Goal: Task Accomplishment & Management: Complete application form

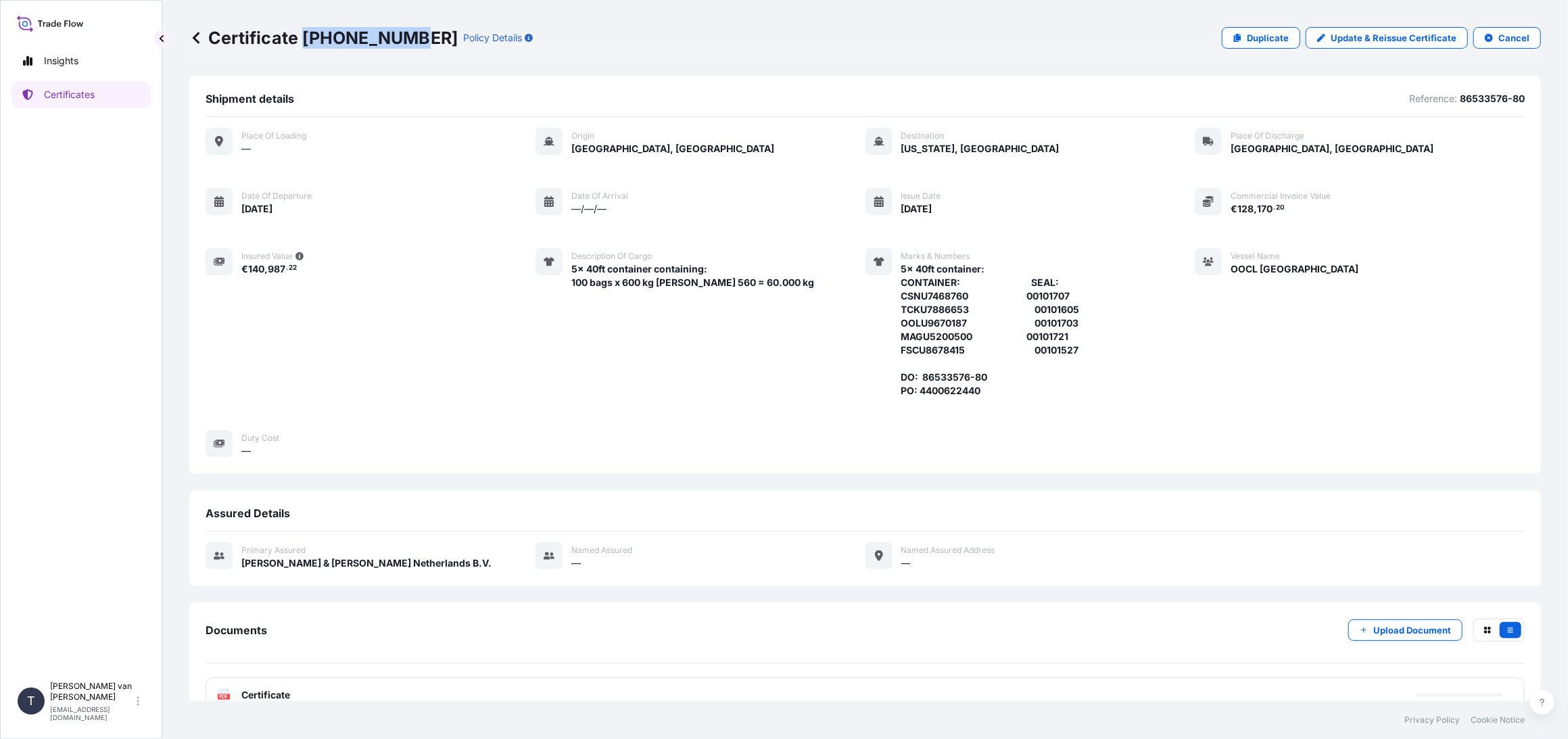
scroll to position [26, 0]
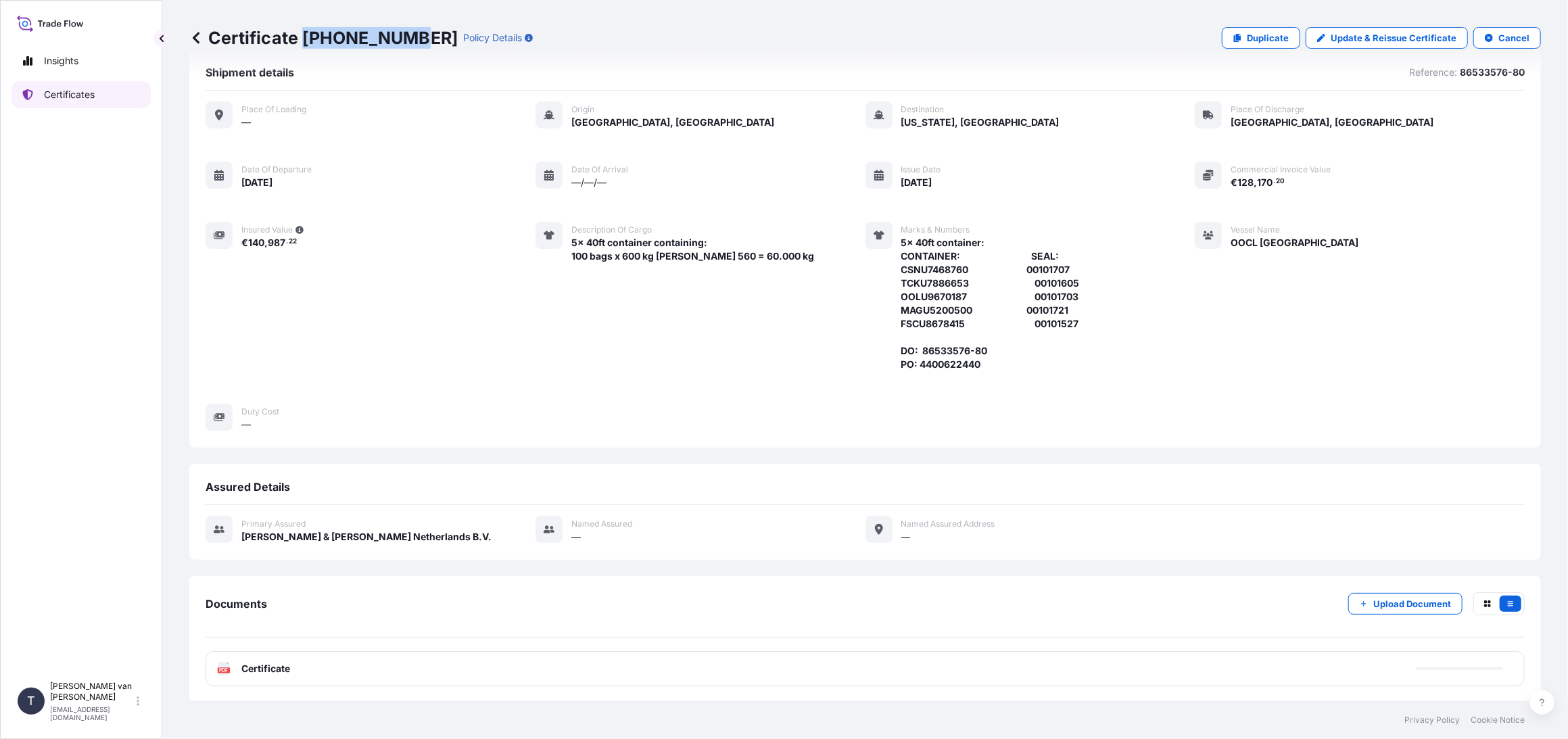
click at [66, 103] on link "Certificates" at bounding box center [81, 95] width 140 height 27
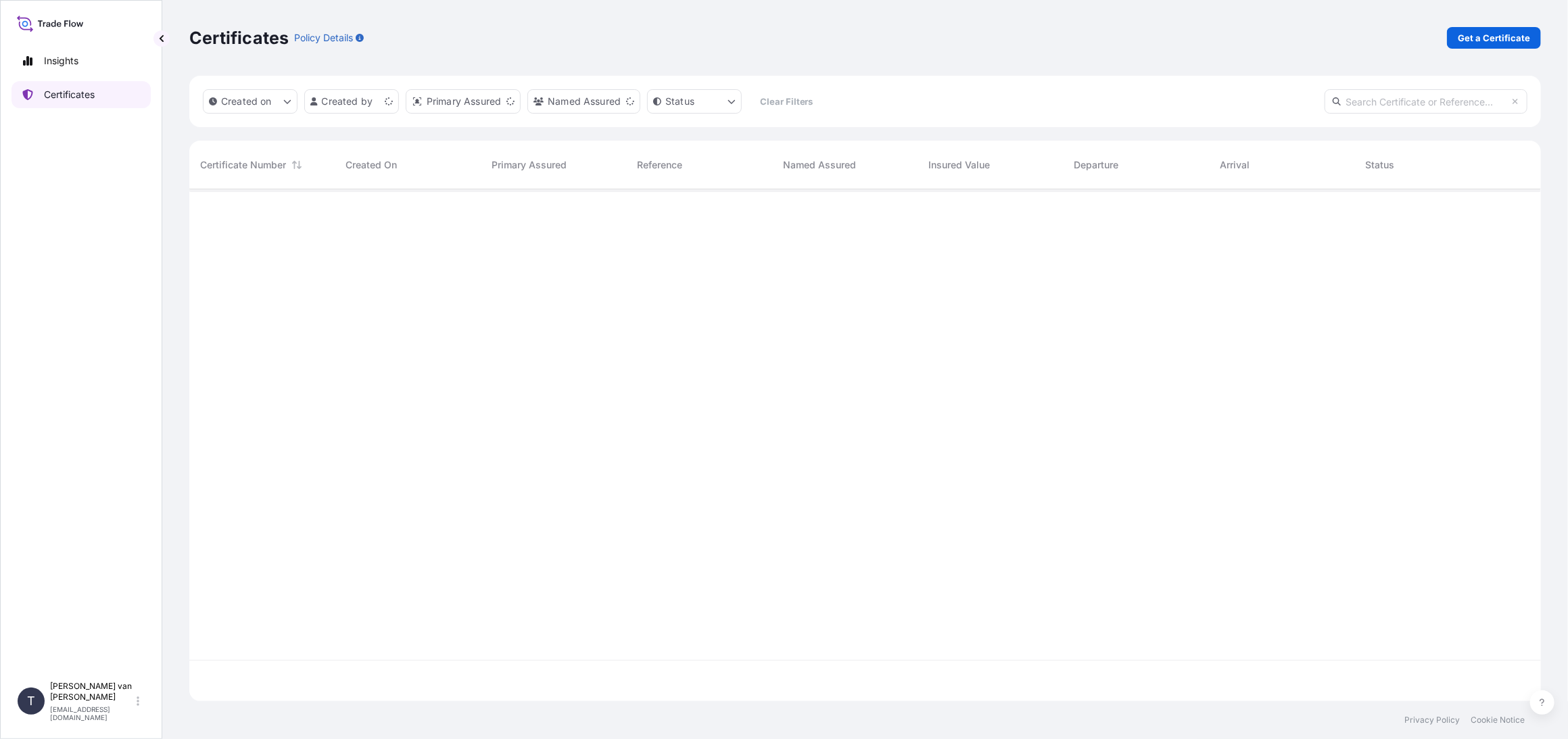
scroll to position [509, 1340]
click at [1480, 39] on p "Get a Certificate" at bounding box center [1494, 37] width 73 height 13
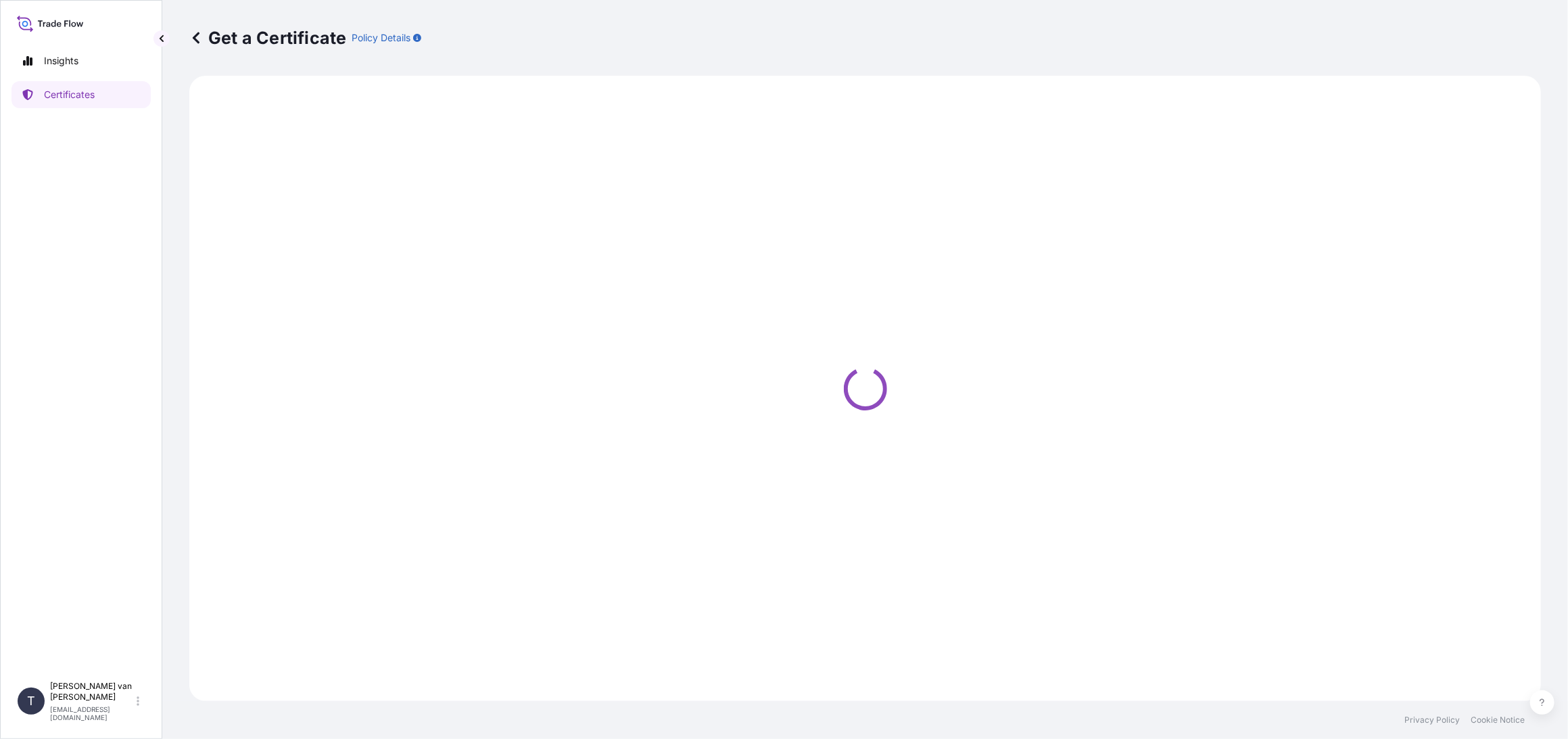
select select "Sea"
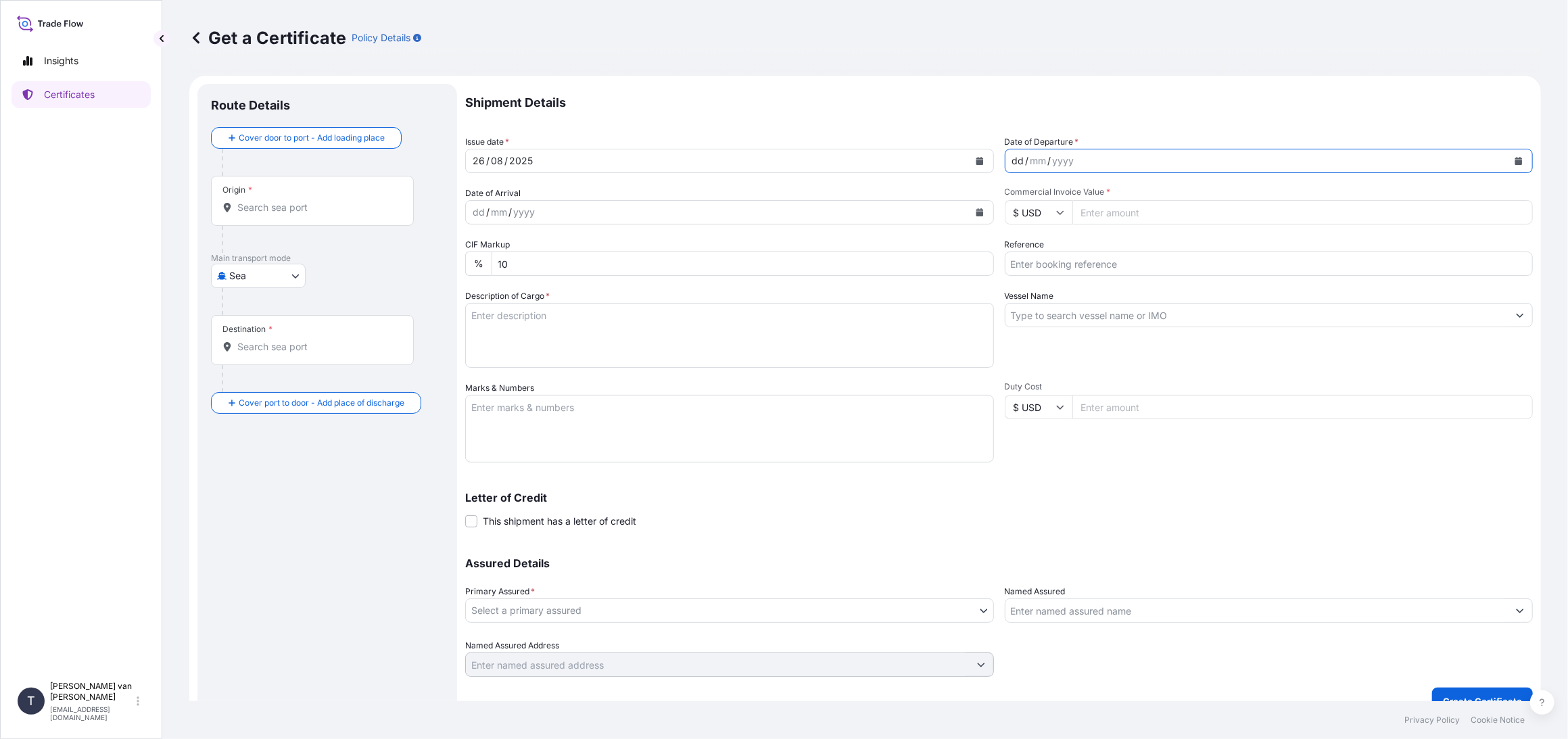
click at [1115, 155] on div "dd / mm / yyyy" at bounding box center [1257, 161] width 503 height 24
click at [1060, 169] on div "11 / 08 / 5" at bounding box center [1257, 161] width 503 height 24
click at [1060, 159] on div "11 / 08 / 5" at bounding box center [1257, 161] width 503 height 24
click at [1041, 160] on div "11 / 08 / 5" at bounding box center [1257, 161] width 503 height 24
click at [1043, 162] on div "5" at bounding box center [1047, 161] width 8 height 17
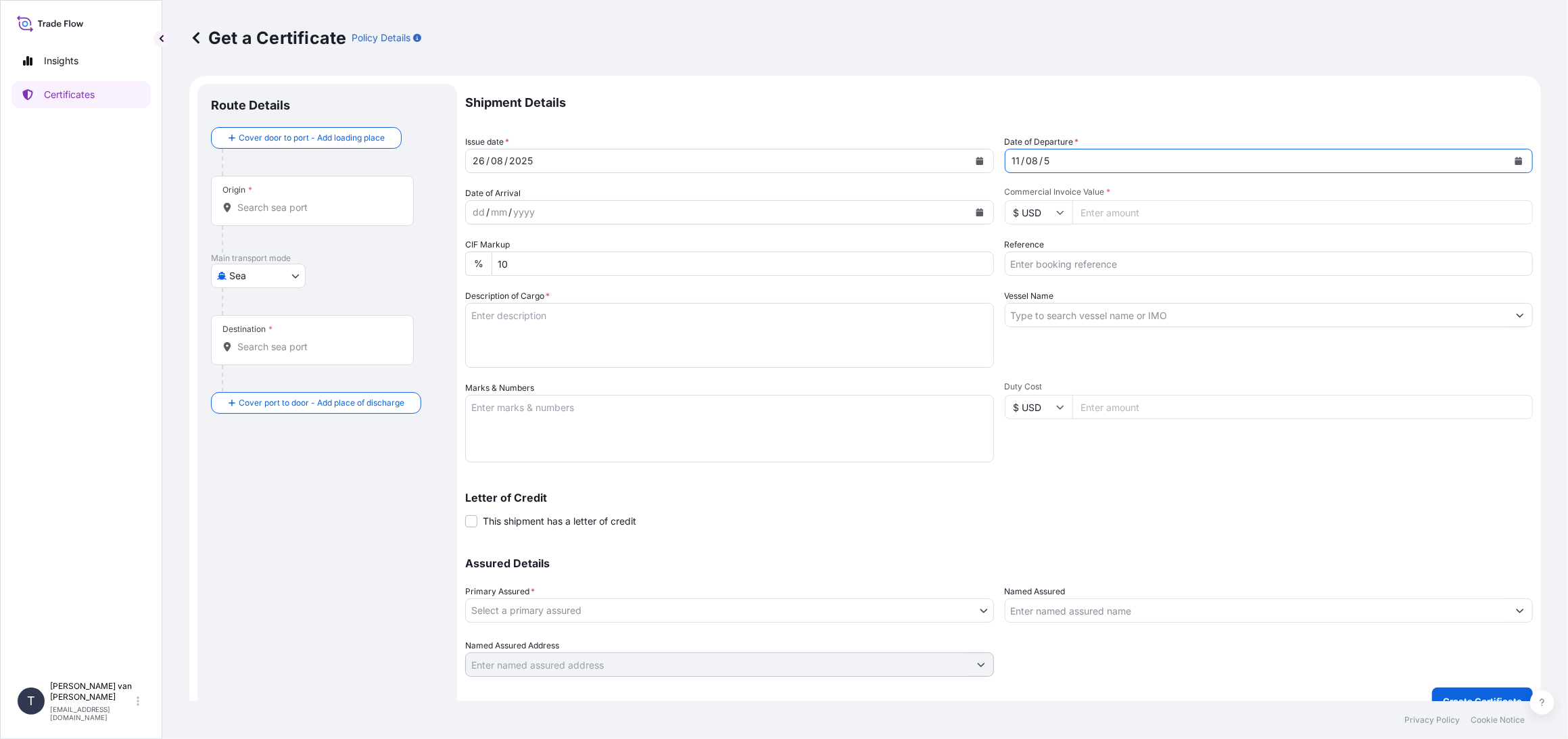
click at [1056, 165] on div "11 / 08 / 5" at bounding box center [1257, 161] width 503 height 24
click at [1395, 159] on div "11 / 08 / 5" at bounding box center [1257, 161] width 503 height 24
click at [1395, 159] on div "11 / 08 / 525" at bounding box center [1257, 161] width 503 height 24
click at [1514, 159] on icon "Calendar" at bounding box center [1518, 161] width 8 height 8
click at [994, 160] on div "Shipment Details Issue date * [DATE] Date of Departure * 11 / 08 / 525 Date of …" at bounding box center [999, 380] width 1067 height 593
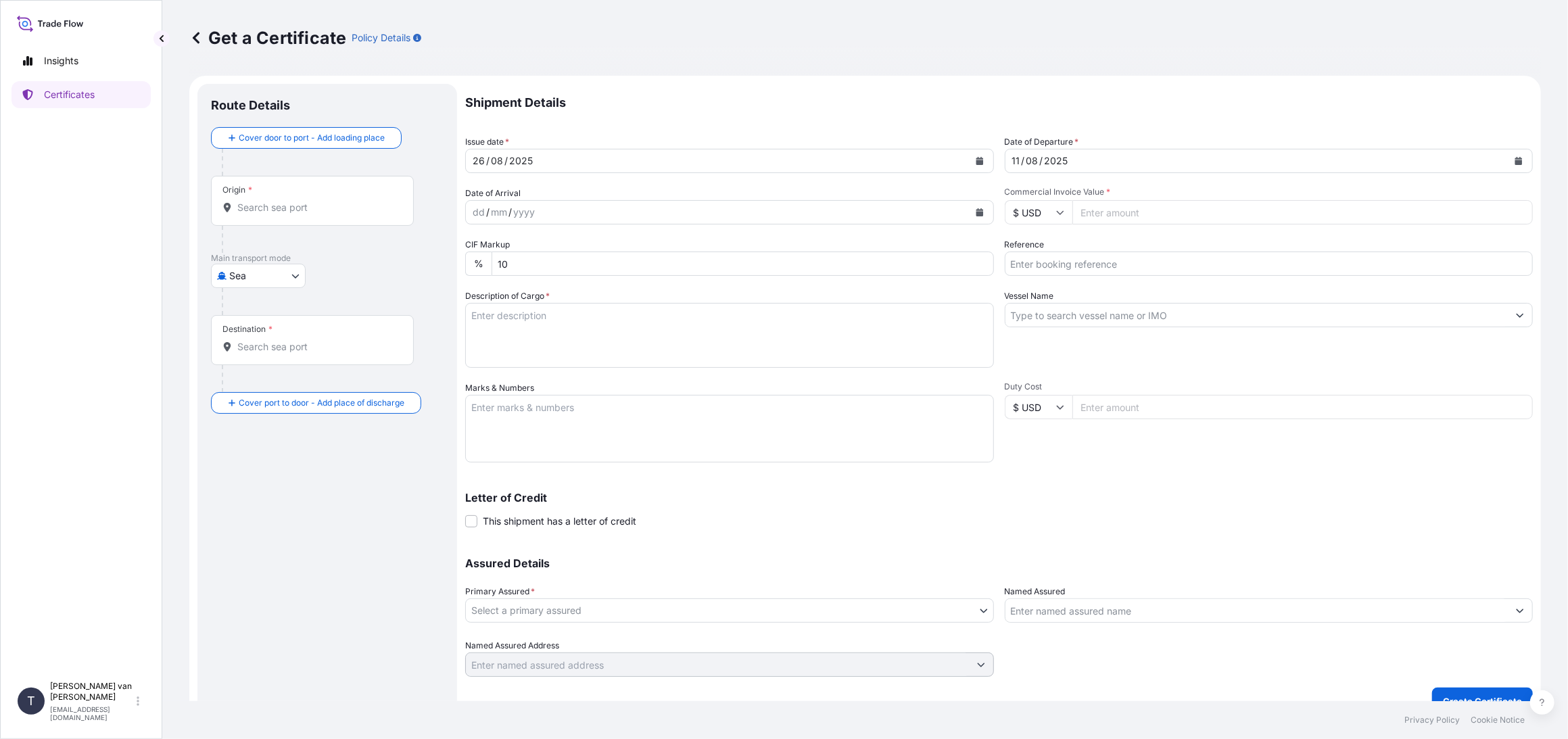
click at [1112, 220] on input "Commercial Invoice Value *" at bounding box center [1302, 212] width 461 height 24
click at [1131, 208] on input "Commercial Invoice Value *" at bounding box center [1302, 212] width 461 height 24
click at [1131, 215] on input "Commercial Invoice Value *" at bounding box center [1302, 212] width 461 height 24
type input "16247.94"
click at [1056, 214] on icon at bounding box center [1060, 212] width 8 height 8
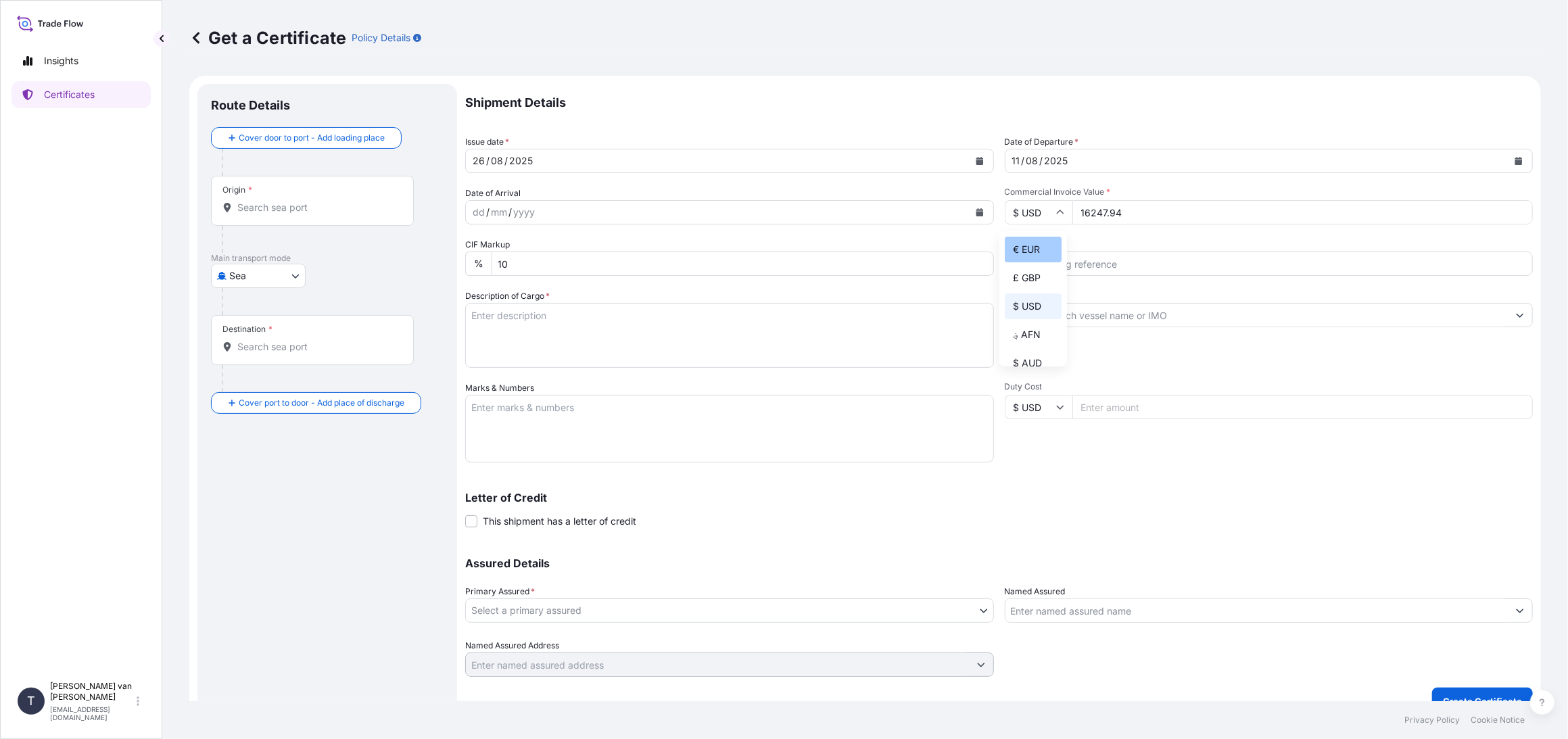
click at [1038, 246] on div "€ EUR" at bounding box center [1033, 249] width 57 height 26
type input "€ EUR"
click at [1037, 265] on input "Reference" at bounding box center [1268, 263] width 529 height 24
type input "D"
type input "86535800+1"
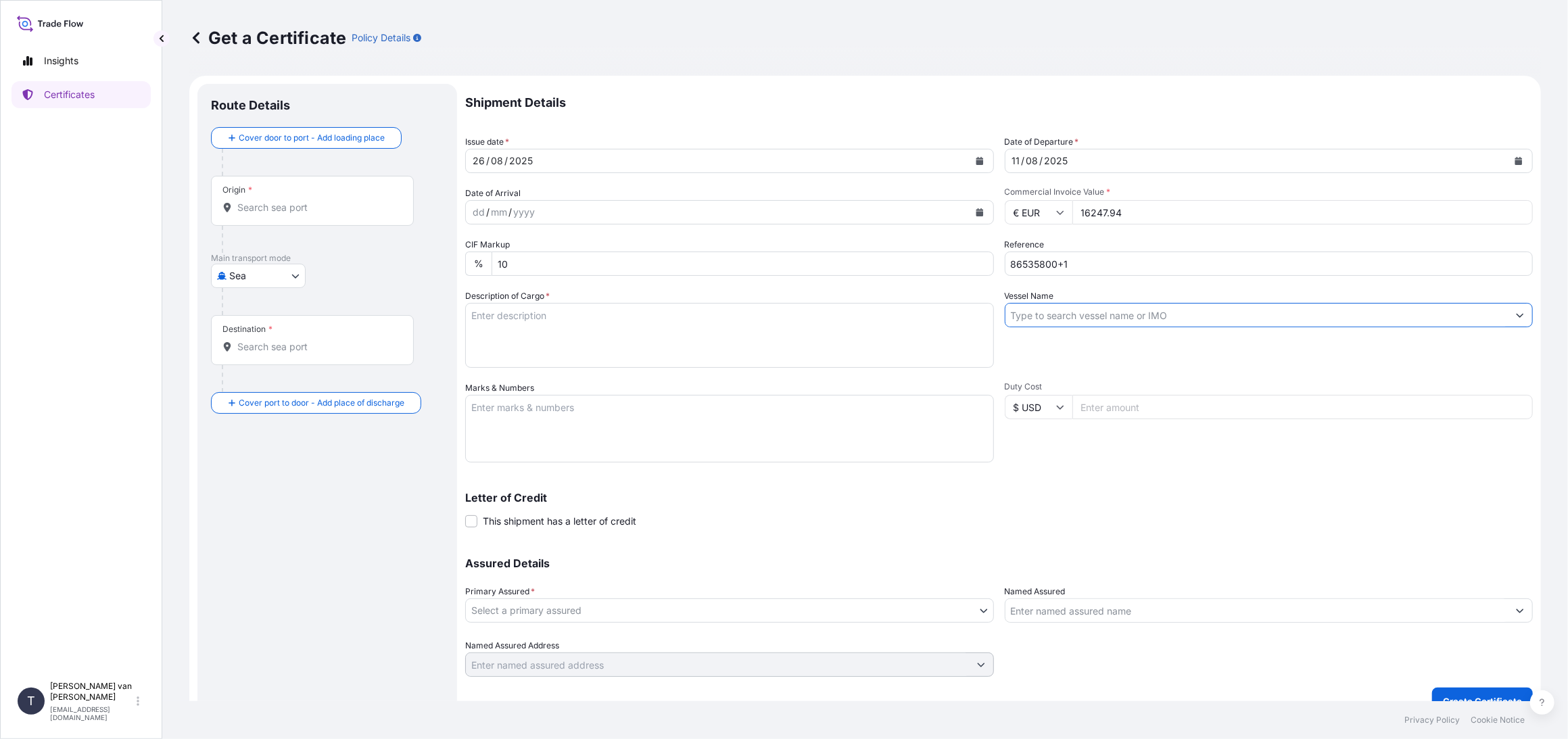
click at [1038, 312] on input "Vessel Name" at bounding box center [1257, 315] width 503 height 24
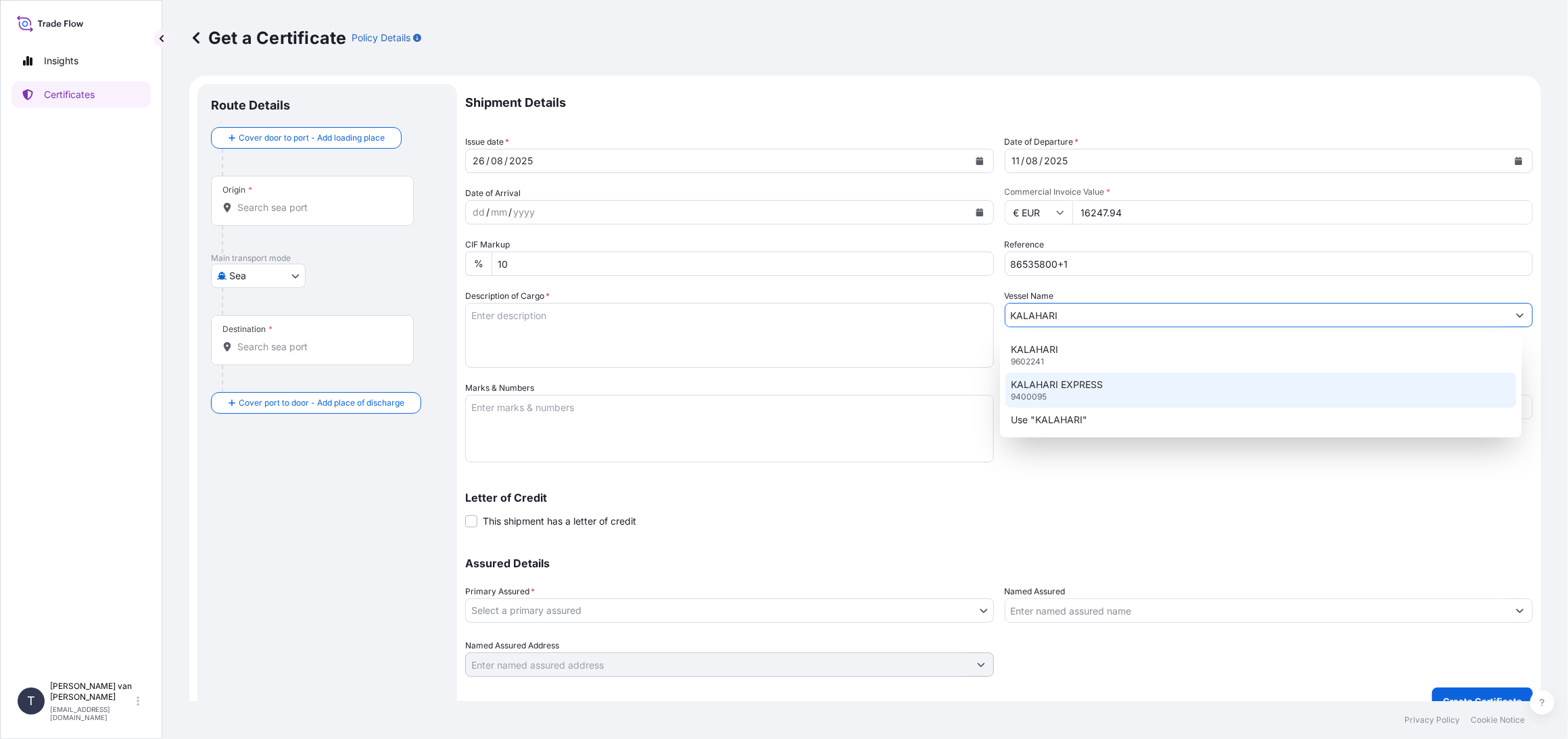
click at [1077, 383] on p "KALAHARI EXPRESS" at bounding box center [1056, 384] width 92 height 13
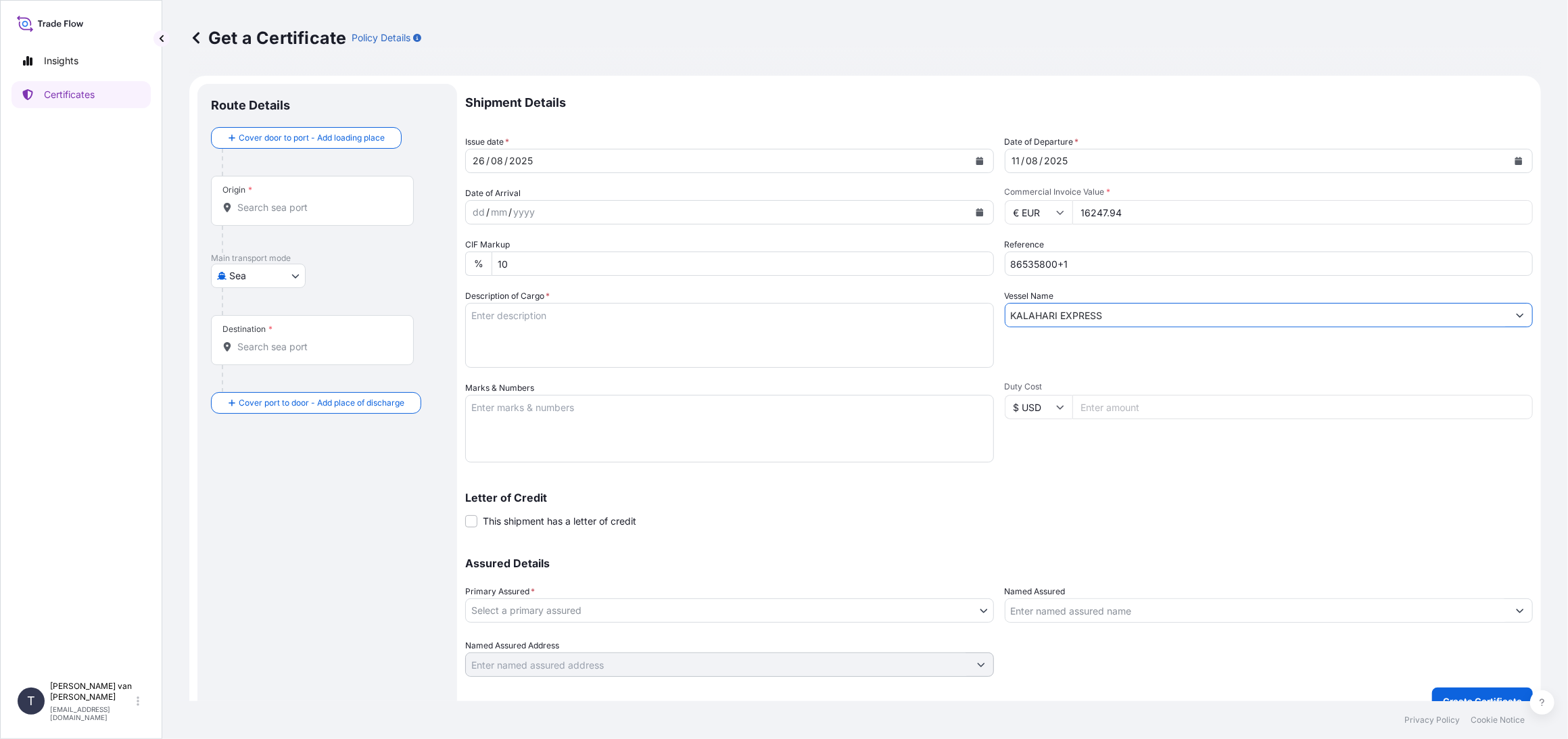
type input "KALAHARI EXPRESS"
click at [1149, 412] on input "Duty Cost" at bounding box center [1302, 407] width 461 height 24
click at [1044, 402] on input "$ USD" at bounding box center [1038, 407] width 68 height 24
click at [1049, 402] on input "$ USD" at bounding box center [1038, 407] width 68 height 24
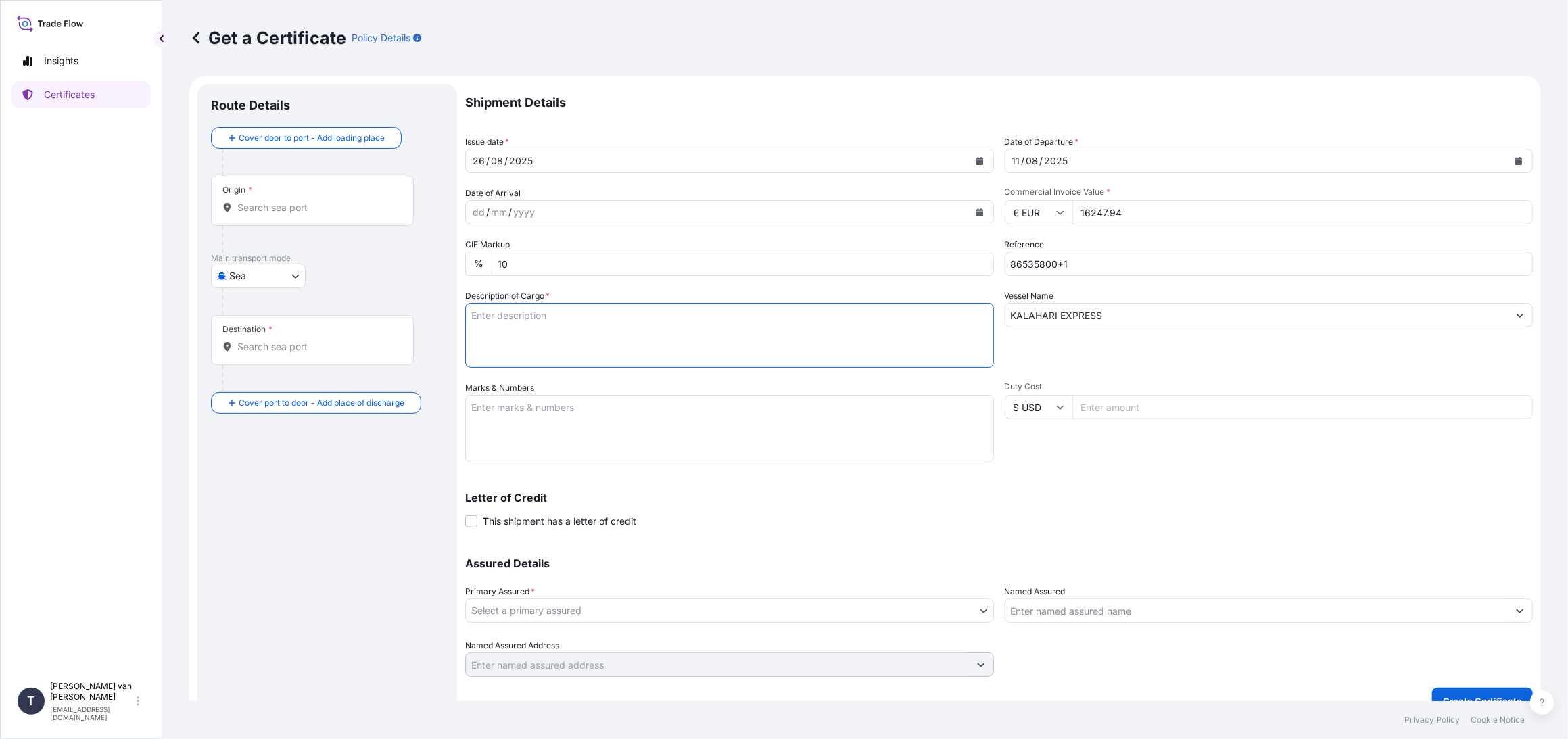
click at [523, 308] on textarea "Description of Cargo *" at bounding box center [729, 335] width 529 height 65
drag, startPoint x: 534, startPoint y: 315, endPoint x: 548, endPoint y: 315, distance: 14.0
click at [538, 315] on textarea "1x 20ft container containing: 735 bags x 25 kg Resistamyl 34A = 18.375 kg 40 ba…" at bounding box center [729, 335] width 529 height 65
drag, startPoint x: 546, startPoint y: 311, endPoint x: 456, endPoint y: 315, distance: 90.1
click at [456, 315] on form "Route Details Cover door to port - Add loading place Place of loading Road / [G…" at bounding box center [865, 399] width 1351 height 648
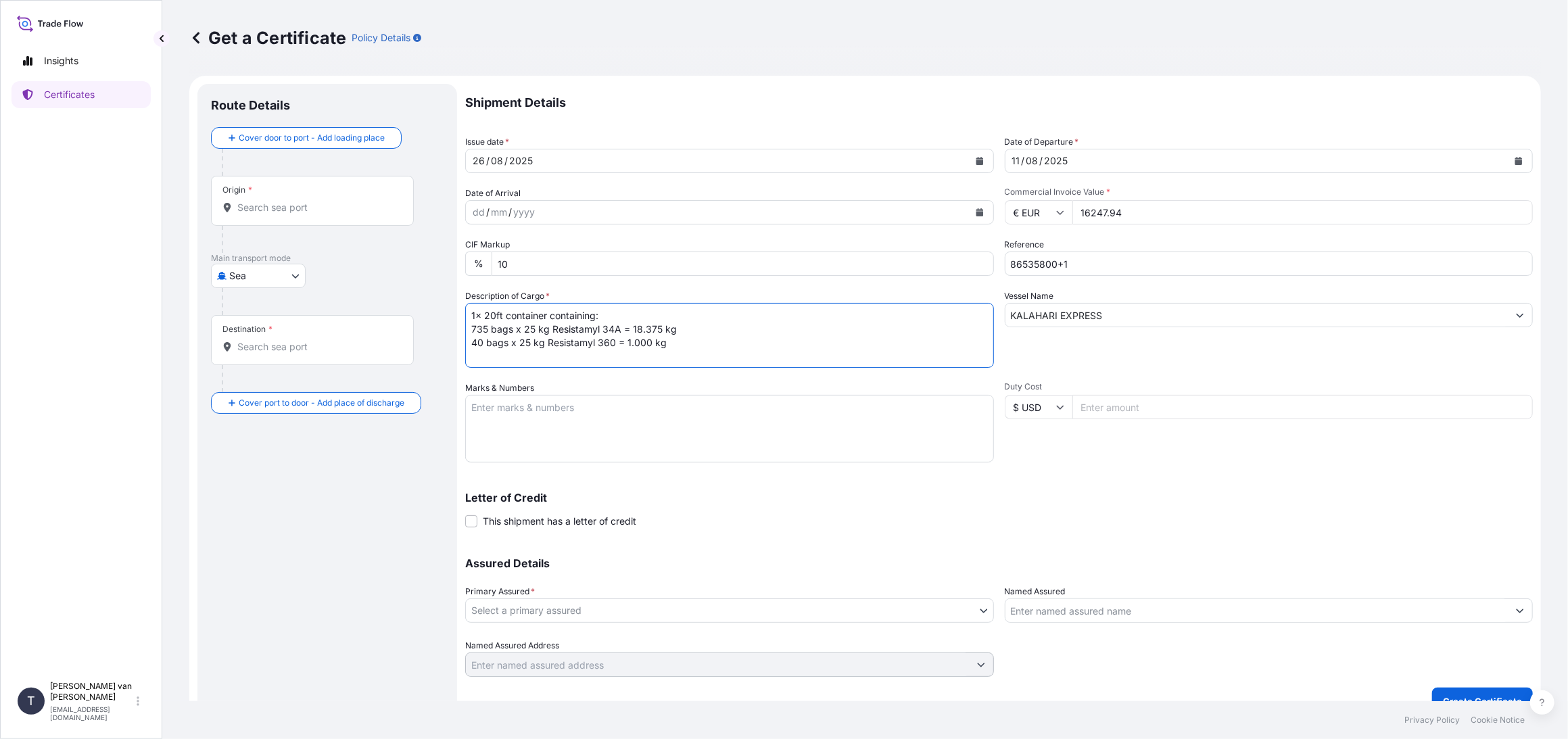
type textarea "1x 20ft container containing: 735 bags x 25 kg Resistamyl 34A = 18.375 kg 40 ba…"
click at [485, 412] on textarea "Marks & Numbers" at bounding box center [729, 429] width 529 height 68
paste textarea "1x 20ft container"
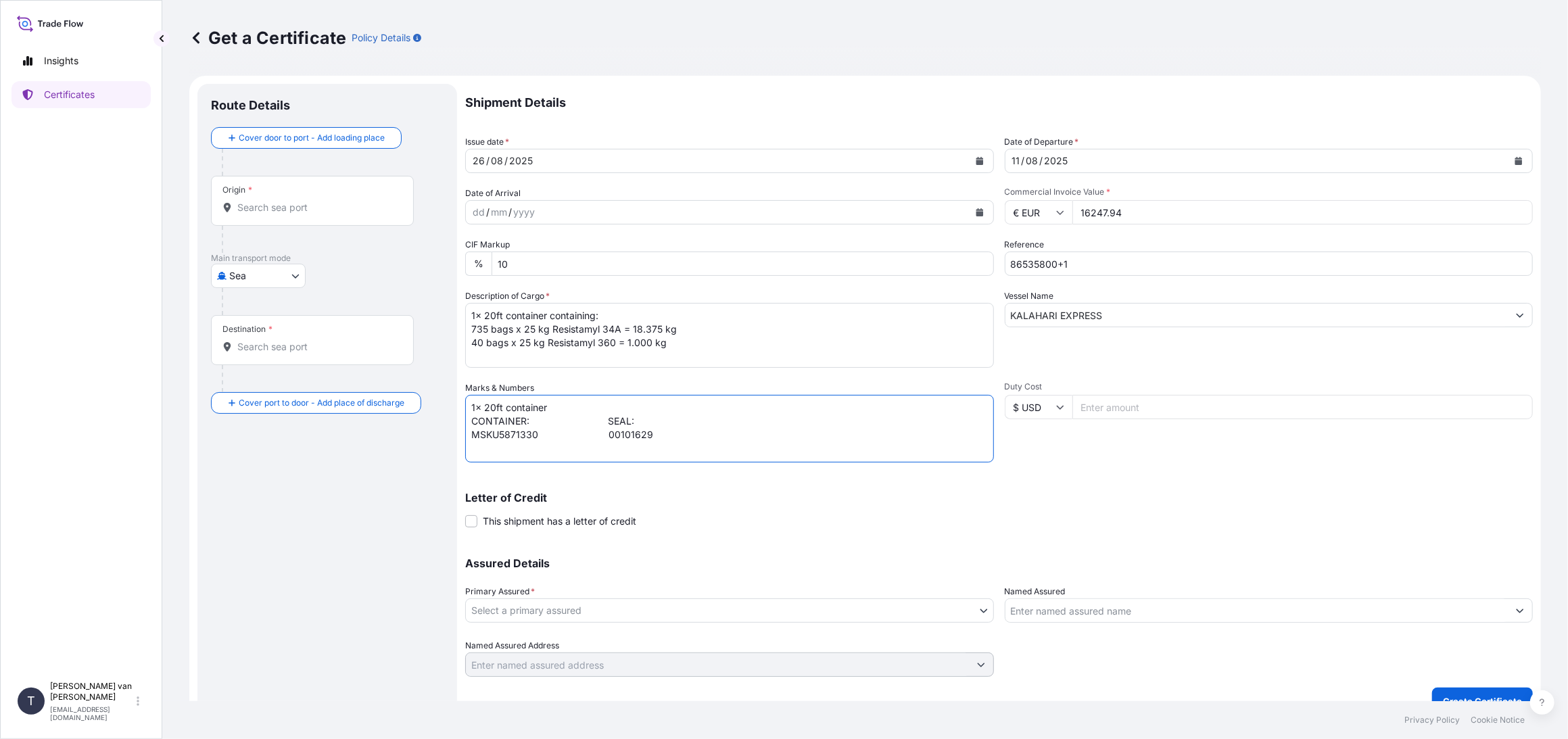
scroll to position [21, 0]
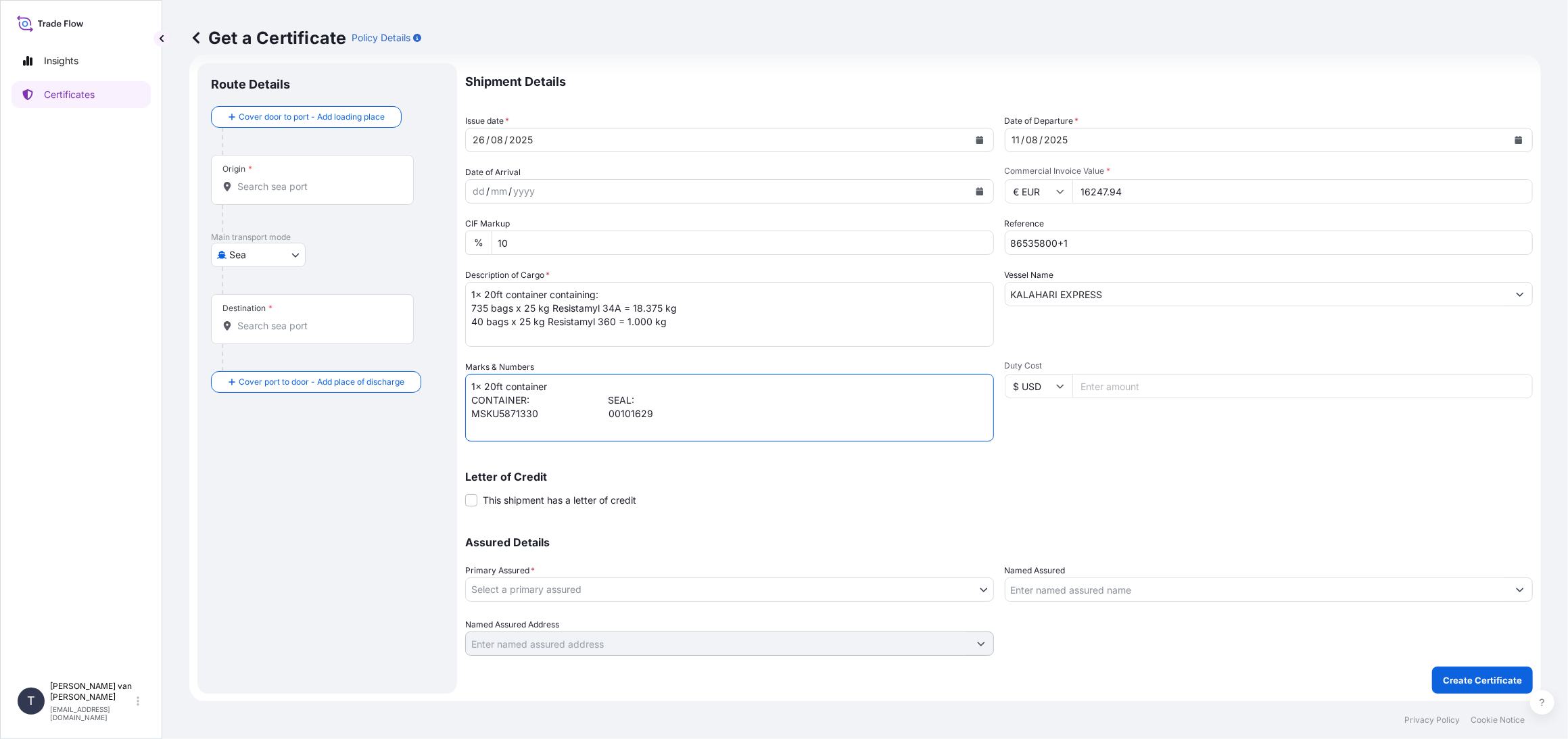
type textarea "1x 20ft container CONTAINER: SEAL: MSKU5871330 00101629"
click at [516, 592] on body "Insights Certificates T [PERSON_NAME] van t Hoenderdaal [EMAIL_ADDRESS][DOMAIN_…" at bounding box center [784, 369] width 1568 height 739
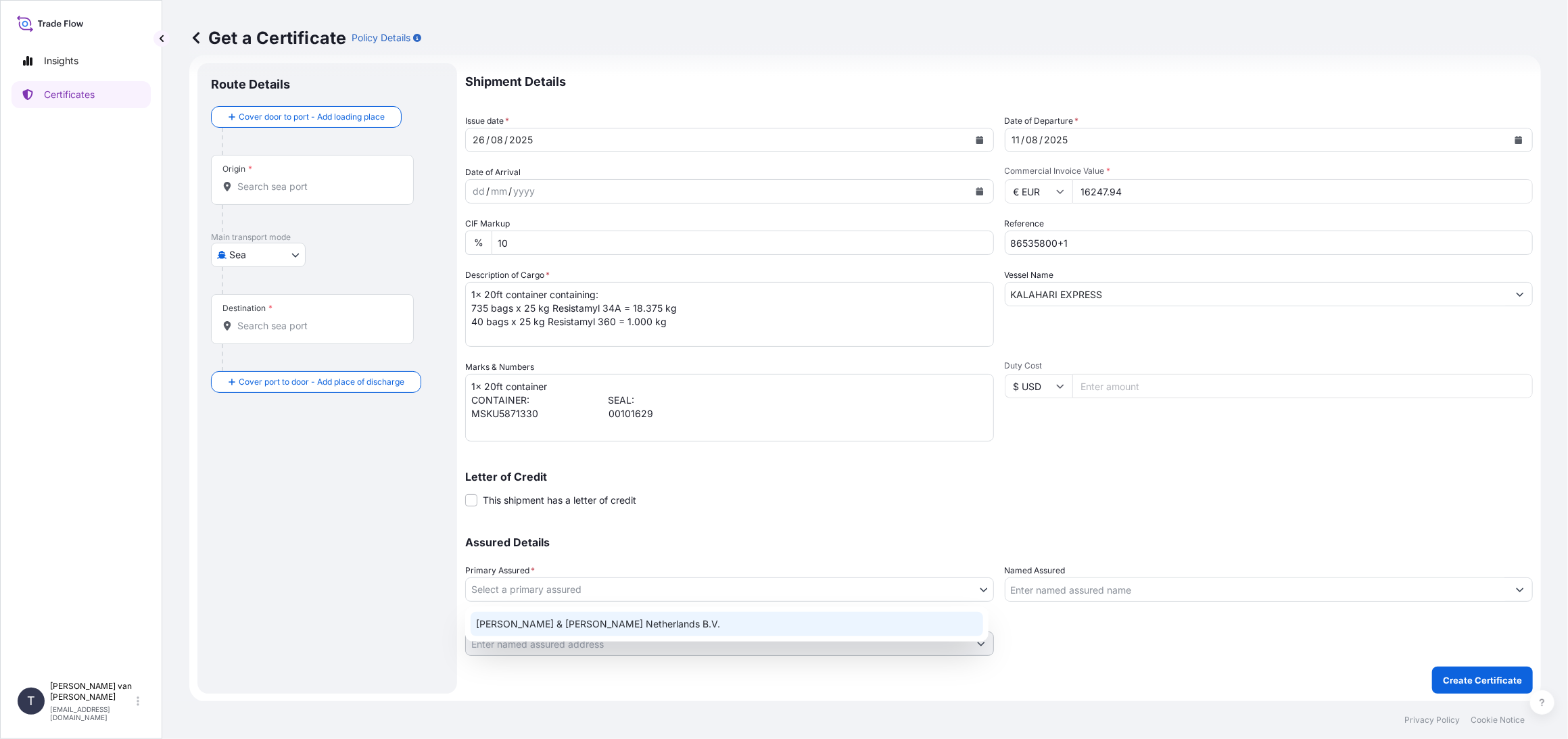
click at [508, 628] on div "[PERSON_NAME] & [PERSON_NAME] Netherlands B.V." at bounding box center [727, 624] width 512 height 24
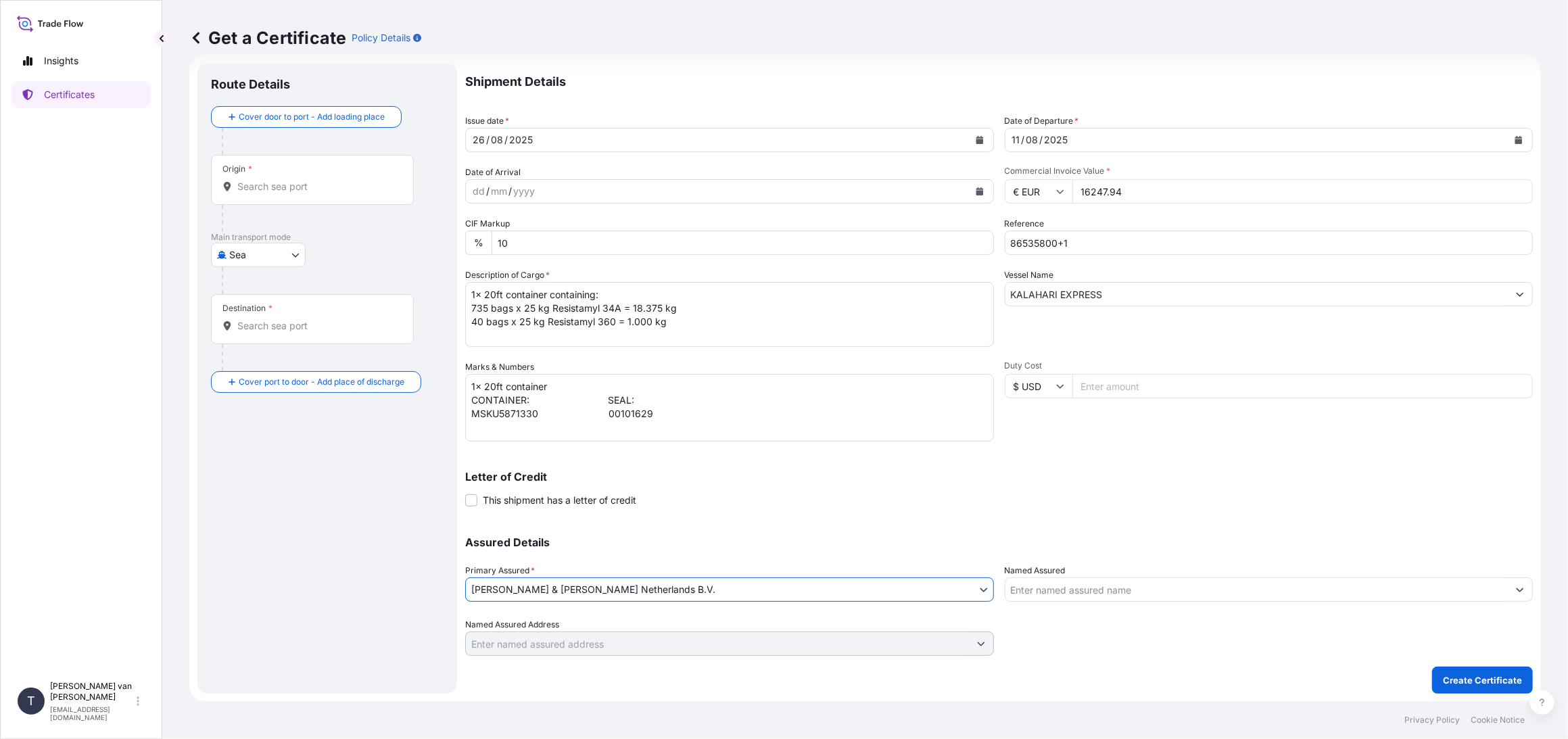
click at [289, 164] on div "Origin *" at bounding box center [312, 179] width 203 height 50
click at [275, 181] on input "Origin *" at bounding box center [317, 186] width 159 height 13
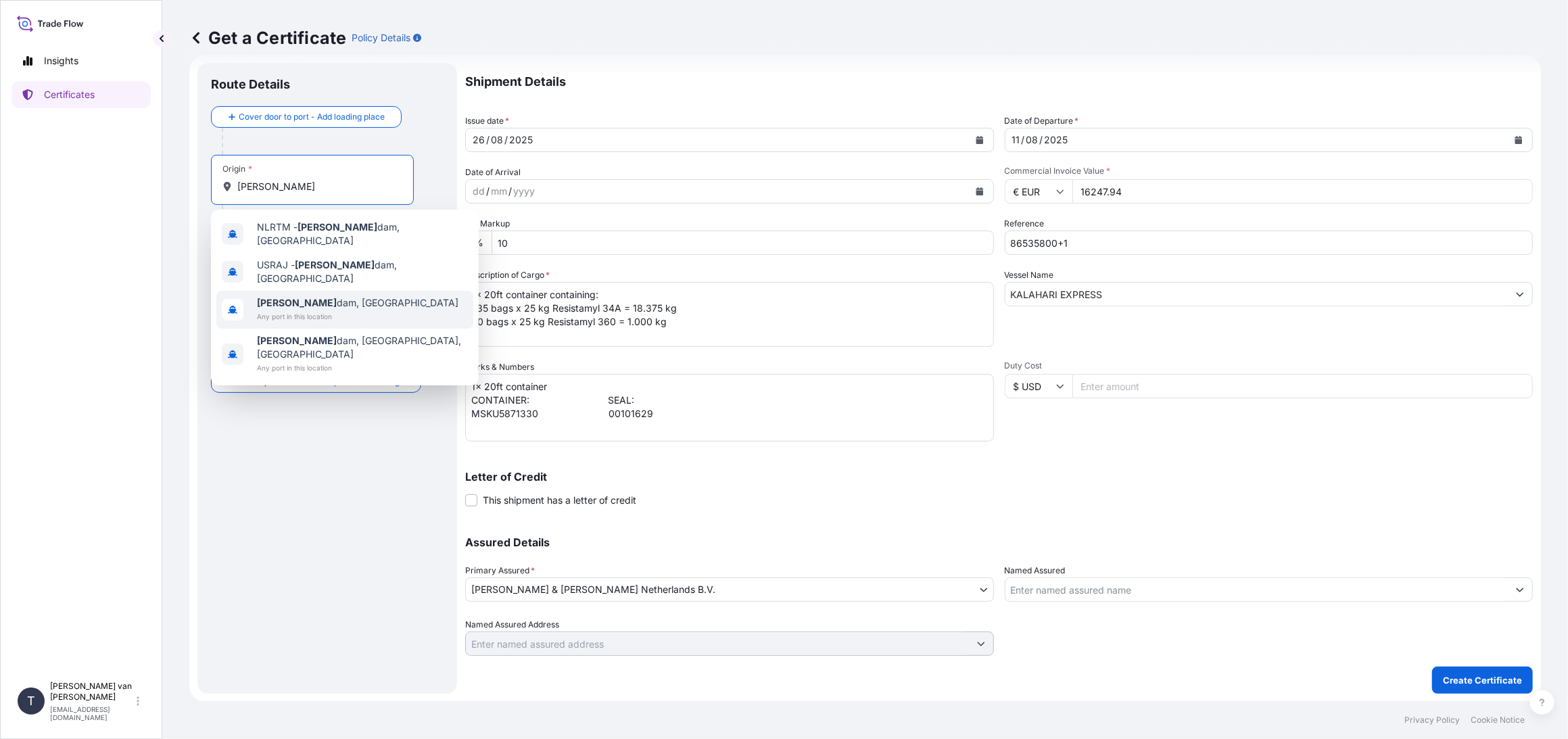
click at [307, 297] on span "[PERSON_NAME] dam, [GEOGRAPHIC_DATA]" at bounding box center [358, 303] width 202 height 13
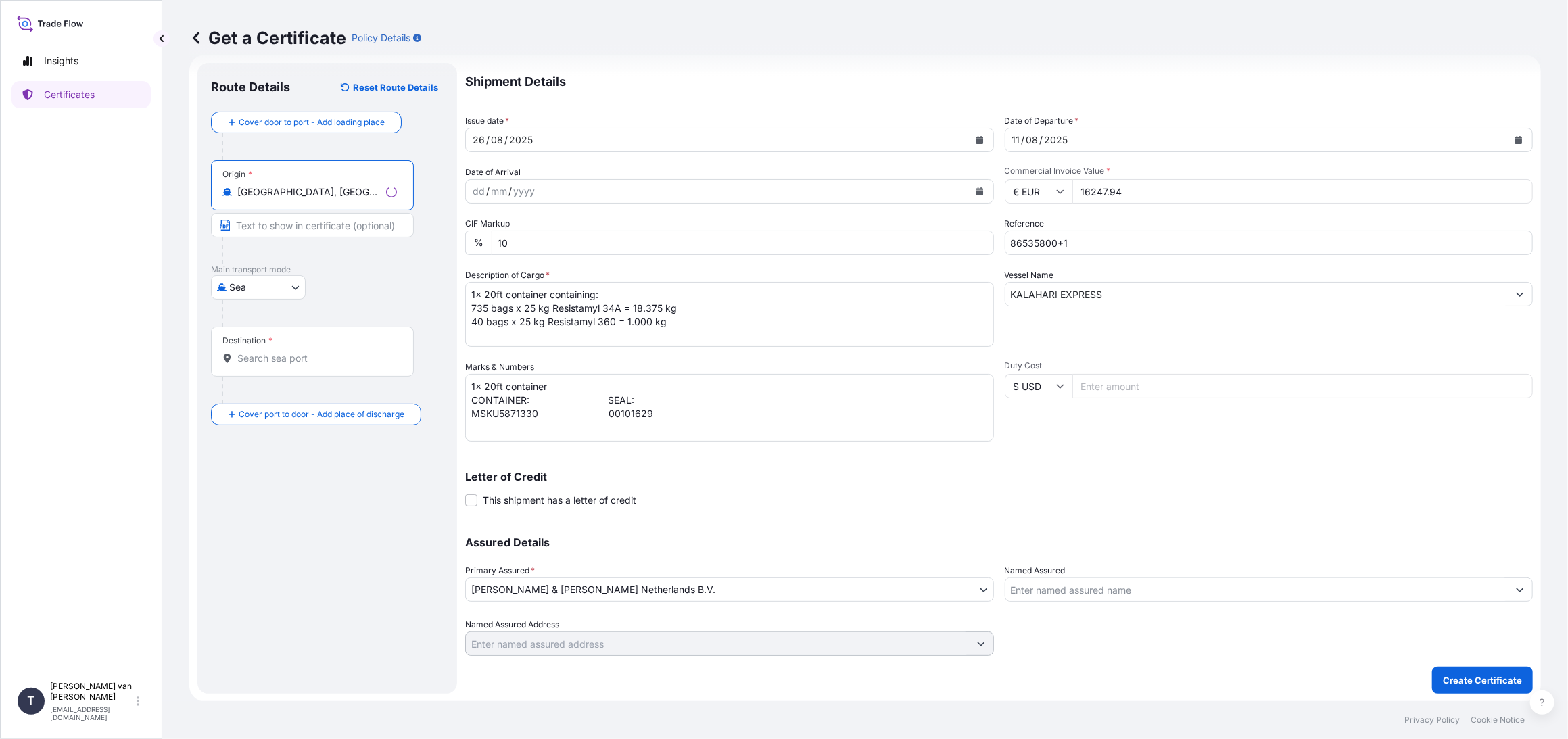
type input "[GEOGRAPHIC_DATA], [GEOGRAPHIC_DATA]"
click at [270, 358] on input "Destination *" at bounding box center [317, 358] width 159 height 13
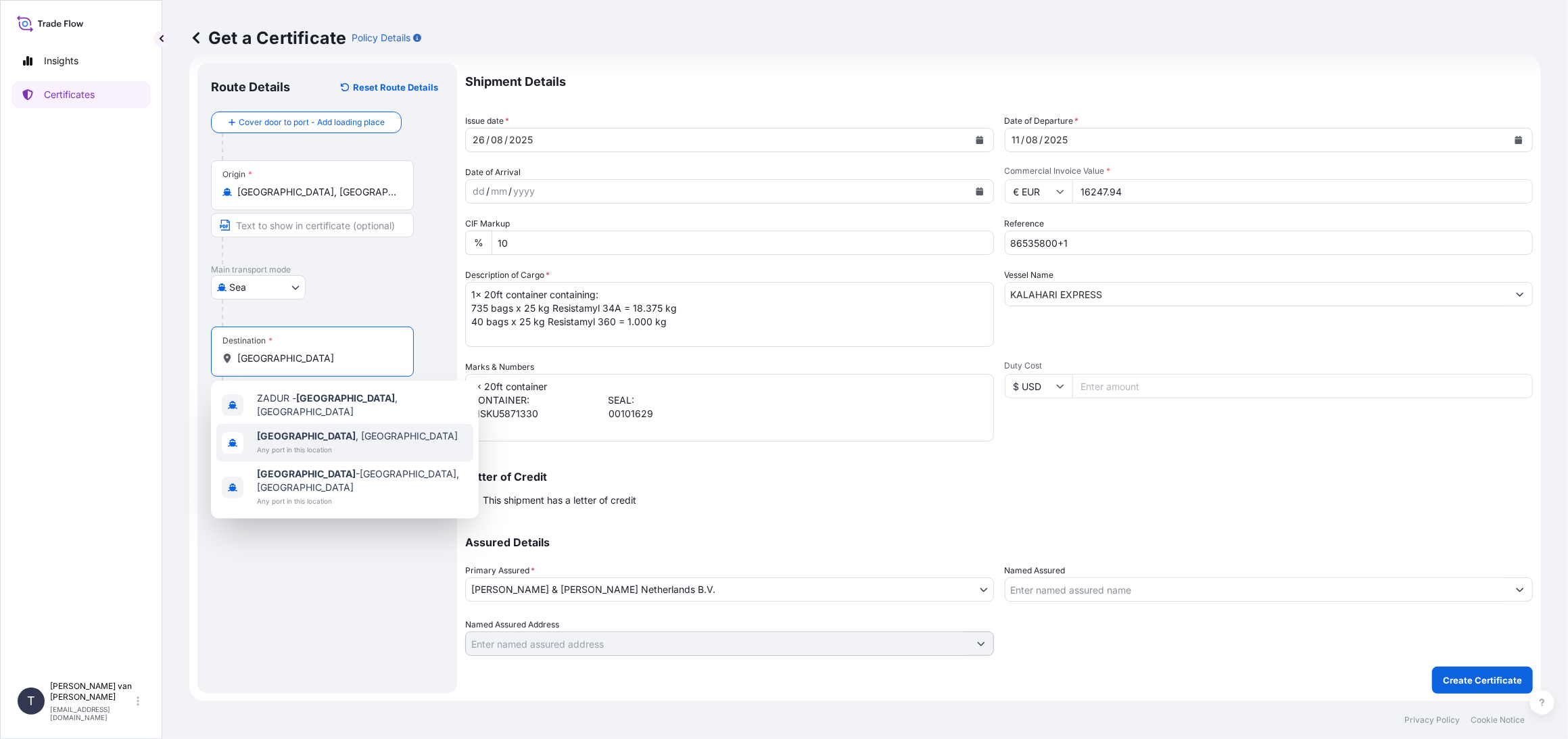
click at [357, 448] on div "[GEOGRAPHIC_DATA] , [GEOGRAPHIC_DATA] Any port in this location" at bounding box center [345, 443] width 257 height 38
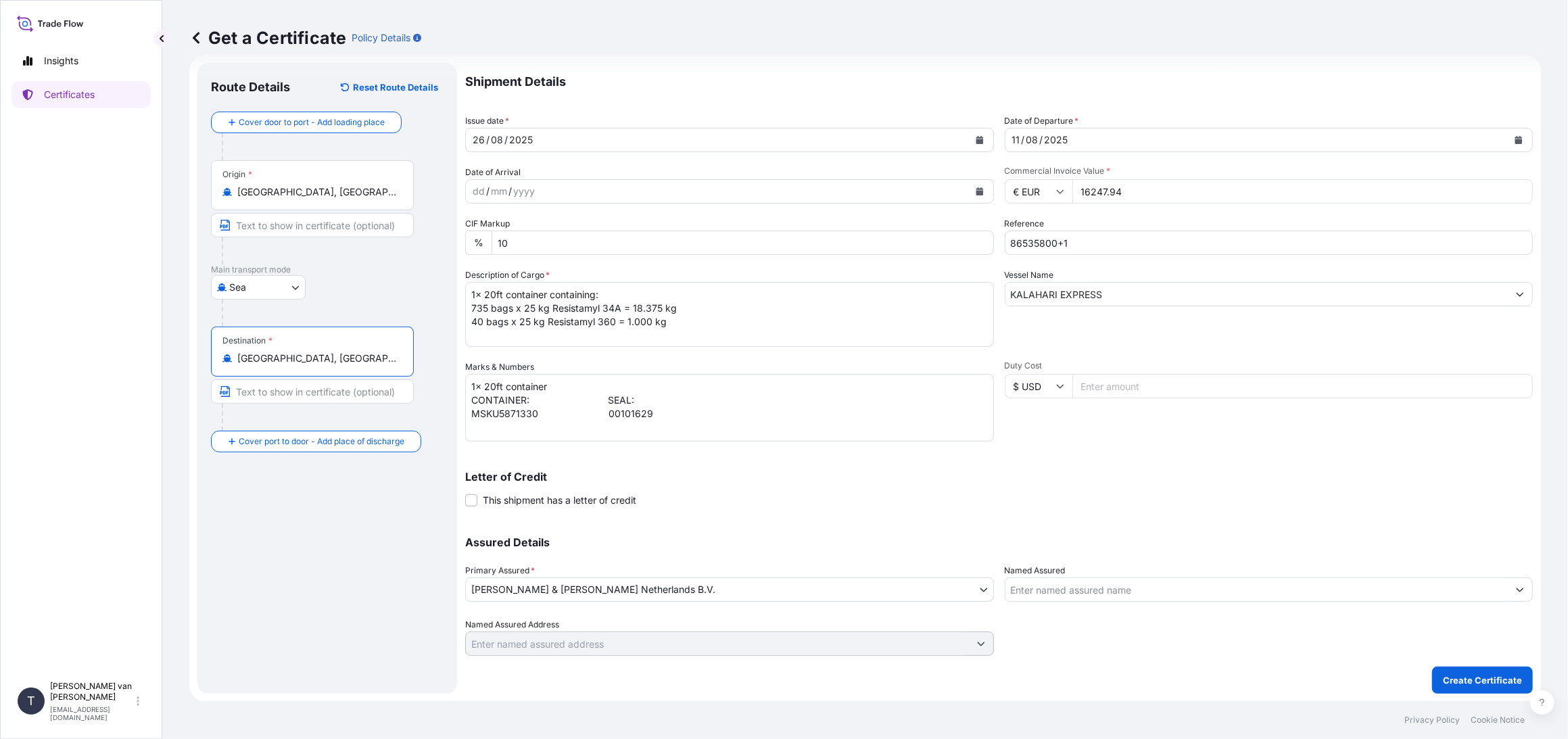
type input "[GEOGRAPHIC_DATA], [GEOGRAPHIC_DATA]"
click at [1486, 684] on p "Create Certificate" at bounding box center [1482, 680] width 79 height 13
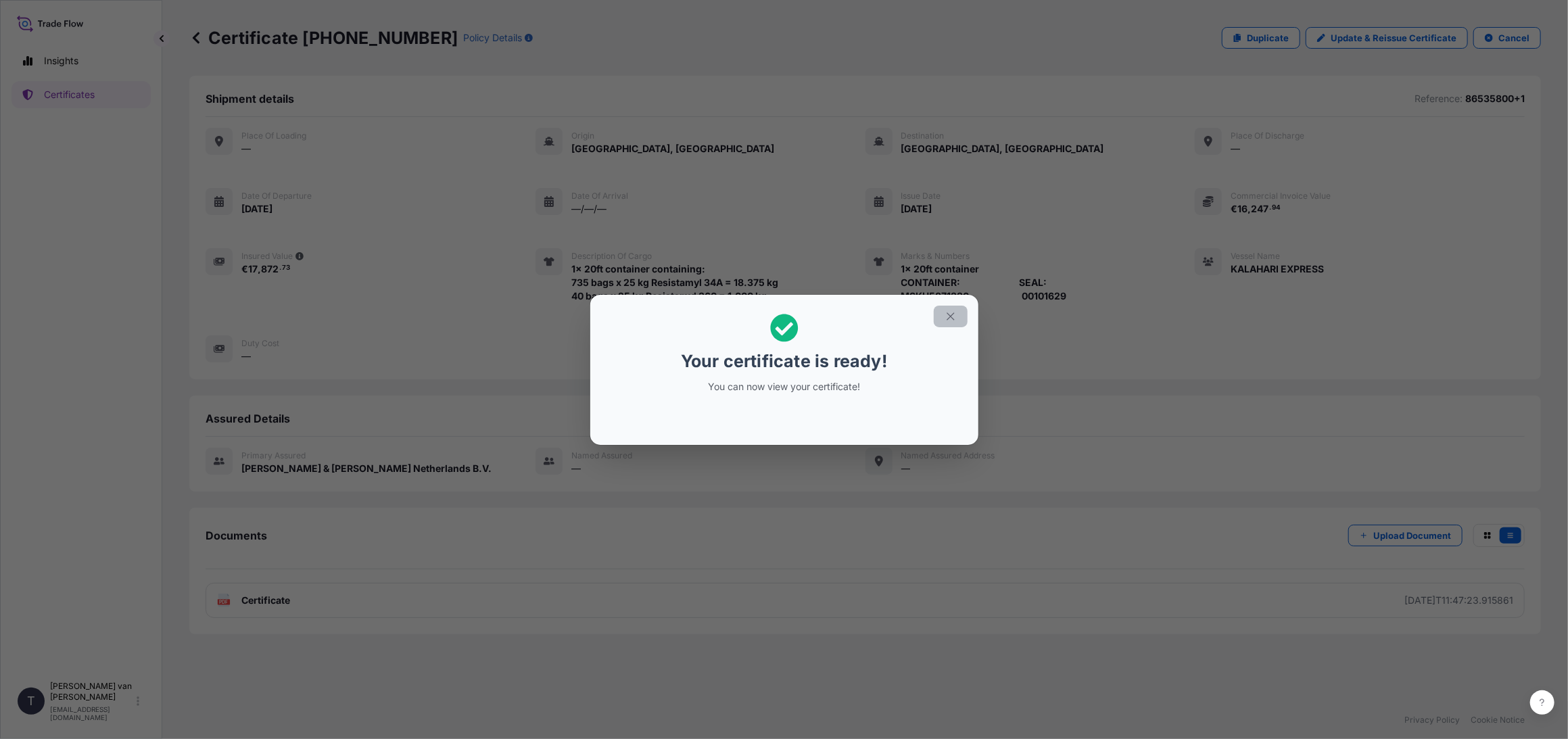
click at [950, 312] on icon "button" at bounding box center [950, 316] width 12 height 12
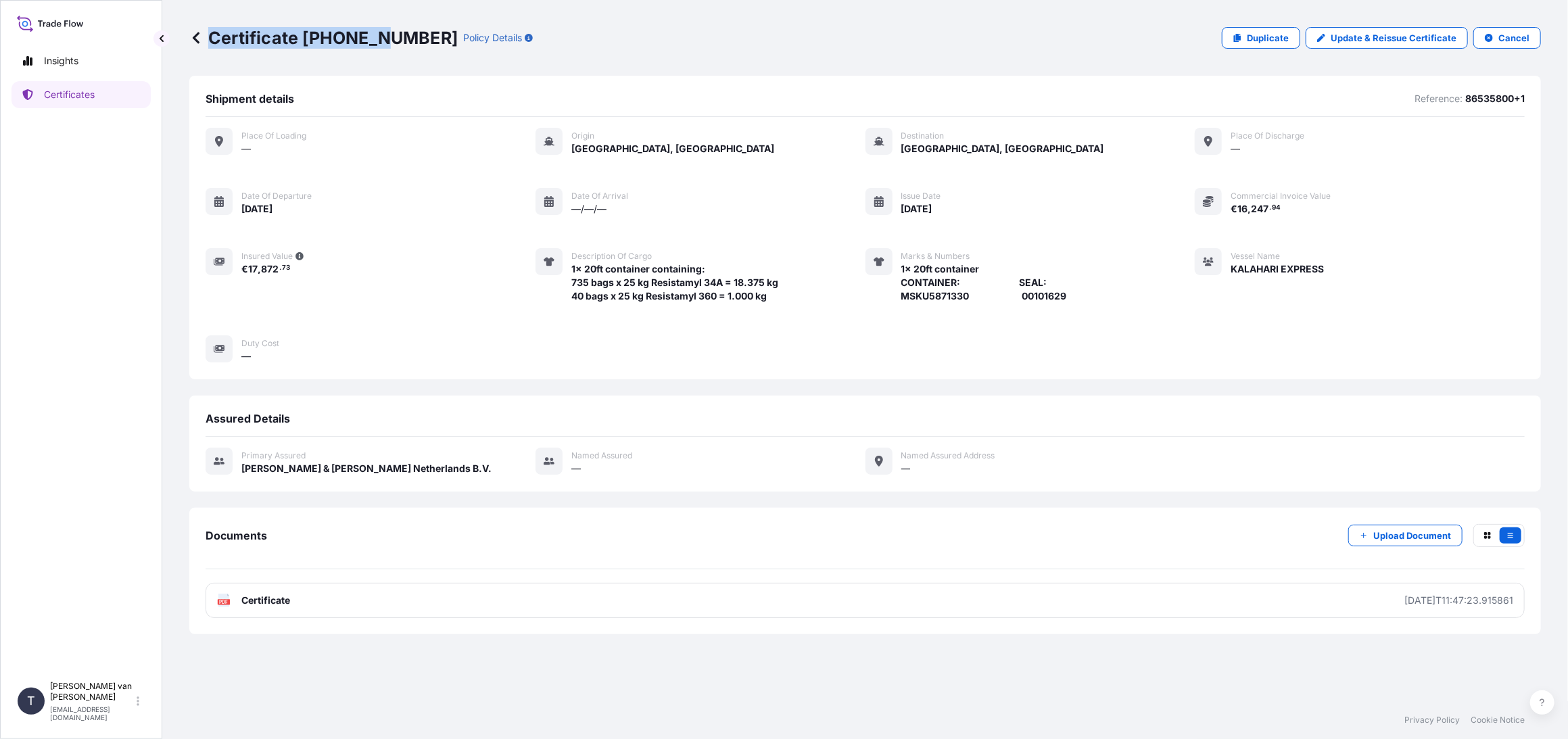
drag, startPoint x: 406, startPoint y: 35, endPoint x: 383, endPoint y: 35, distance: 23.0
click at [378, 35] on div "Certificate [PHONE_NUMBER] Policy Details" at bounding box center [361, 37] width 344 height 21
click at [463, 39] on p "Policy Details" at bounding box center [492, 37] width 59 height 13
drag, startPoint x: 405, startPoint y: 35, endPoint x: 305, endPoint y: 39, distance: 100.1
click at [305, 39] on p "Certificate [PHONE_NUMBER]" at bounding box center [323, 37] width 268 height 21
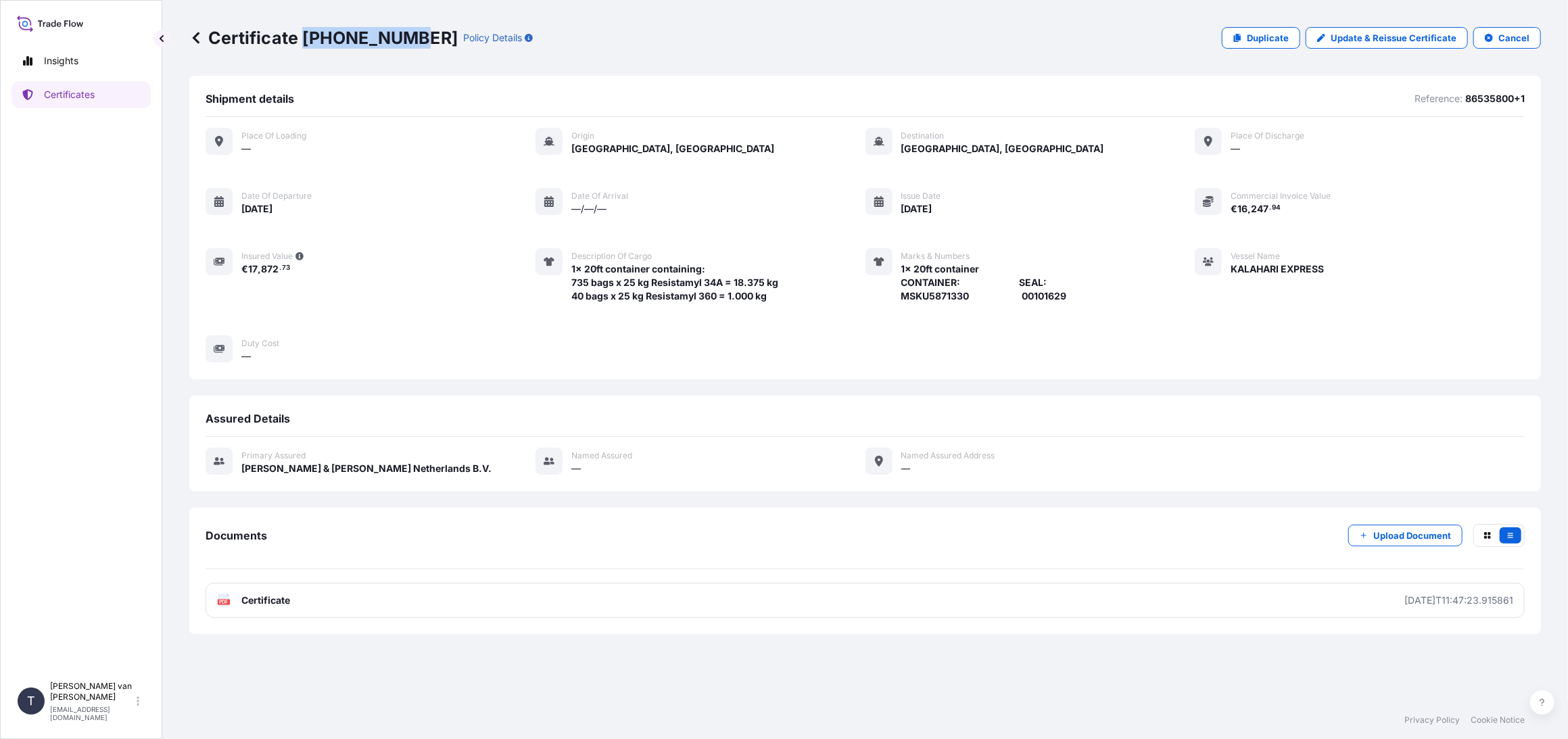
copy p "[PHONE_NUMBER]"
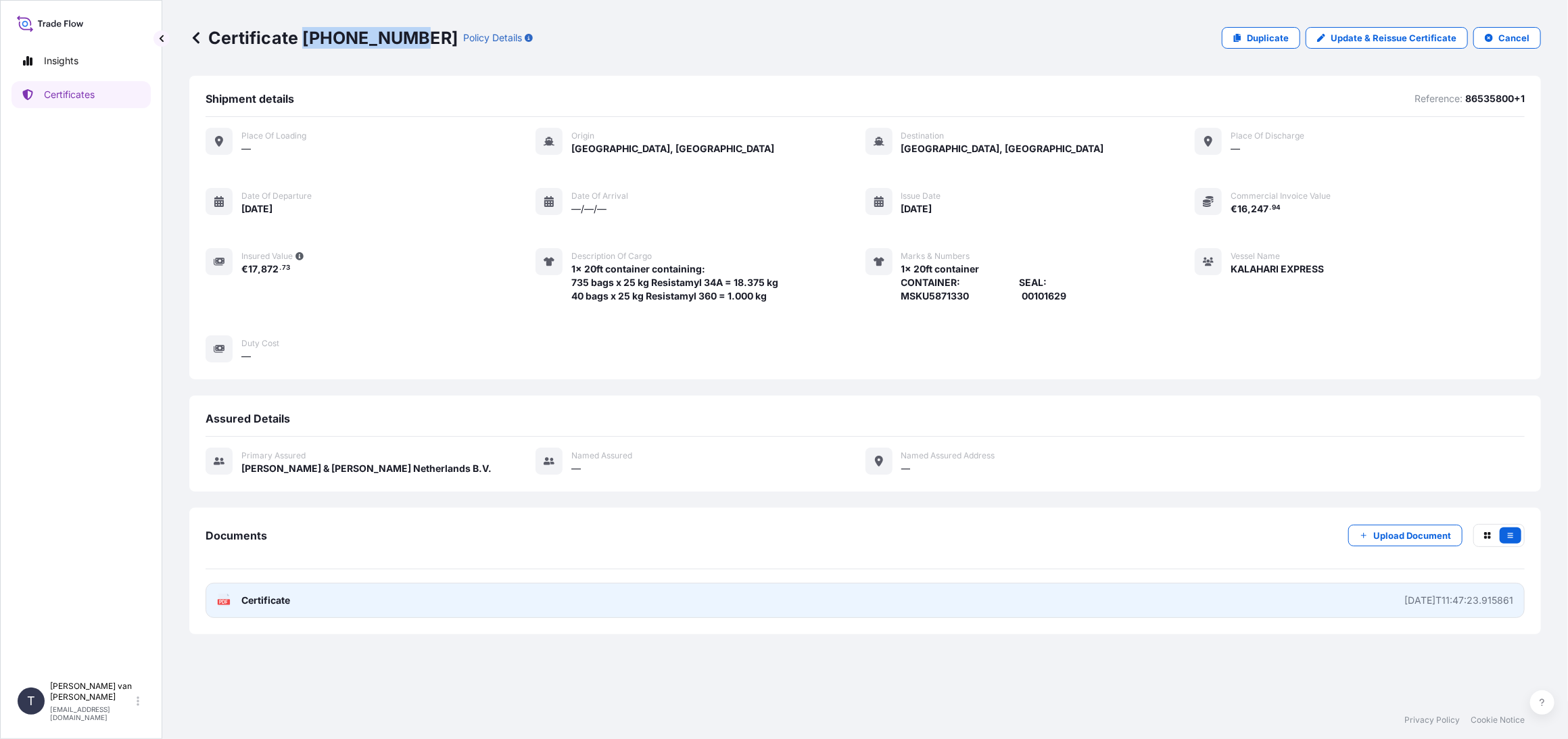
click at [273, 595] on span "Certificate" at bounding box center [266, 600] width 49 height 13
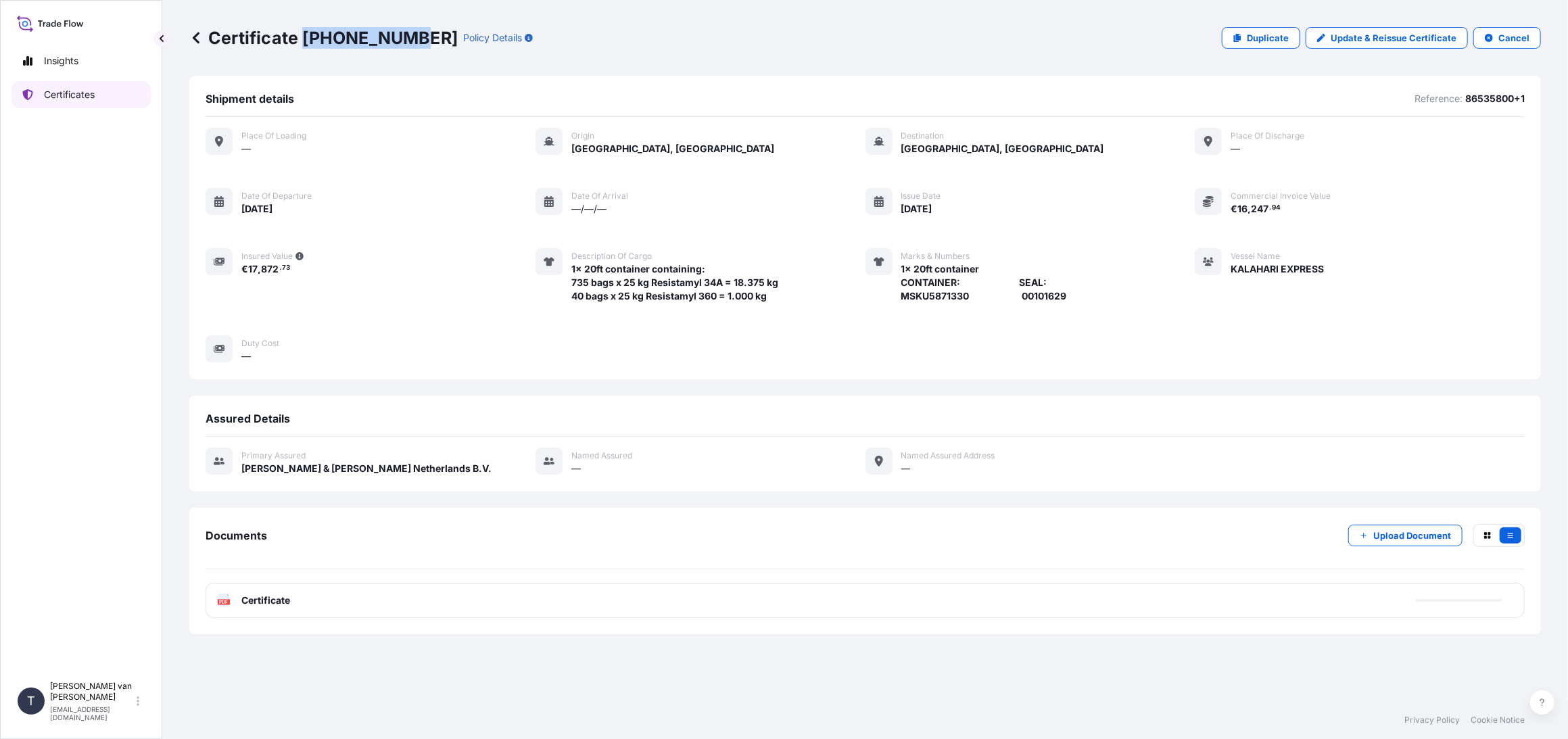
click at [91, 97] on p "Certificates" at bounding box center [69, 94] width 50 height 13
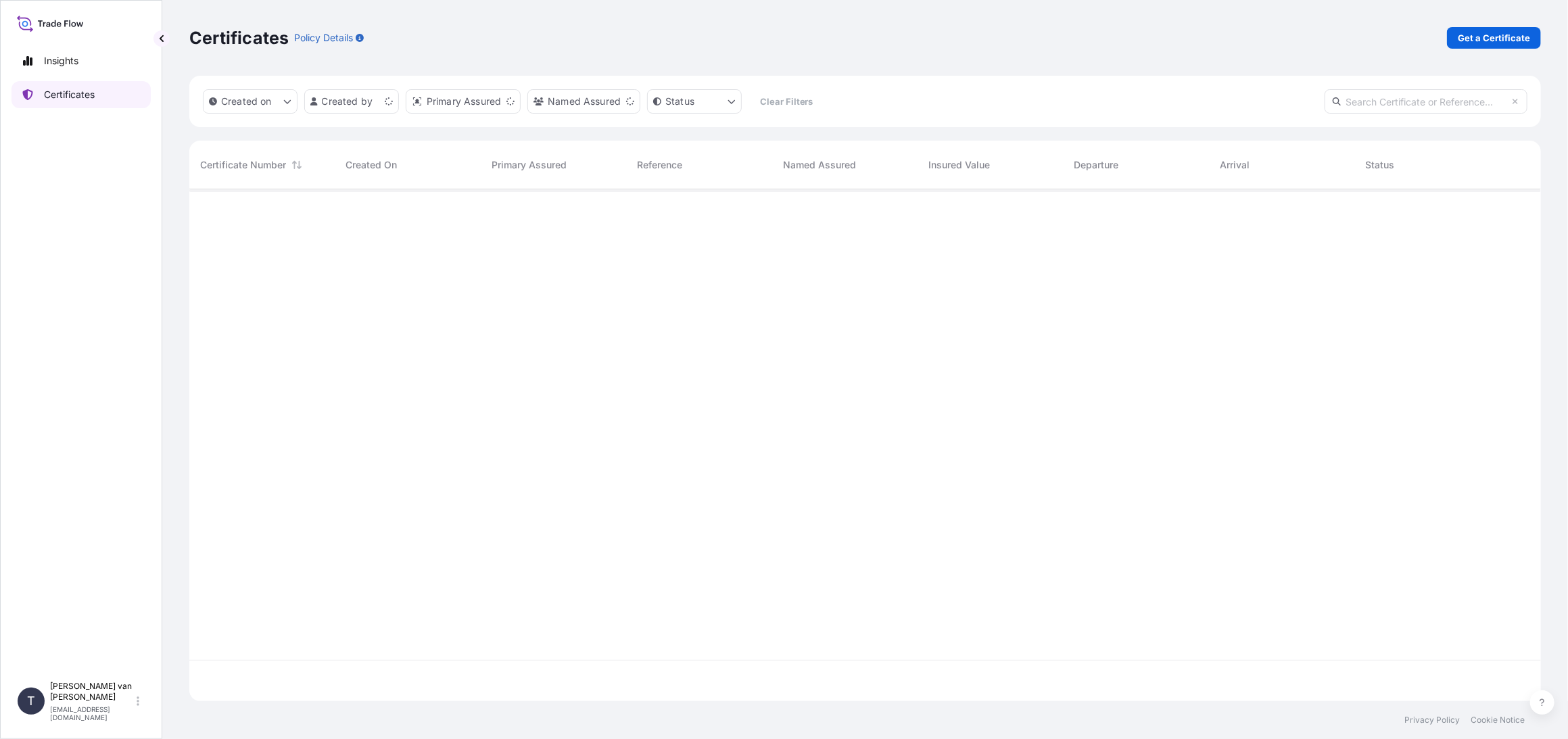
scroll to position [509, 1340]
click at [1495, 42] on p "Get a Certificate" at bounding box center [1494, 37] width 73 height 13
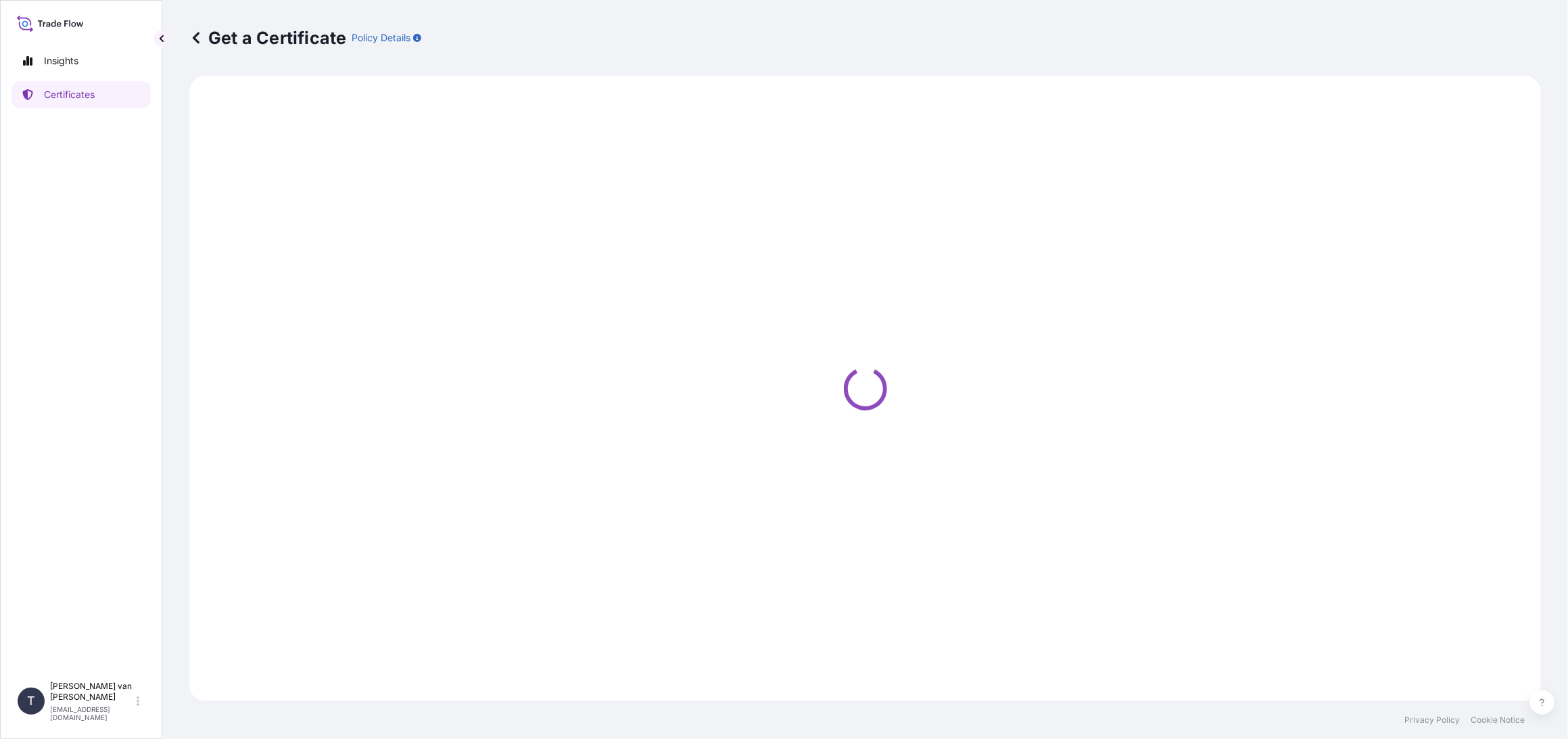
select select "Sea"
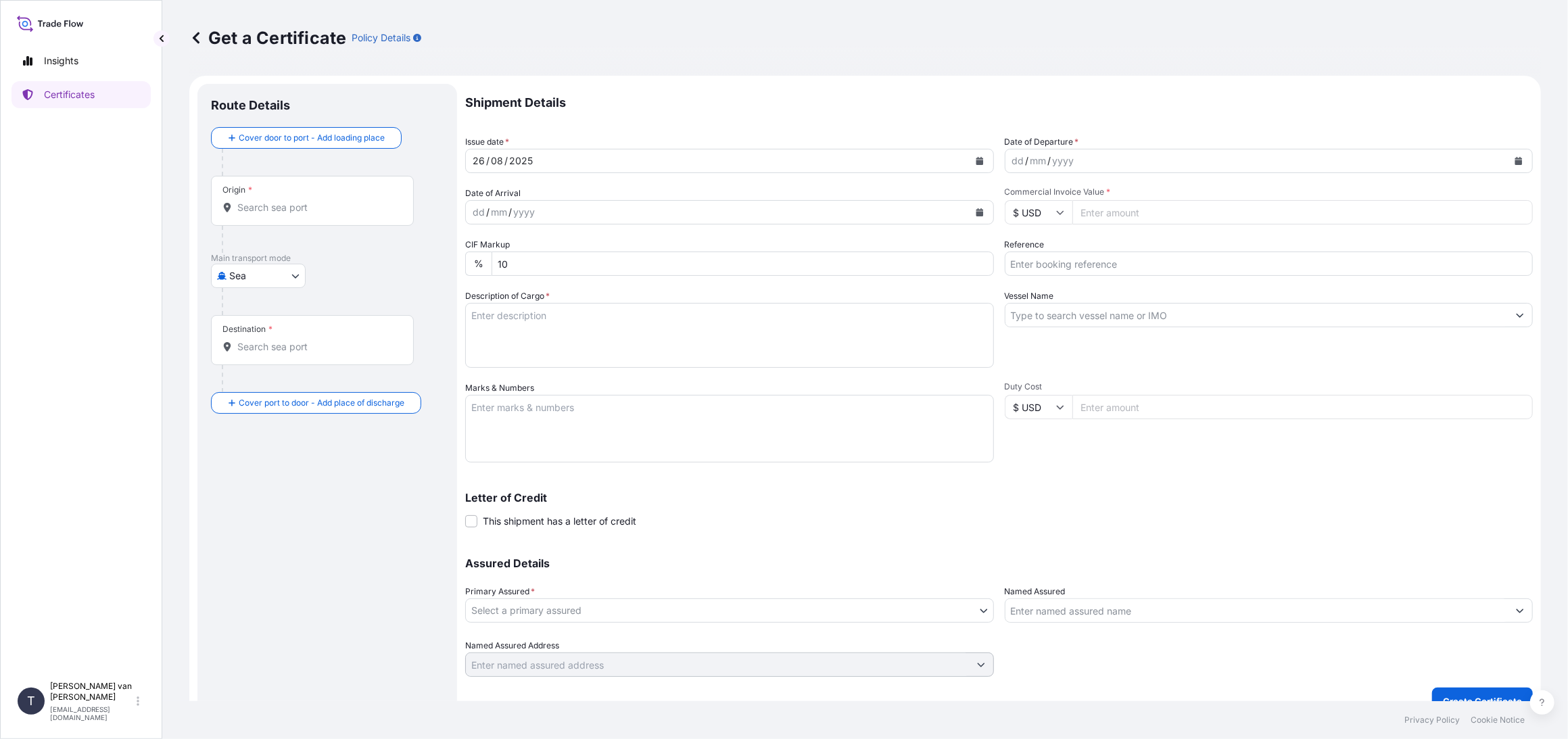
click at [1514, 159] on icon "Calendar" at bounding box center [1518, 161] width 8 height 8
click at [1048, 300] on div "12" at bounding box center [1048, 300] width 24 height 24
click at [1106, 215] on input "Commercial Invoice Value *" at bounding box center [1302, 212] width 461 height 24
click at [1048, 209] on input "$ USD" at bounding box center [1038, 212] width 68 height 24
click at [1030, 254] on div "€ EUR" at bounding box center [1033, 249] width 57 height 26
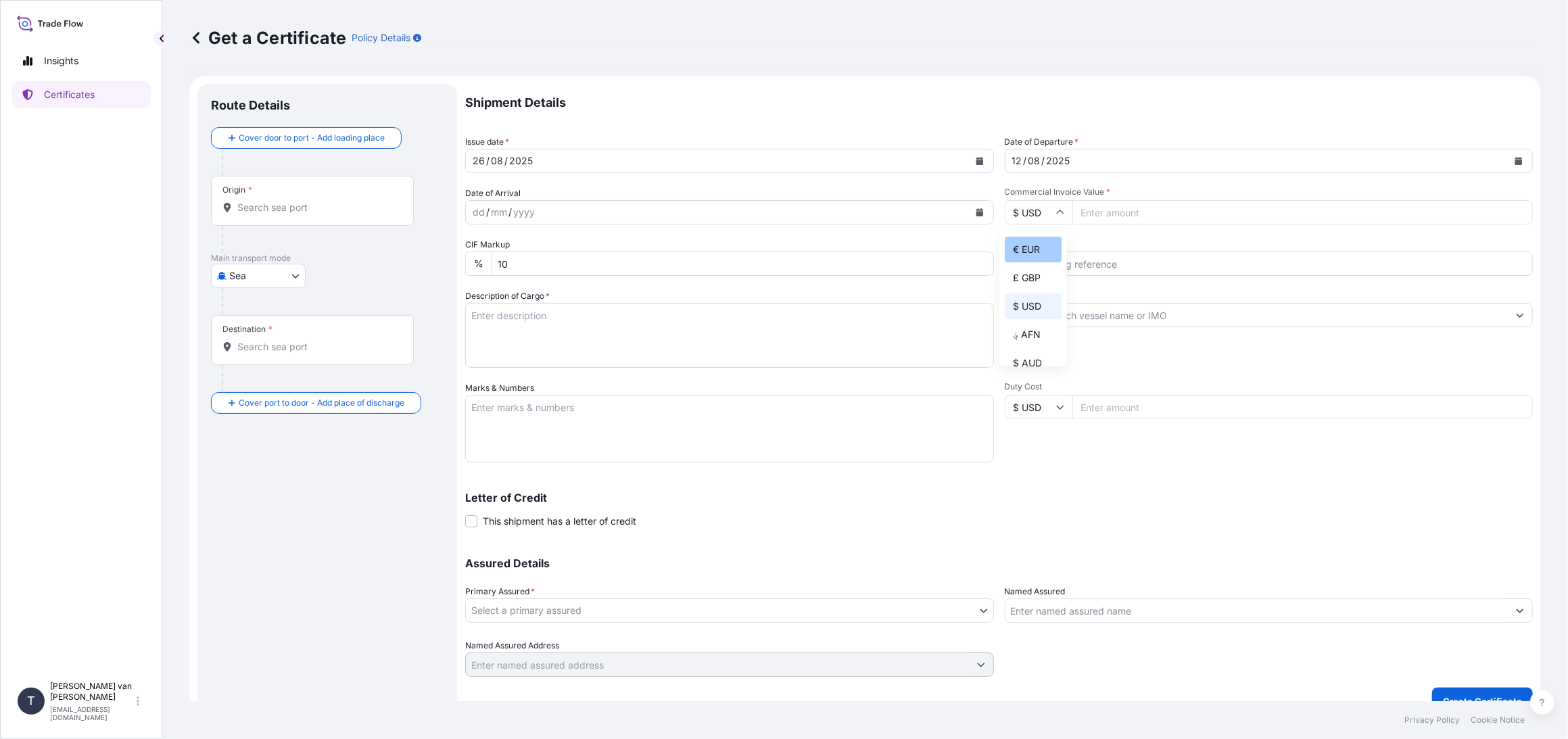
type input "€ EUR"
click at [1103, 216] on input "Commercial Invoice Value *" at bounding box center [1302, 212] width 461 height 24
type input "38397.56"
click at [1081, 273] on input "Reference" at bounding box center [1268, 263] width 529 height 24
type input "DO: 86527007+8"
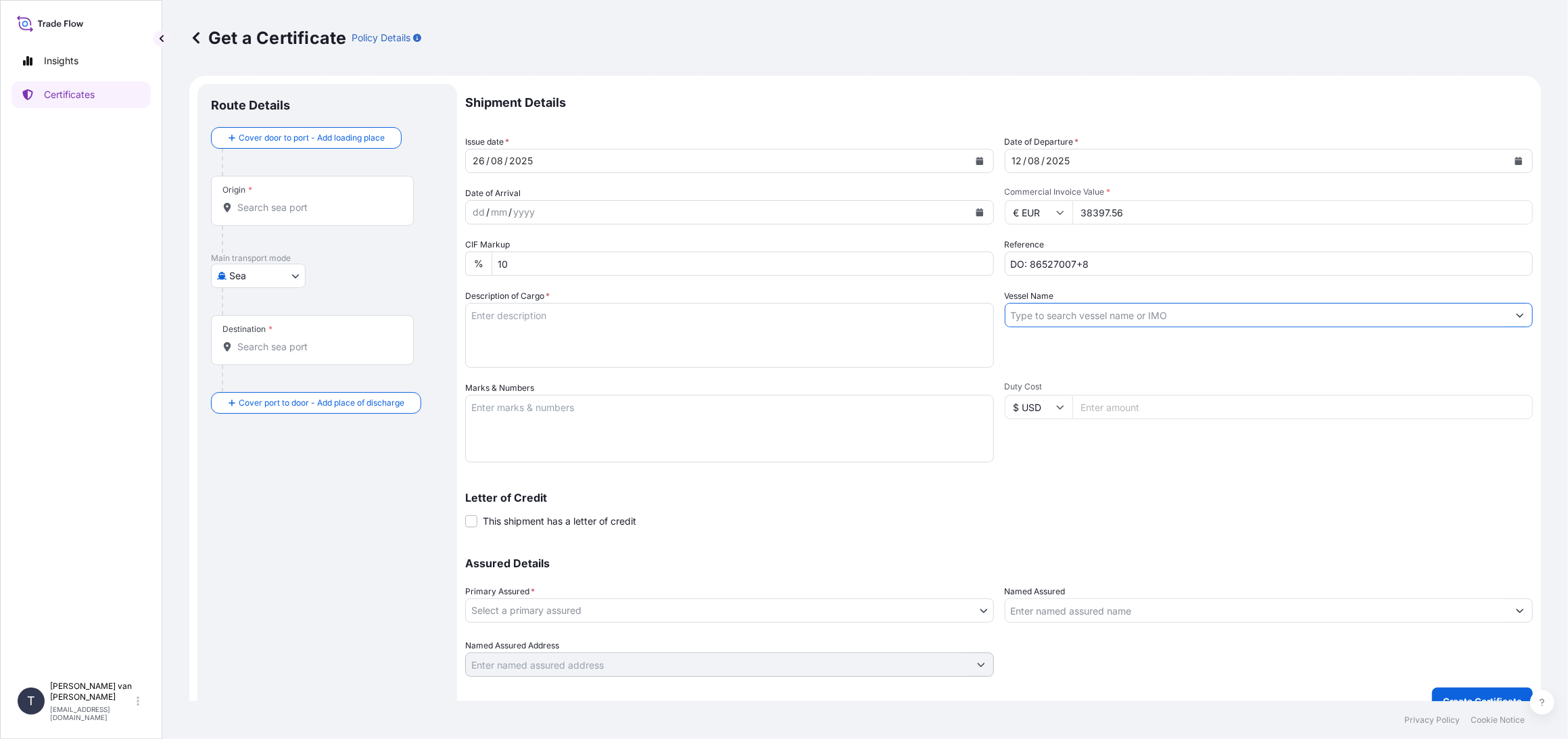
click at [1022, 312] on input "Vessel Name" at bounding box center [1257, 315] width 503 height 24
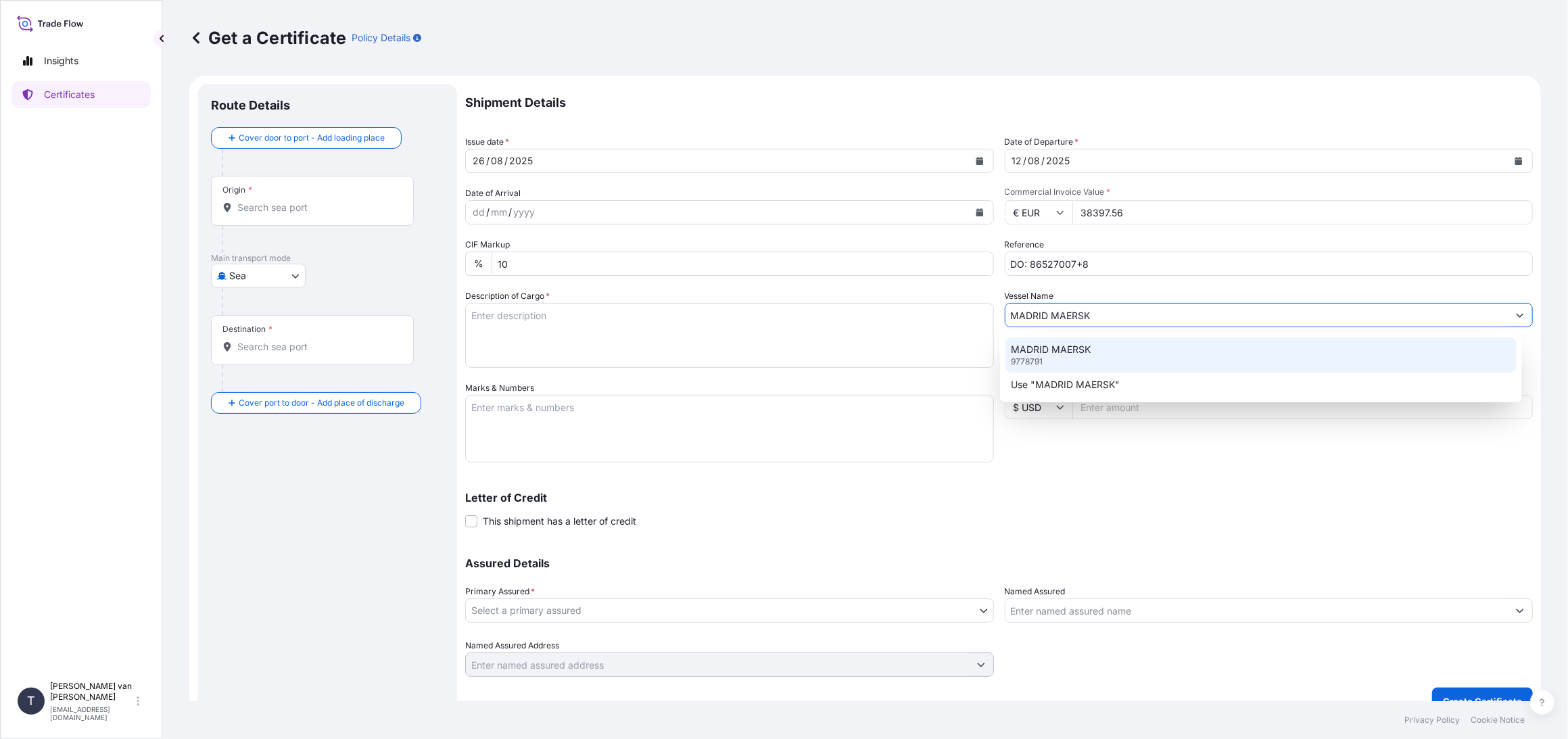
click at [1026, 352] on p "MADRID MAERSK" at bounding box center [1050, 349] width 80 height 13
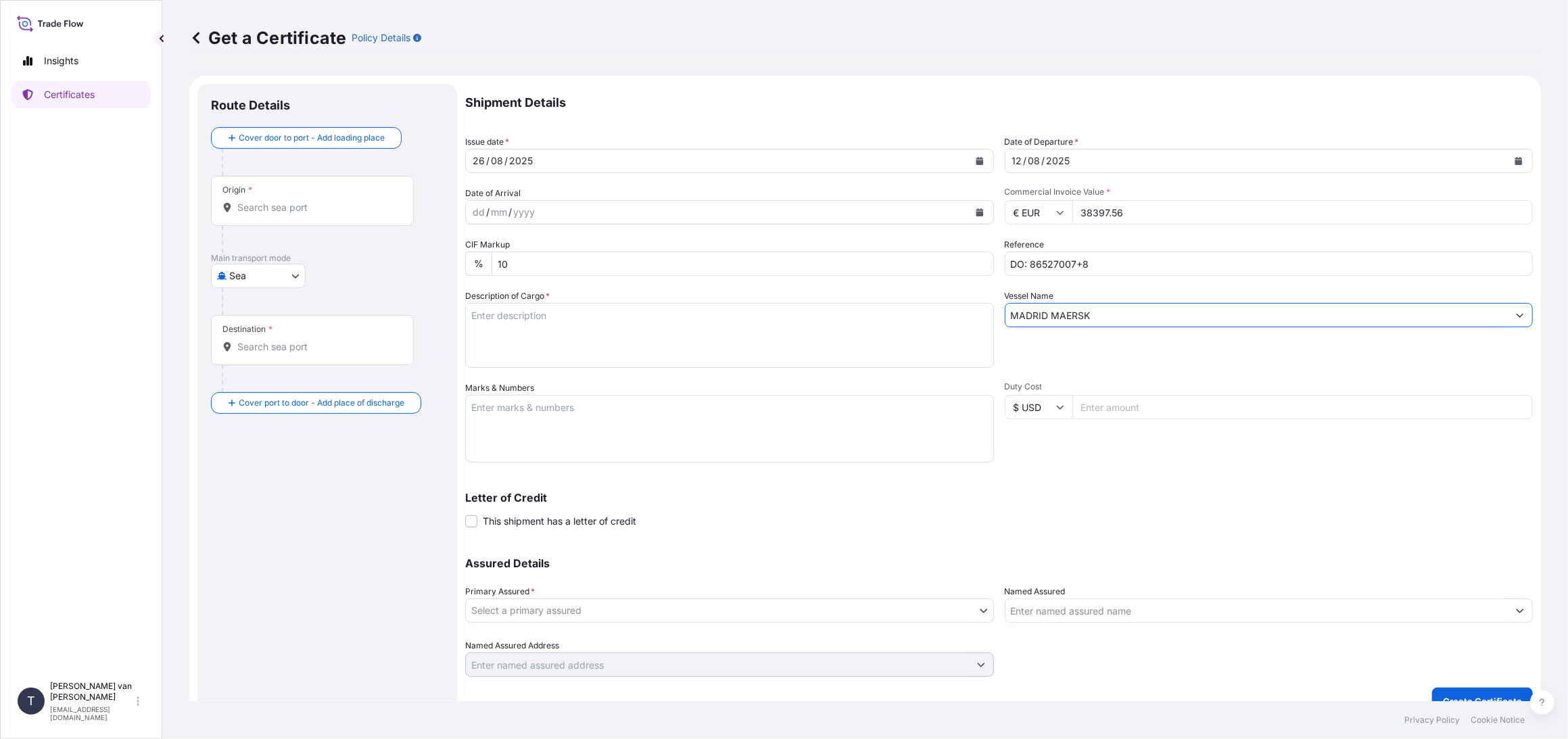
type input "MADRID MAERSK"
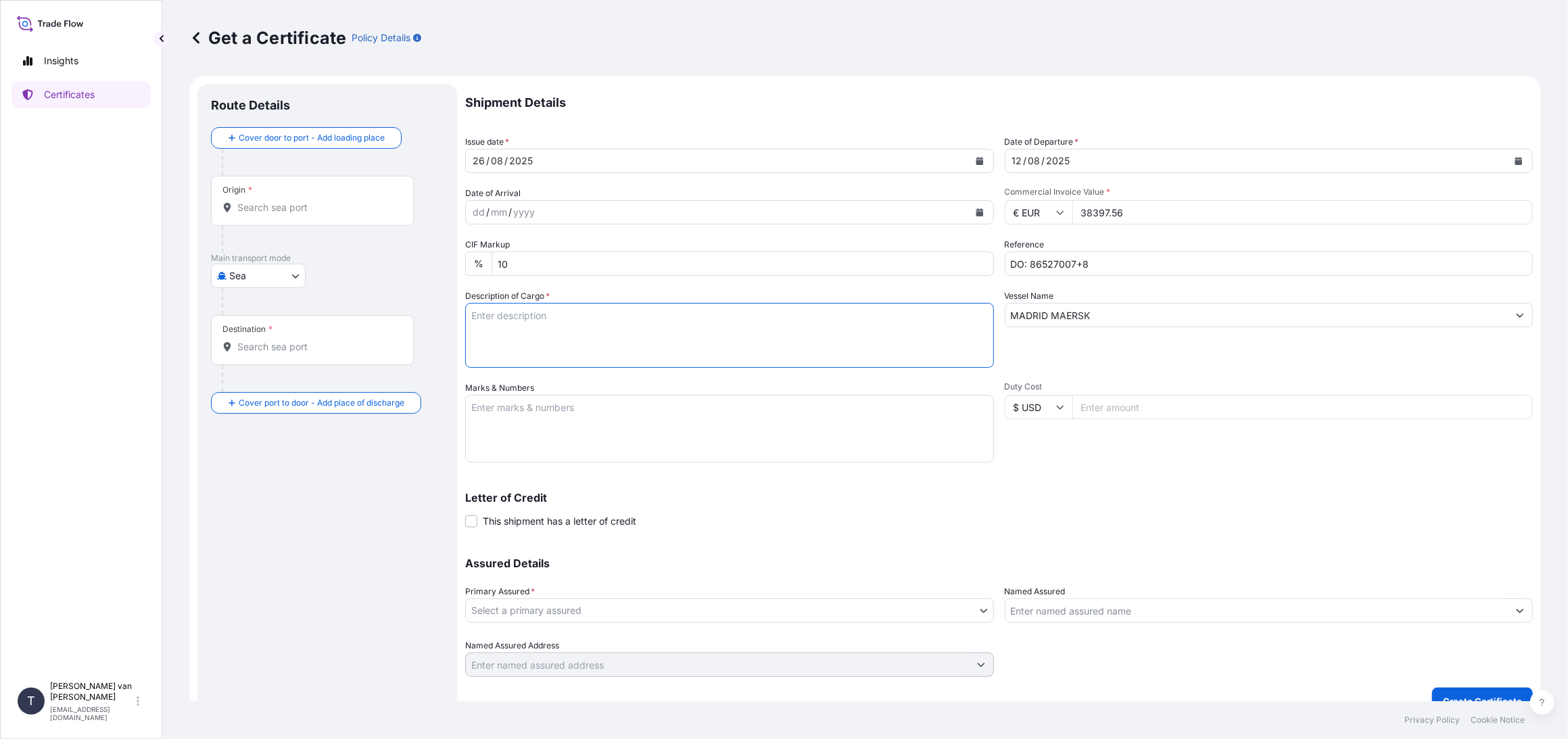
click at [507, 324] on textarea "Description of Cargo *" at bounding box center [729, 335] width 529 height 65
click at [647, 330] on textarea "2x 20ft container containing: 1580 bags x 25 kg Resistamyl 343 = 39,500 kg" at bounding box center [729, 335] width 529 height 65
click at [534, 312] on textarea "2x 20ft container containing: 1580 bags x 25 kg Resistamyl 343 = 39.500 kg" at bounding box center [729, 335] width 529 height 65
drag, startPoint x: 548, startPoint y: 312, endPoint x: 419, endPoint y: 322, distance: 129.4
click at [419, 322] on form "Route Details Cover door to port - Add loading place Place of loading Road / [G…" at bounding box center [865, 399] width 1351 height 648
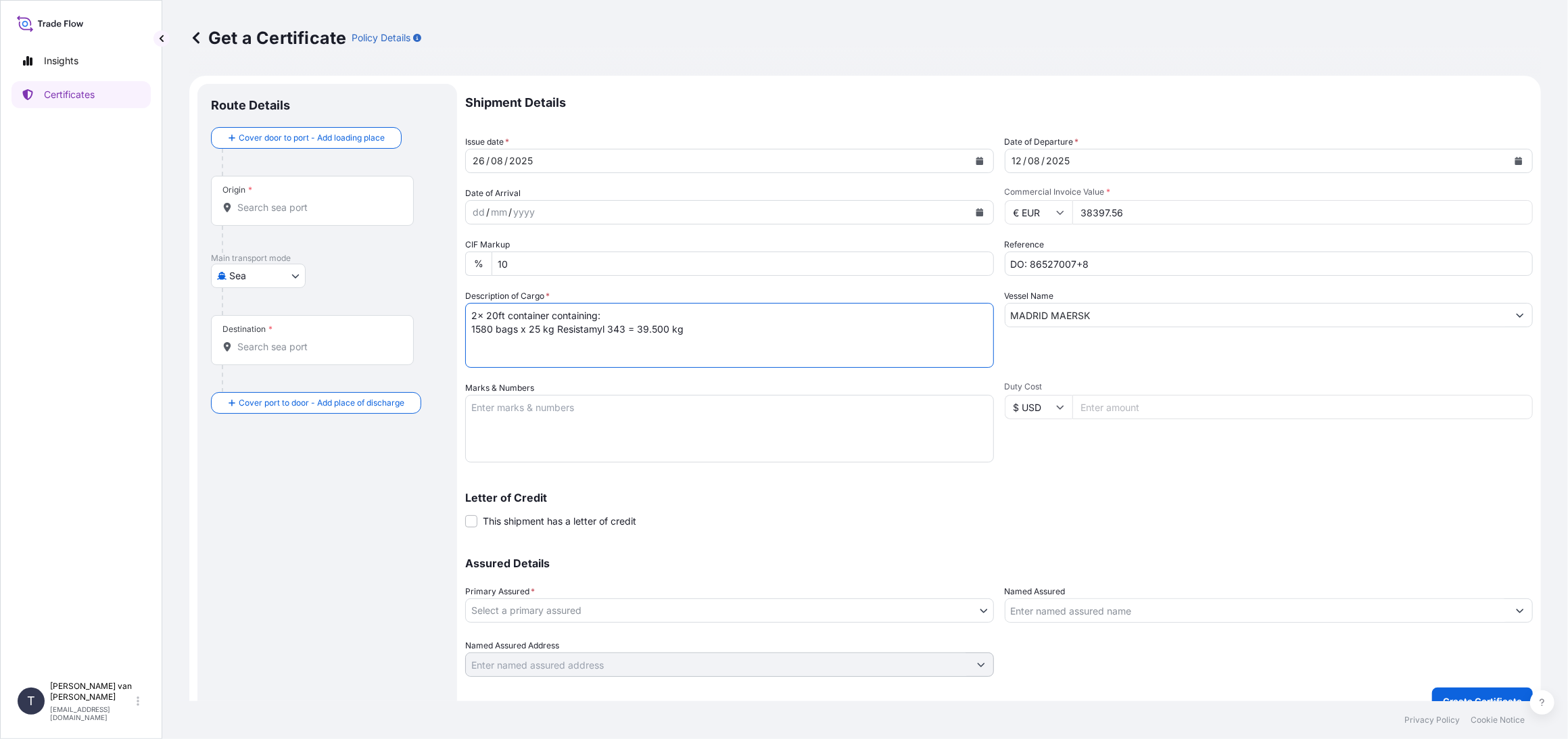
type textarea "2x 20ft container containing: 1580 bags x 25 kg Resistamyl 343 = 39.500 kg"
click at [534, 410] on textarea "Marks & Numbers" at bounding box center [729, 429] width 529 height 68
paste textarea "2x 20ft container"
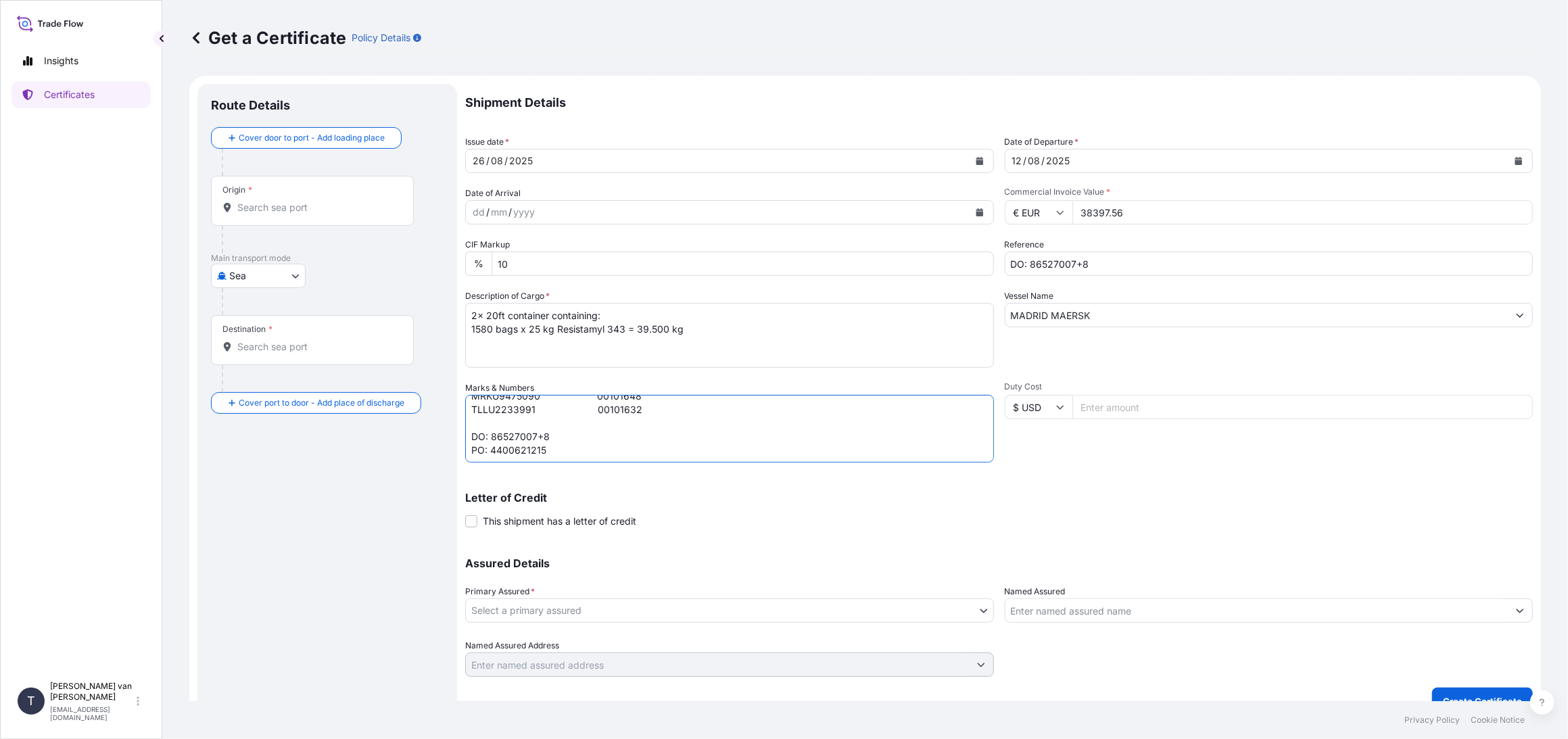
scroll to position [21, 0]
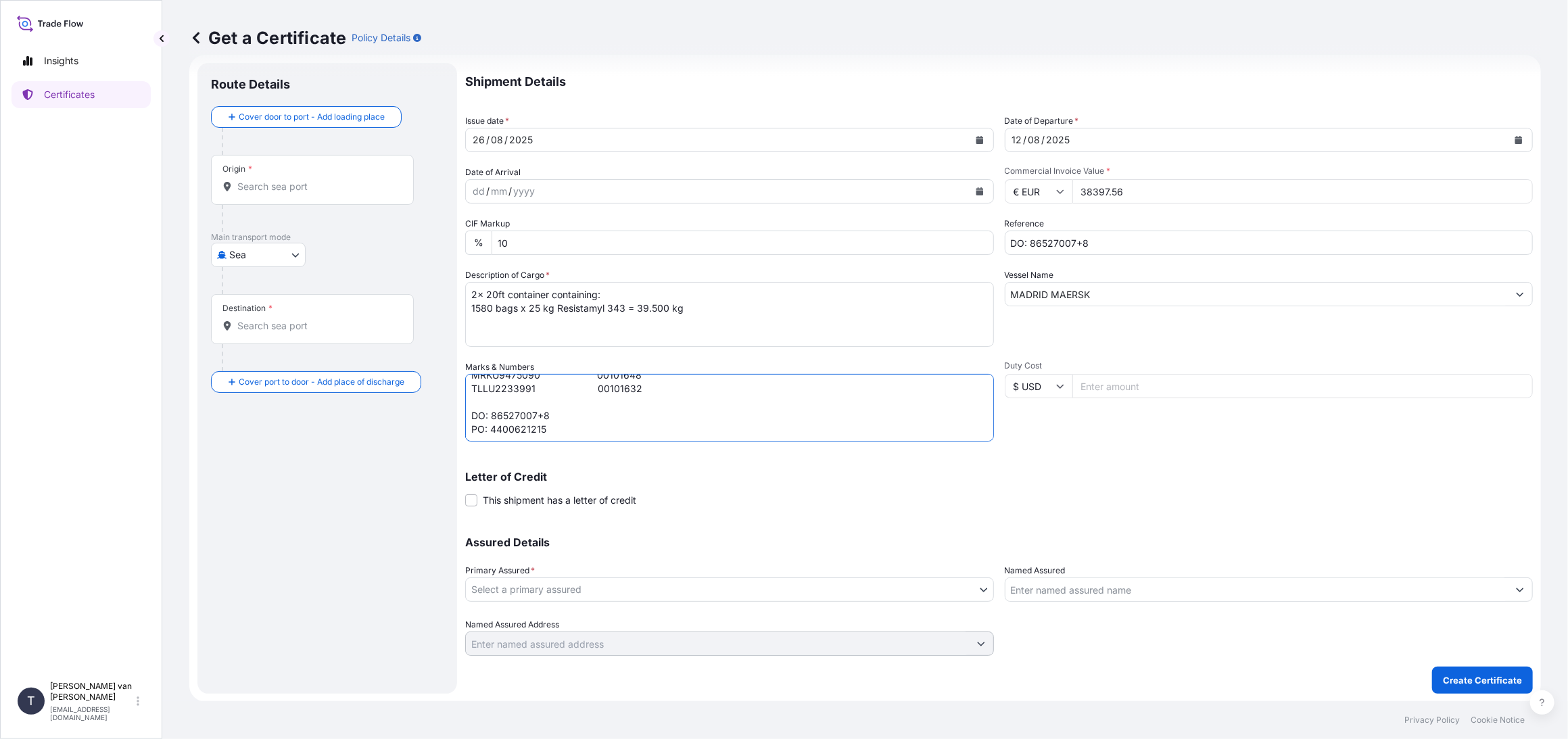
type textarea "2x 20ft container: CONTAINER: SEAL: MRKU9475090 00101648 TLLU2233991 00101632 D…"
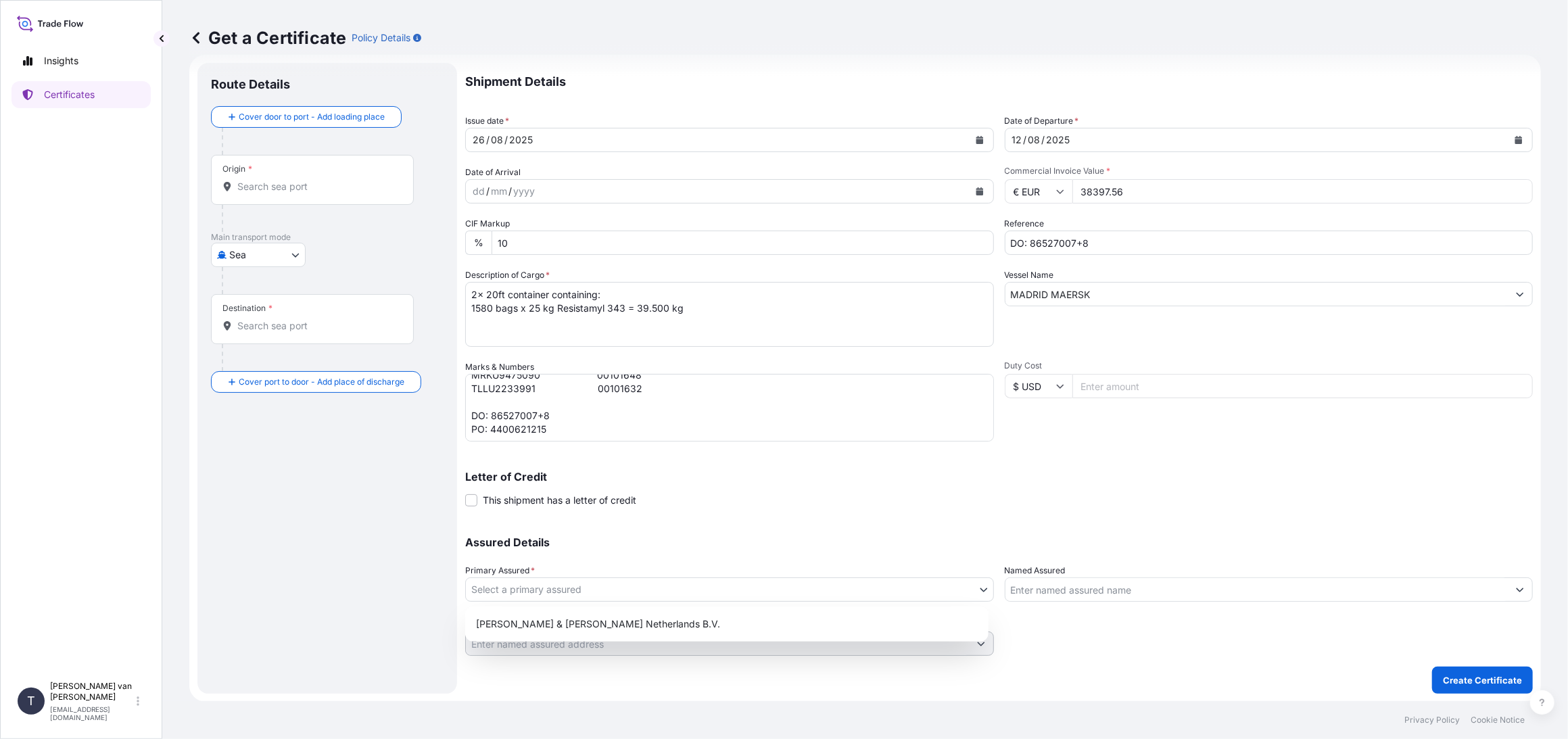
click at [596, 591] on body "Insights Certificates T [PERSON_NAME] van t Hoenderdaal [EMAIL_ADDRESS][DOMAIN_…" at bounding box center [784, 369] width 1568 height 739
click at [540, 618] on div "[PERSON_NAME] & [PERSON_NAME] Netherlands B.V." at bounding box center [727, 624] width 512 height 24
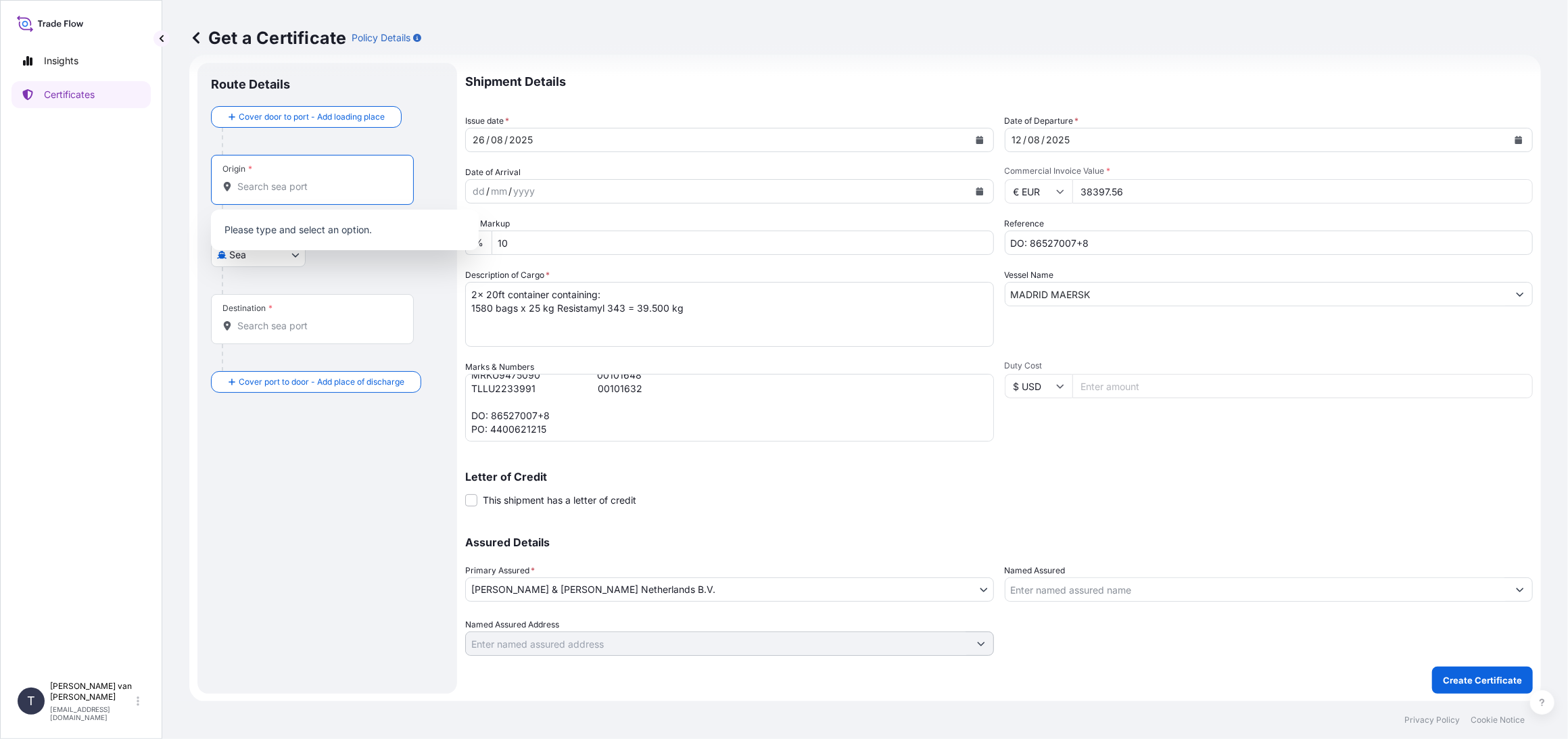
click at [244, 188] on input "Origin *" at bounding box center [317, 186] width 159 height 13
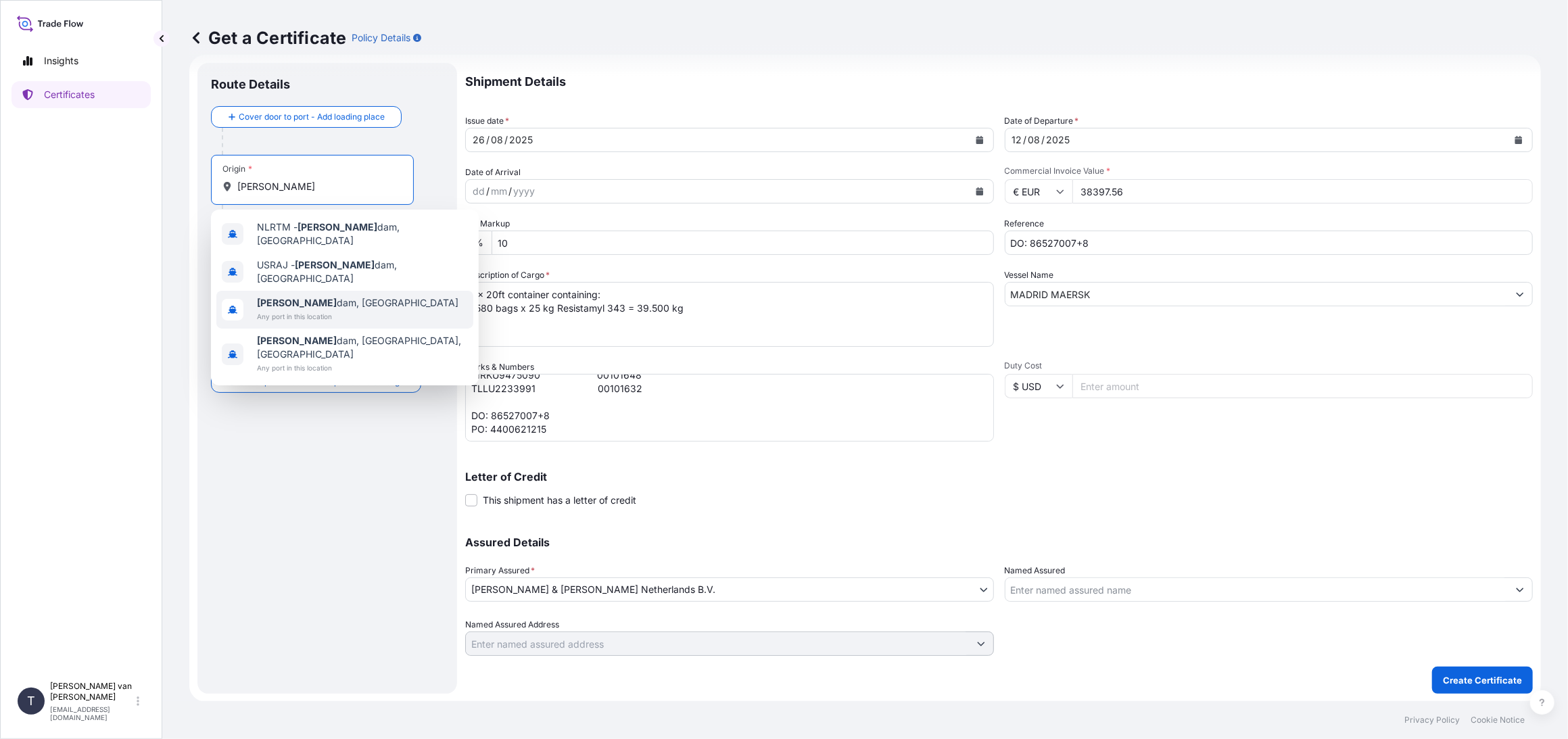
click at [301, 310] on span "Any port in this location" at bounding box center [358, 316] width 202 height 13
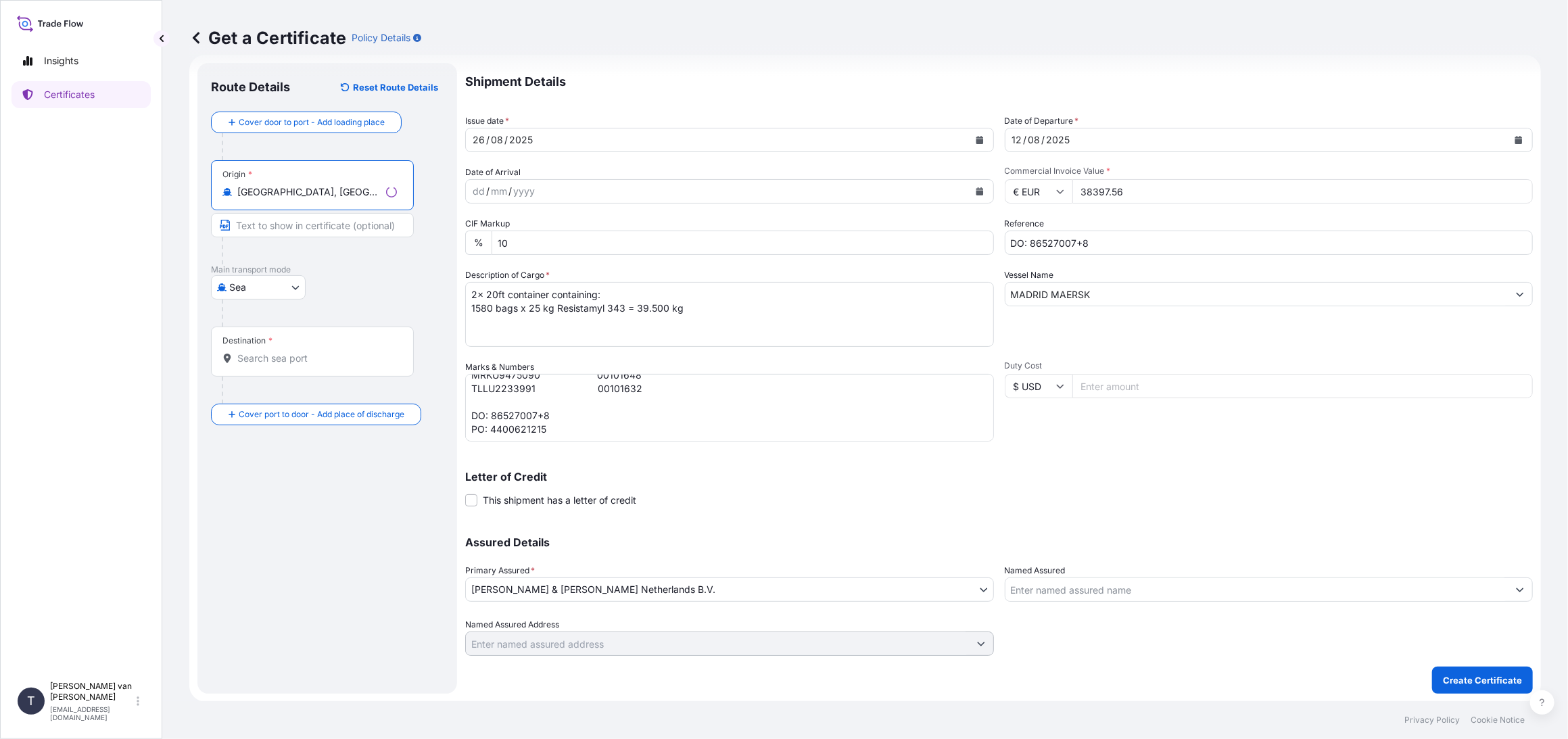
type input "[GEOGRAPHIC_DATA], [GEOGRAPHIC_DATA]"
click at [302, 363] on input "Destination *" at bounding box center [317, 358] width 159 height 13
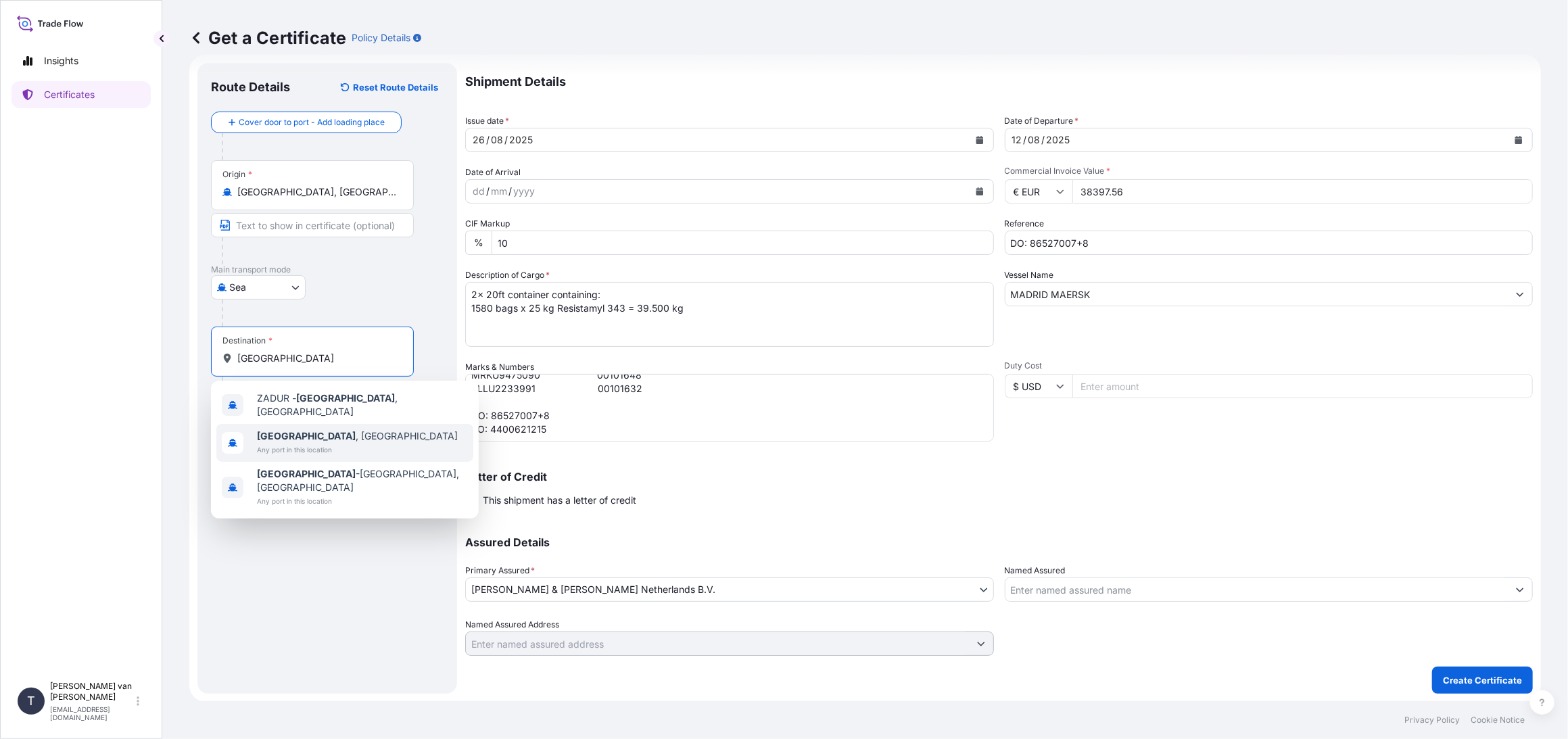
click at [306, 435] on span "[GEOGRAPHIC_DATA] , [GEOGRAPHIC_DATA]" at bounding box center [357, 436] width 201 height 13
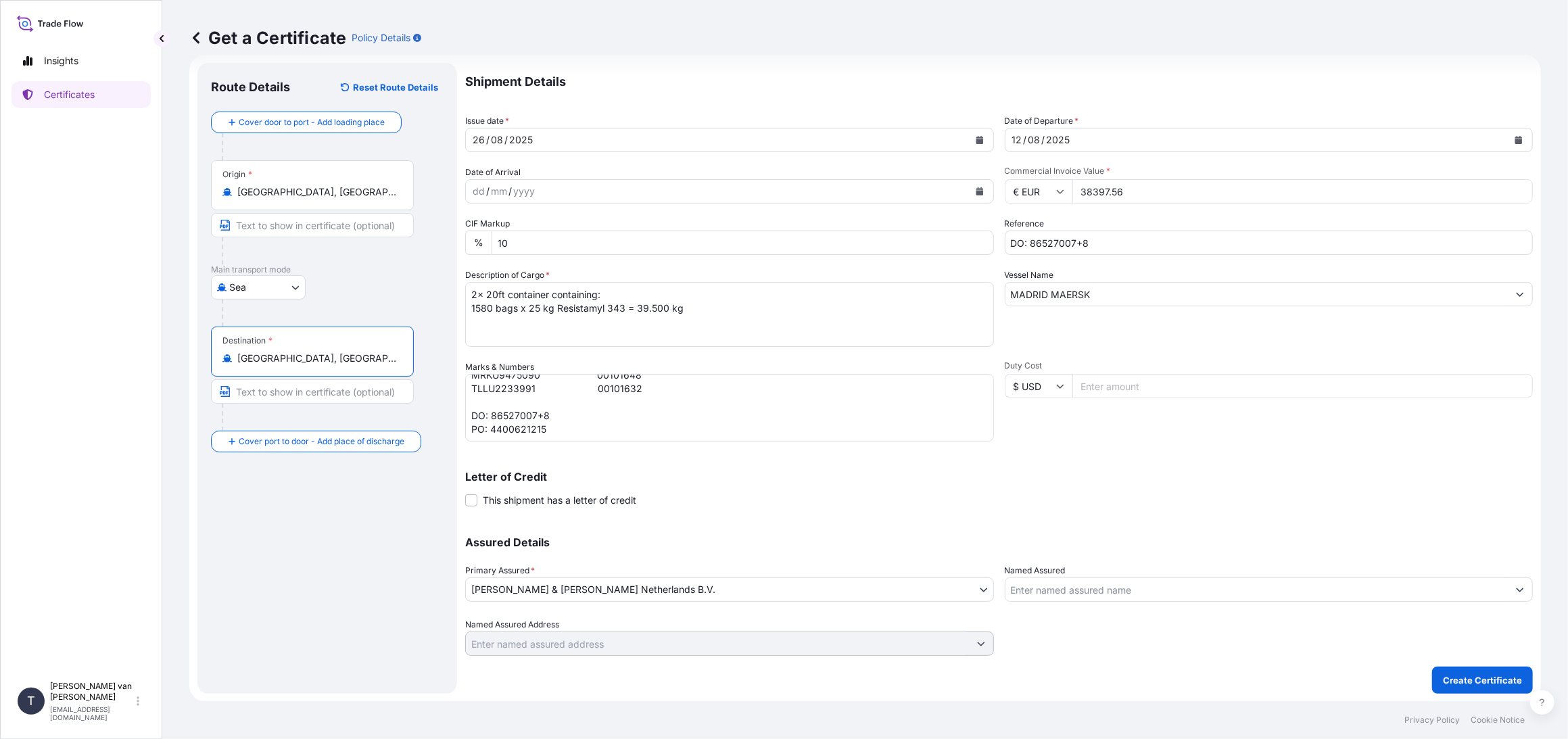
type input "[GEOGRAPHIC_DATA], [GEOGRAPHIC_DATA]"
click at [1447, 681] on p "Create Certificate" at bounding box center [1482, 680] width 79 height 13
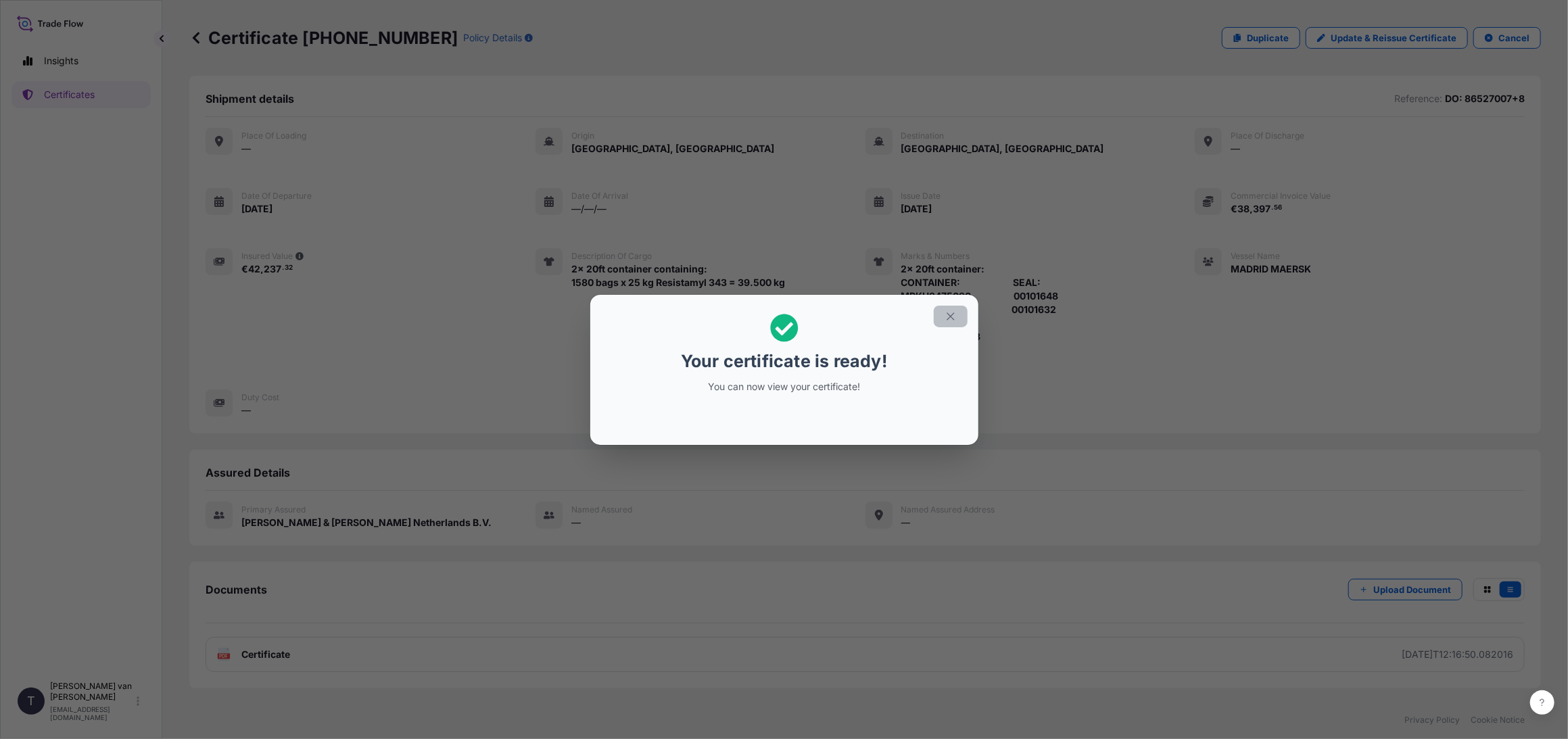
click at [948, 315] on icon "button" at bounding box center [949, 315] width 7 height 7
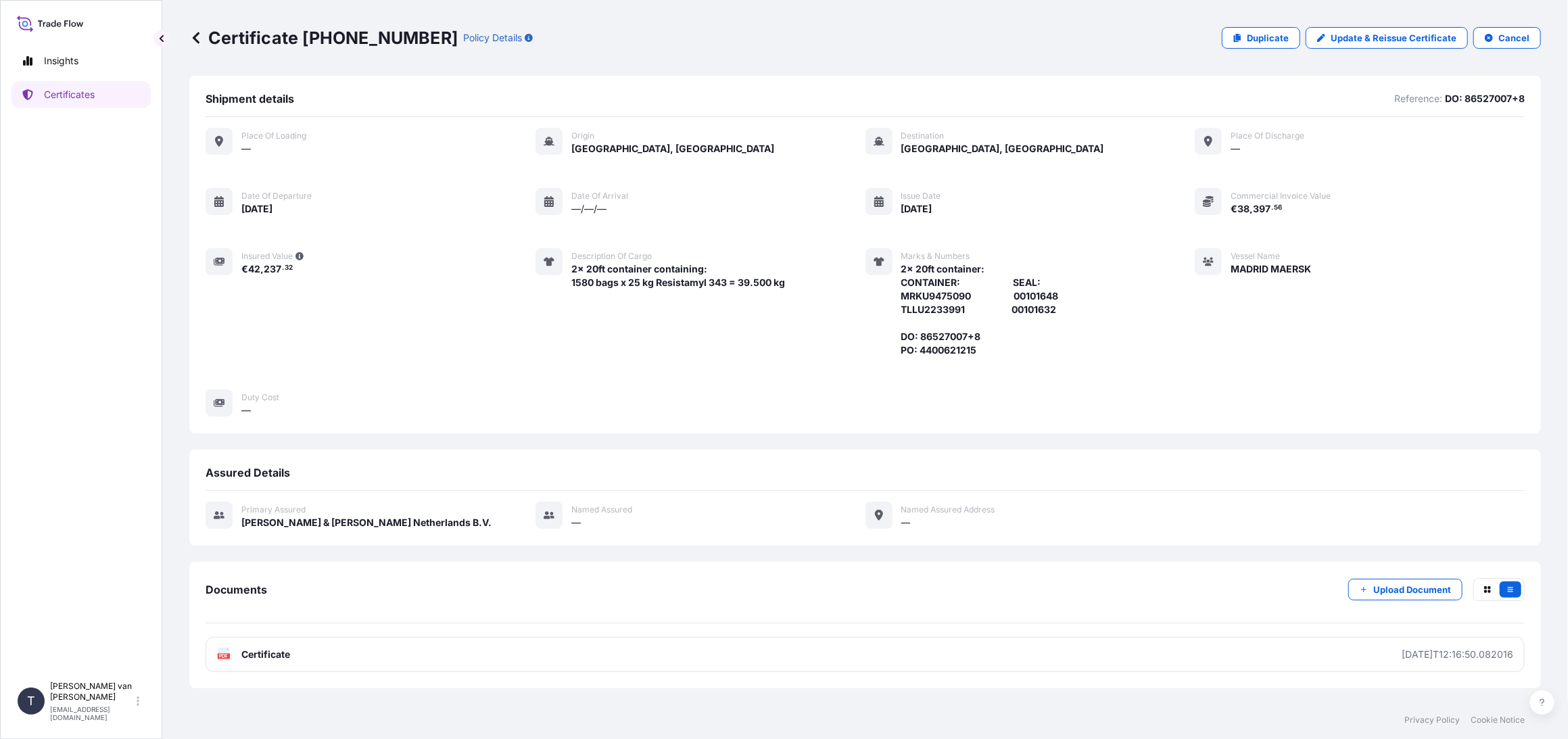
click at [390, 38] on p "Certificate [PHONE_NUMBER]" at bounding box center [323, 37] width 268 height 21
drag, startPoint x: 402, startPoint y: 38, endPoint x: 305, endPoint y: 39, distance: 97.0
click at [305, 39] on div "Certificate [PHONE_NUMBER] Policy Details" at bounding box center [361, 37] width 344 height 21
copy p "[PHONE_NUMBER]"
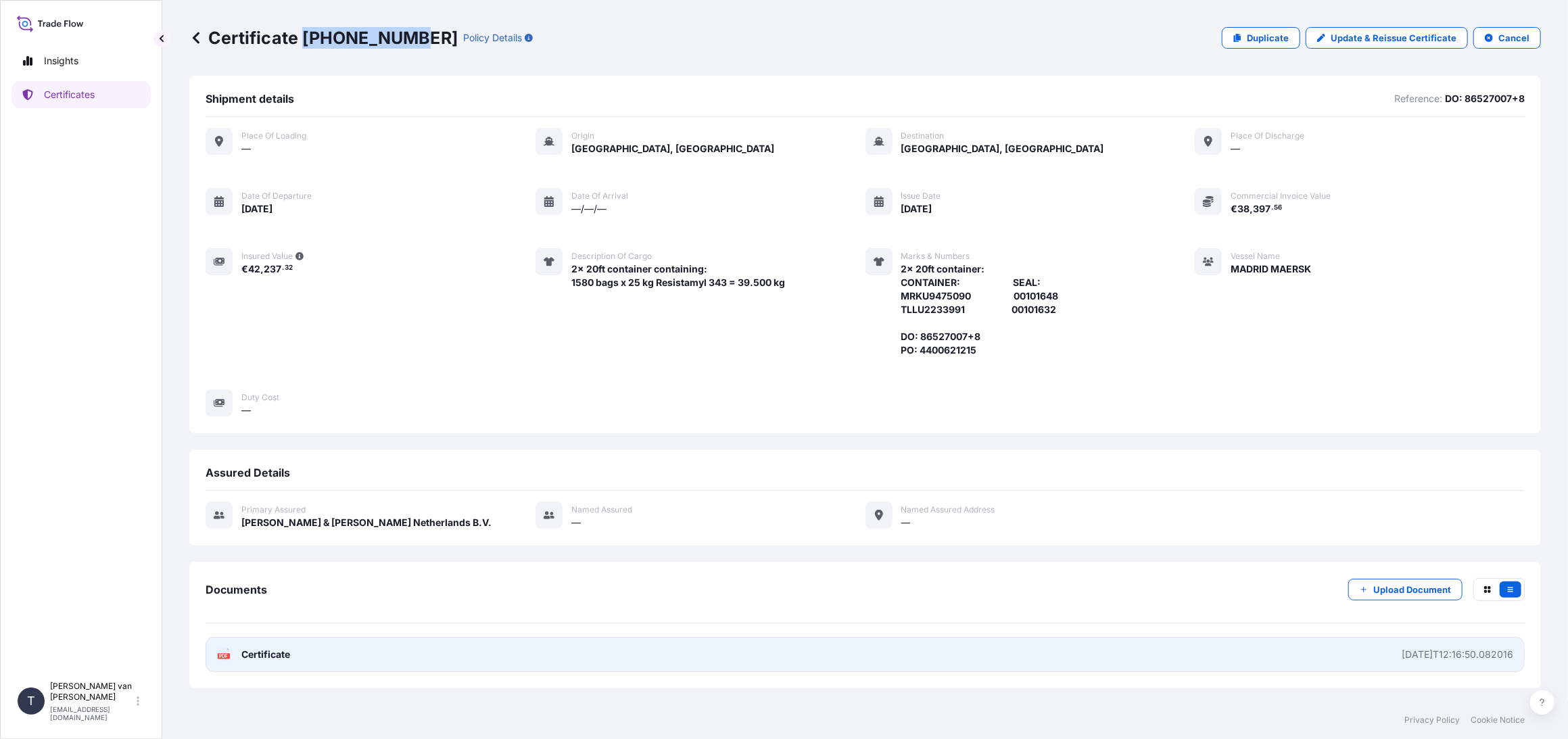
click at [287, 662] on link "PDF Certificate [DATE]T12:16:50.082016" at bounding box center [865, 655] width 1319 height 35
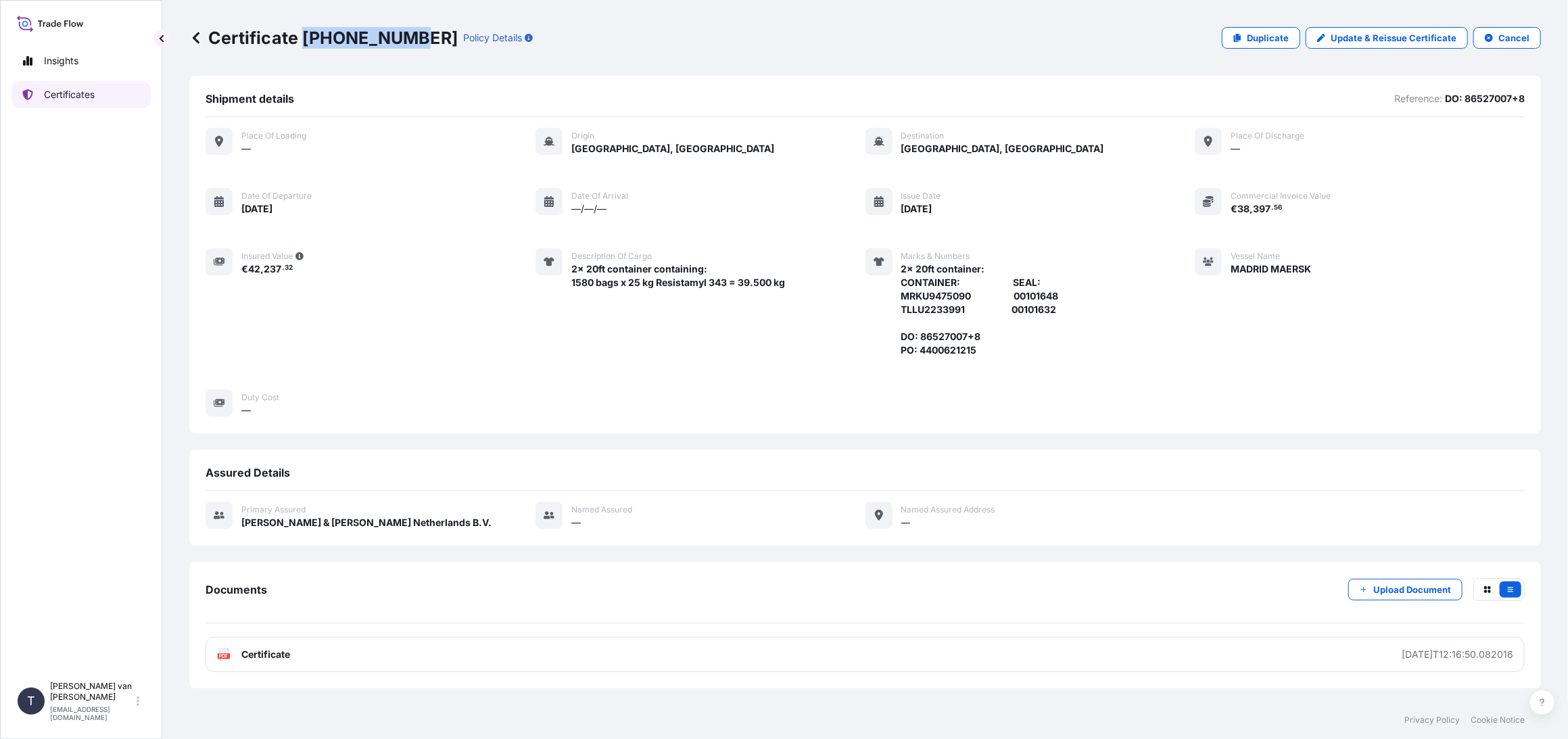
click at [78, 84] on link "Certificates" at bounding box center [81, 95] width 140 height 27
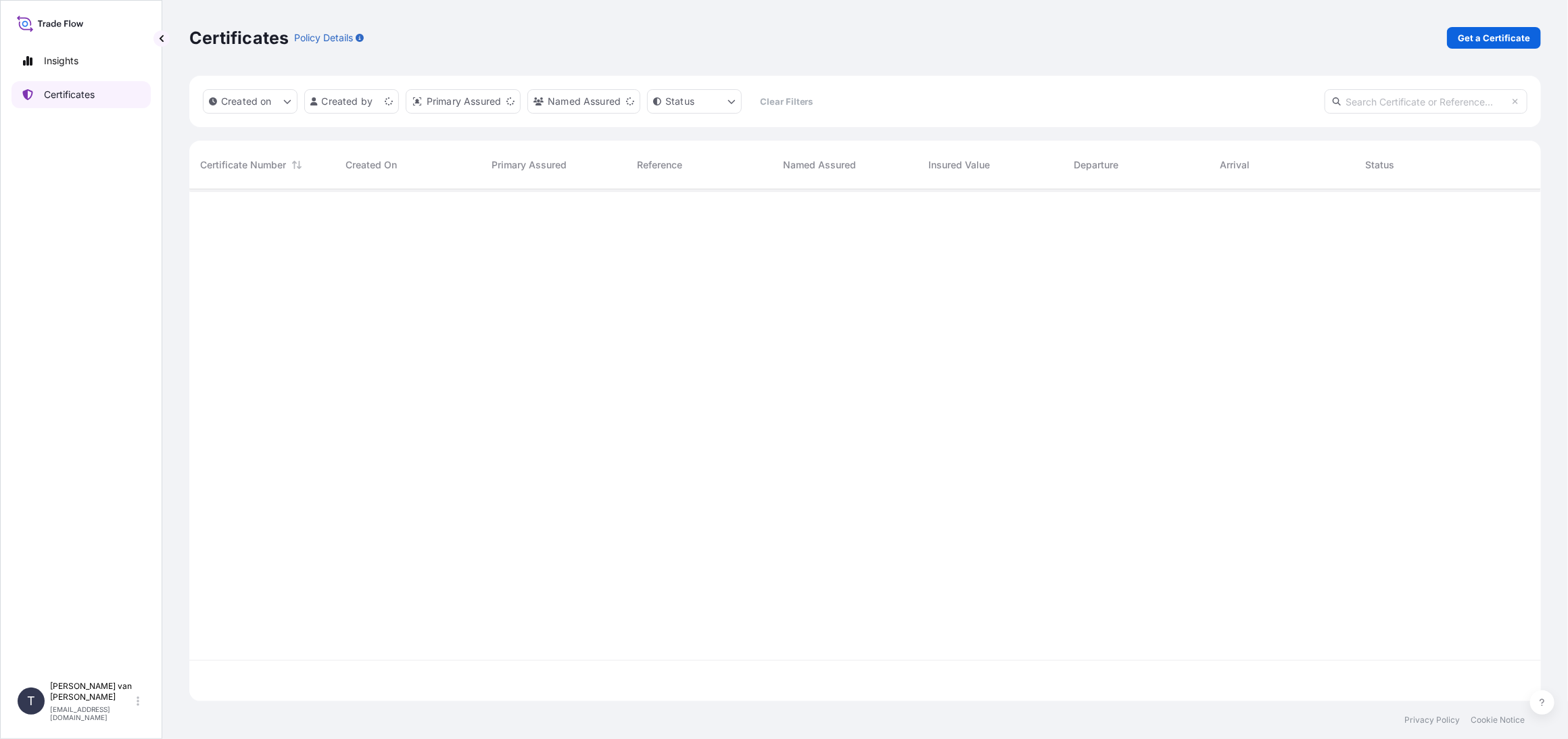
scroll to position [509, 1340]
click at [1518, 40] on p "Get a Certificate" at bounding box center [1494, 37] width 73 height 13
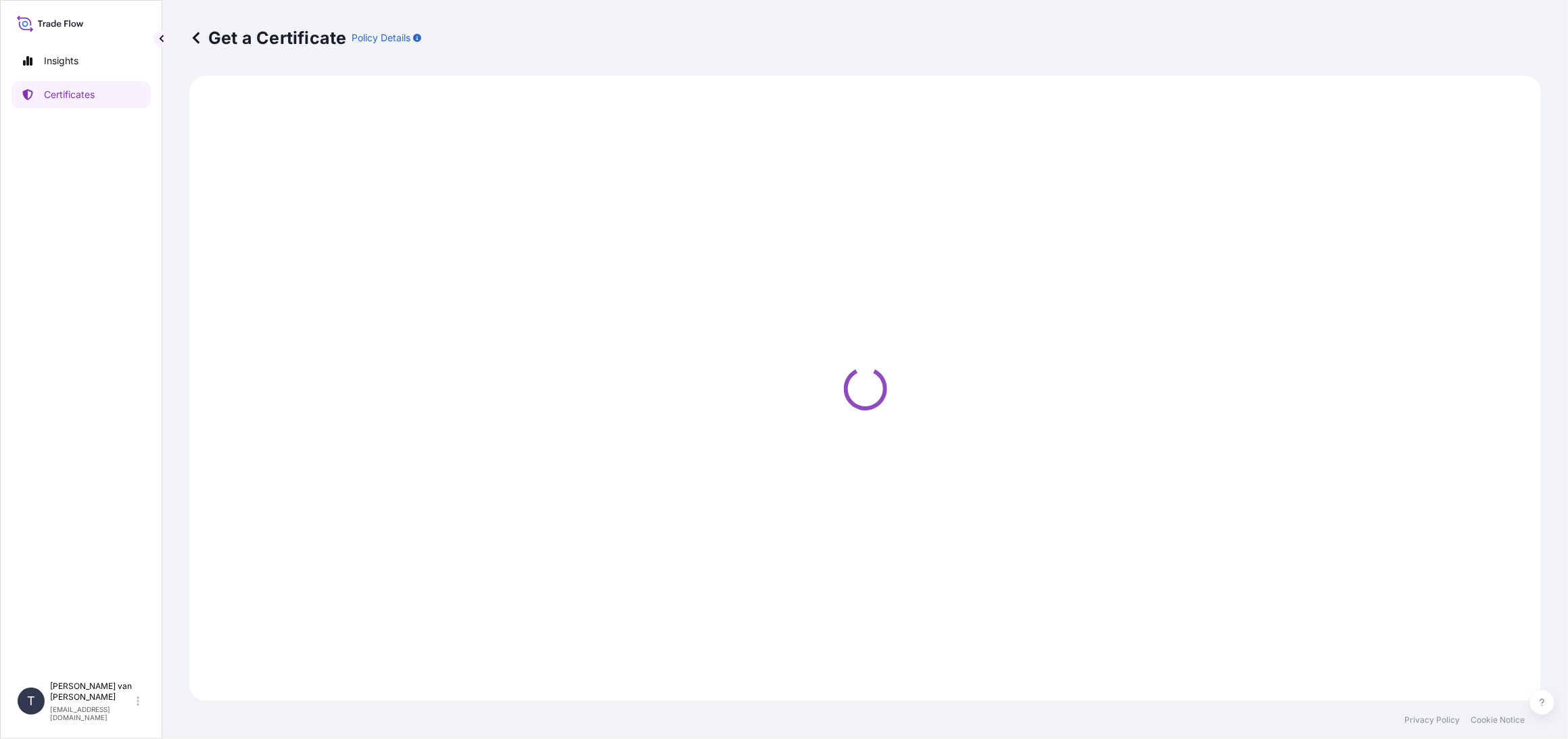
select select "Sea"
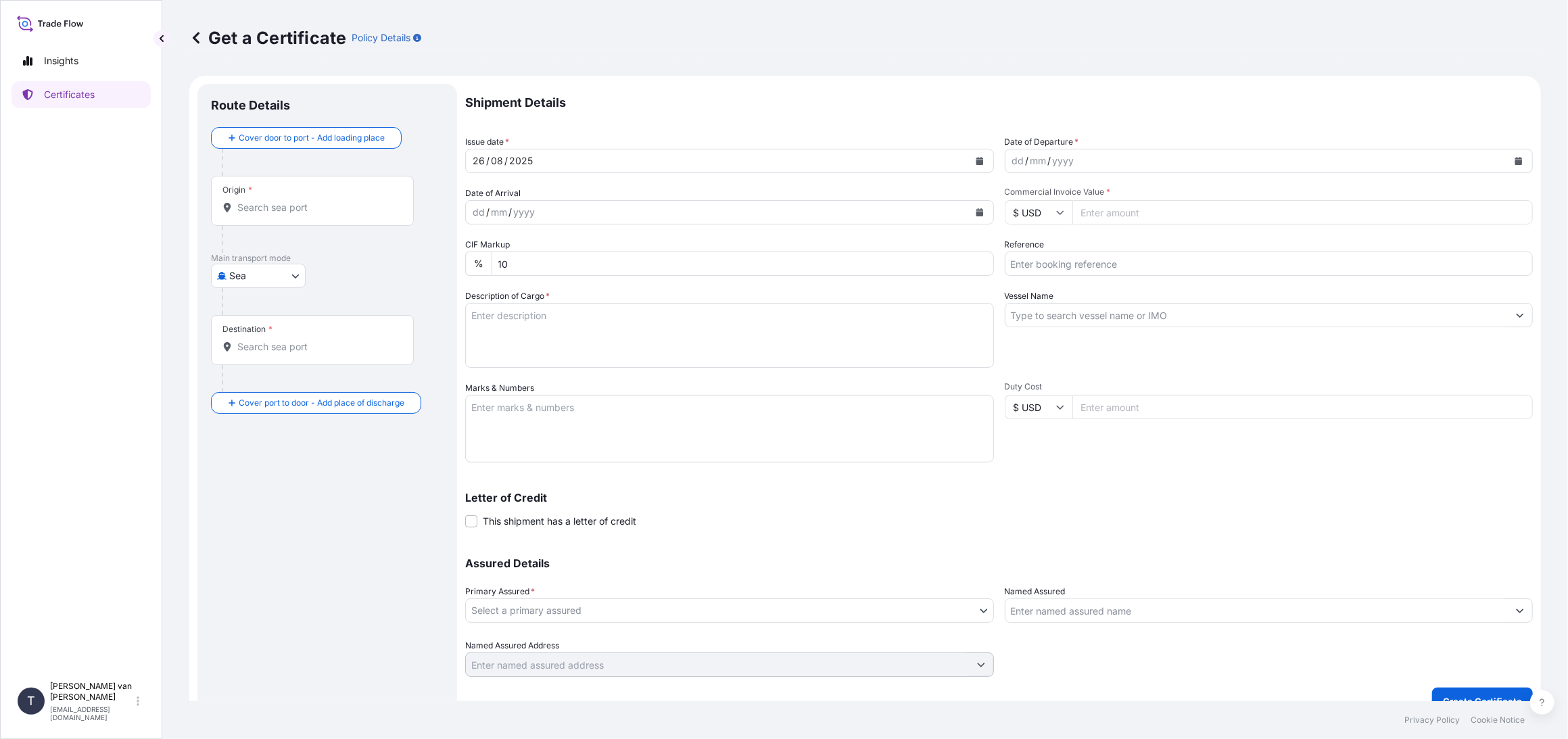
click at [1515, 159] on icon "Calendar" at bounding box center [1518, 161] width 7 height 8
click at [1019, 272] on div "4" at bounding box center [1022, 274] width 24 height 24
click at [1108, 217] on input "Commercial Invoice Value *" at bounding box center [1302, 212] width 461 height 24
type input "29000"
click at [1026, 273] on input "Reference" at bounding box center [1268, 263] width 529 height 24
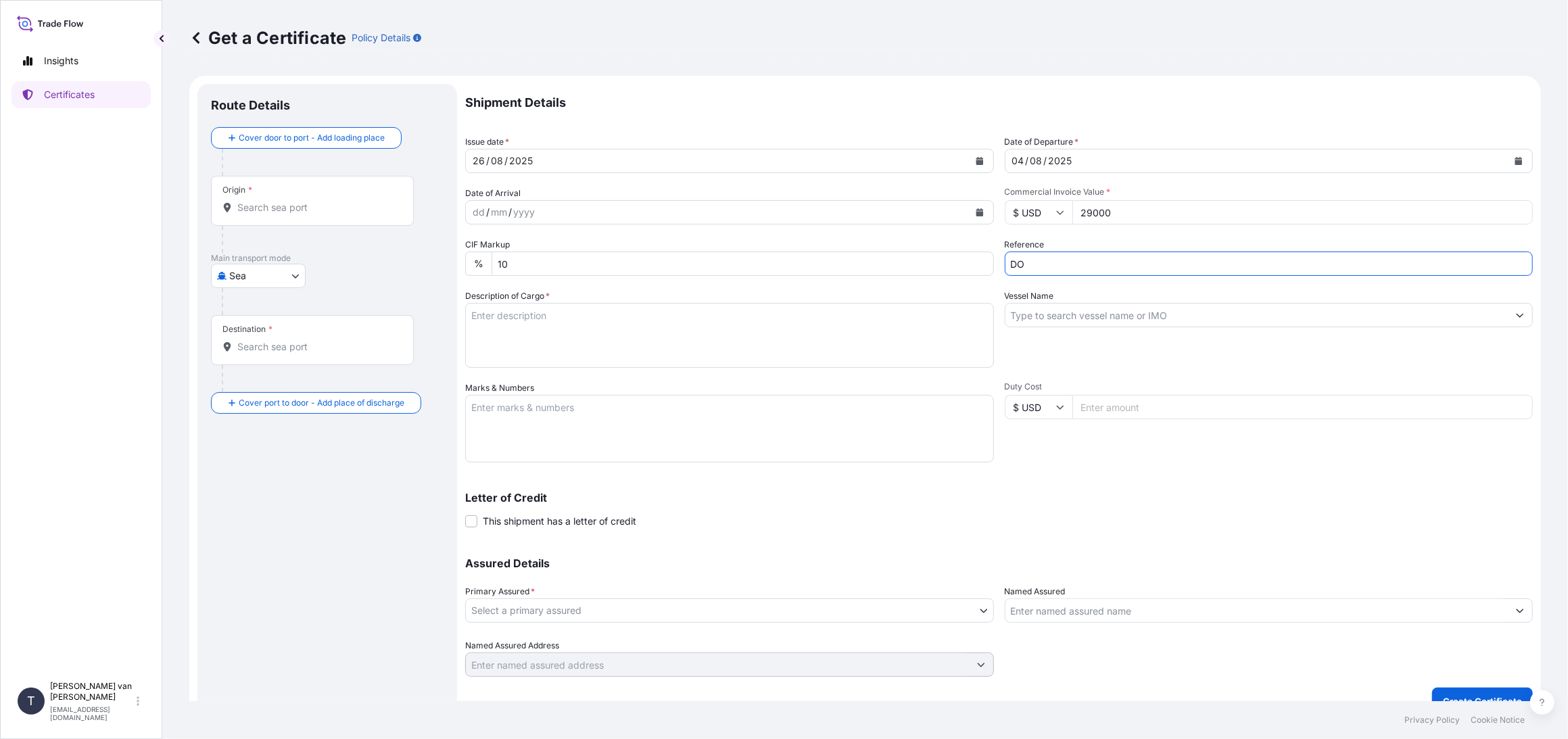
type input "D"
type input "86535756"
click at [1041, 327] on div "Vessel Name" at bounding box center [1268, 328] width 529 height 78
click at [1041, 318] on input "Vessel Name" at bounding box center [1257, 315] width 503 height 24
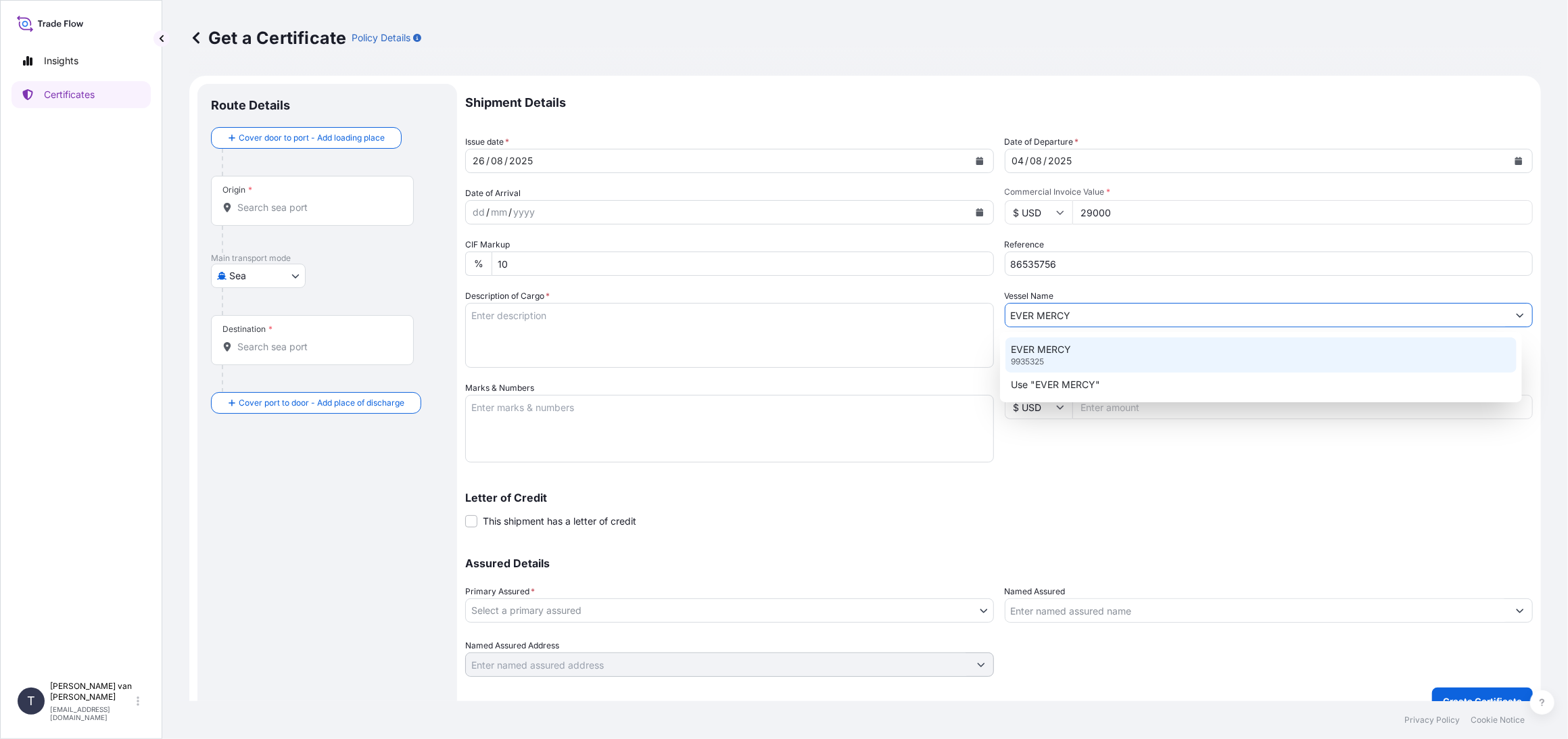
click at [1045, 345] on p "EVER MERCY" at bounding box center [1041, 349] width 60 height 13
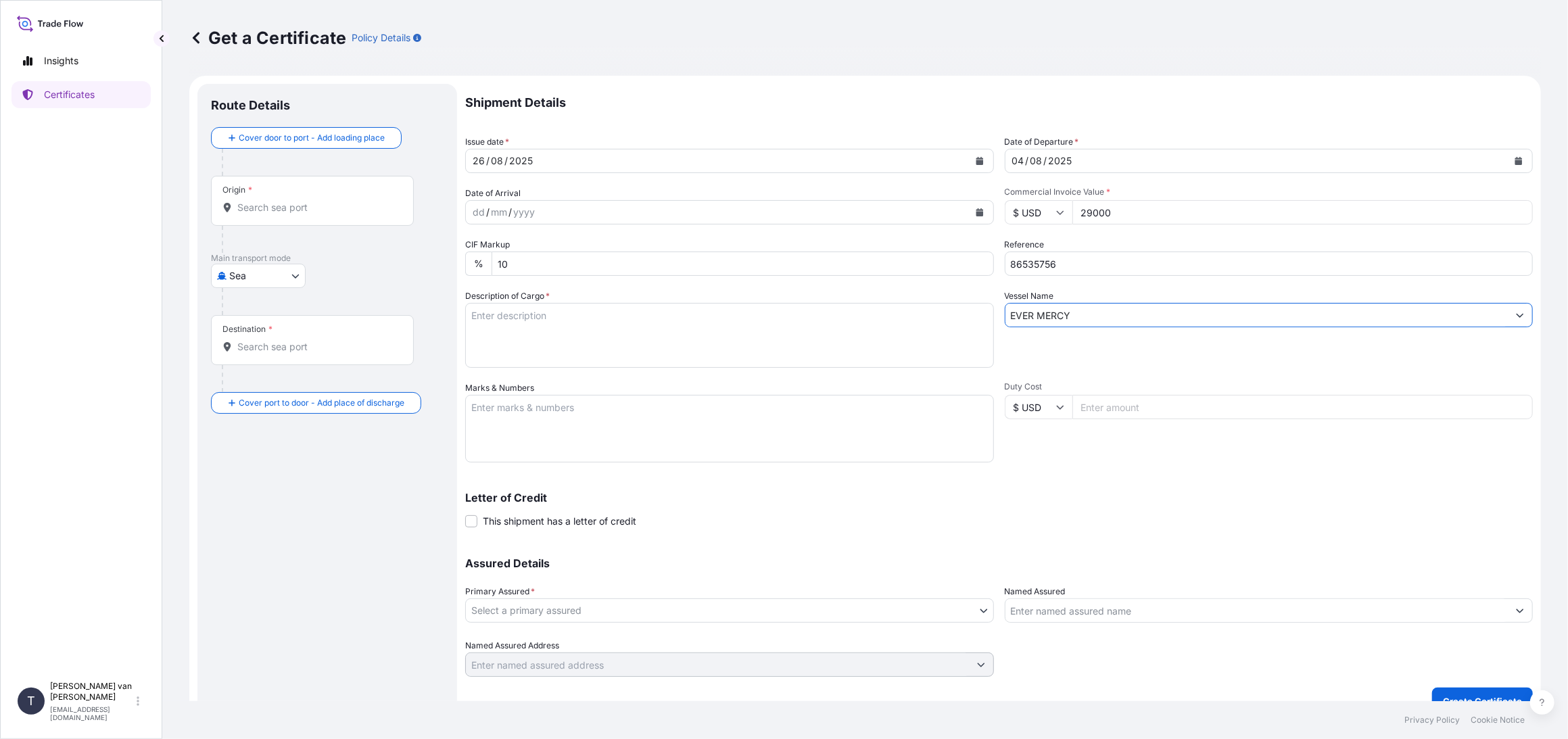
type input "EVER MERCY"
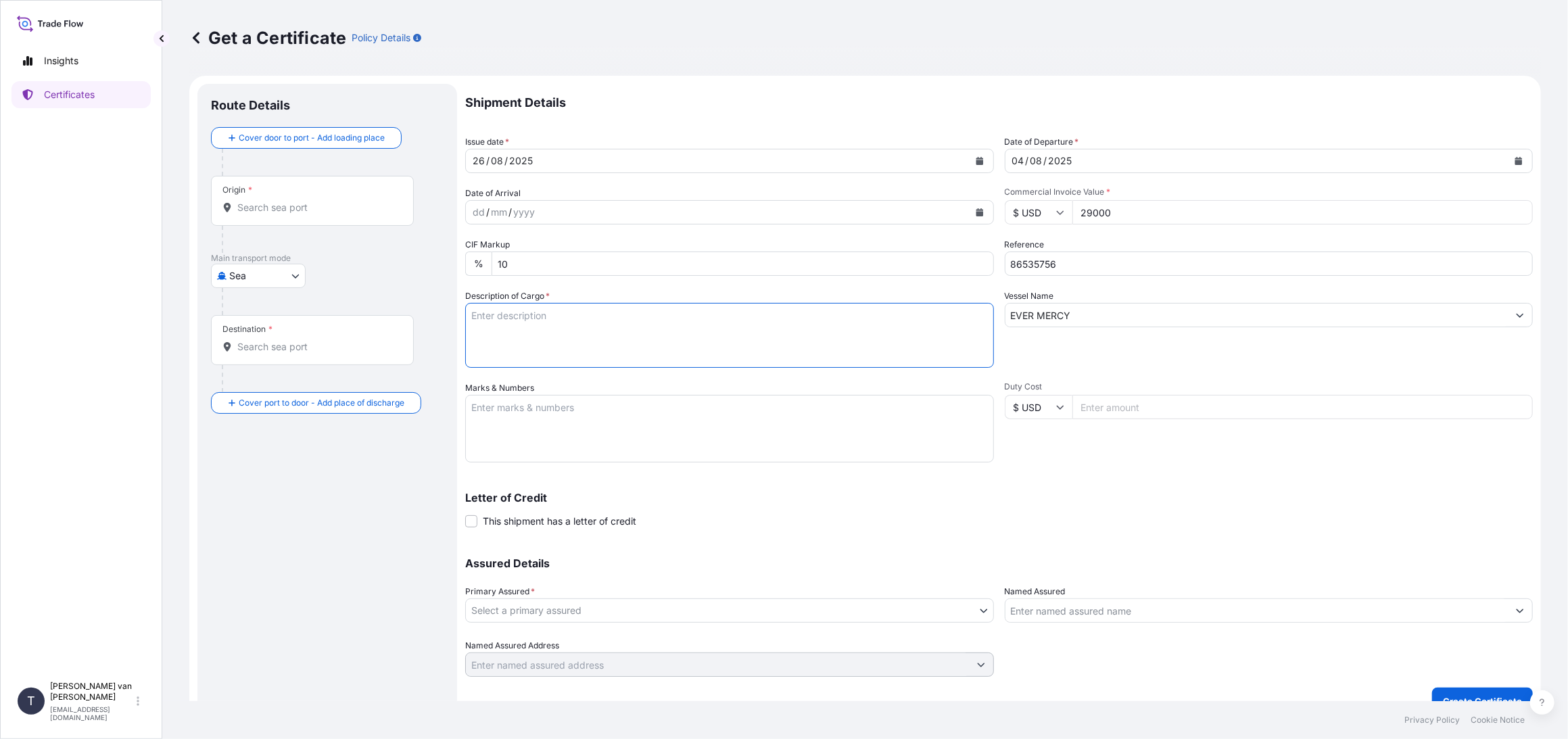
click at [531, 327] on textarea "Description of Cargo *" at bounding box center [729, 335] width 529 height 65
drag, startPoint x: 519, startPoint y: 315, endPoint x: 542, endPoint y: 324, distance: 24.7
click at [519, 315] on textarea "1x 40ft container containing: 1000 bags x 25 kg Resistamyl 345 = 25.000 kg" at bounding box center [729, 335] width 529 height 65
click at [544, 311] on textarea "1x 40ft container containing: 1000 bags x 25 kg Resistamyl 345 = 25.000 kg" at bounding box center [729, 335] width 529 height 65
drag, startPoint x: 546, startPoint y: 315, endPoint x: 451, endPoint y: 312, distance: 95.0
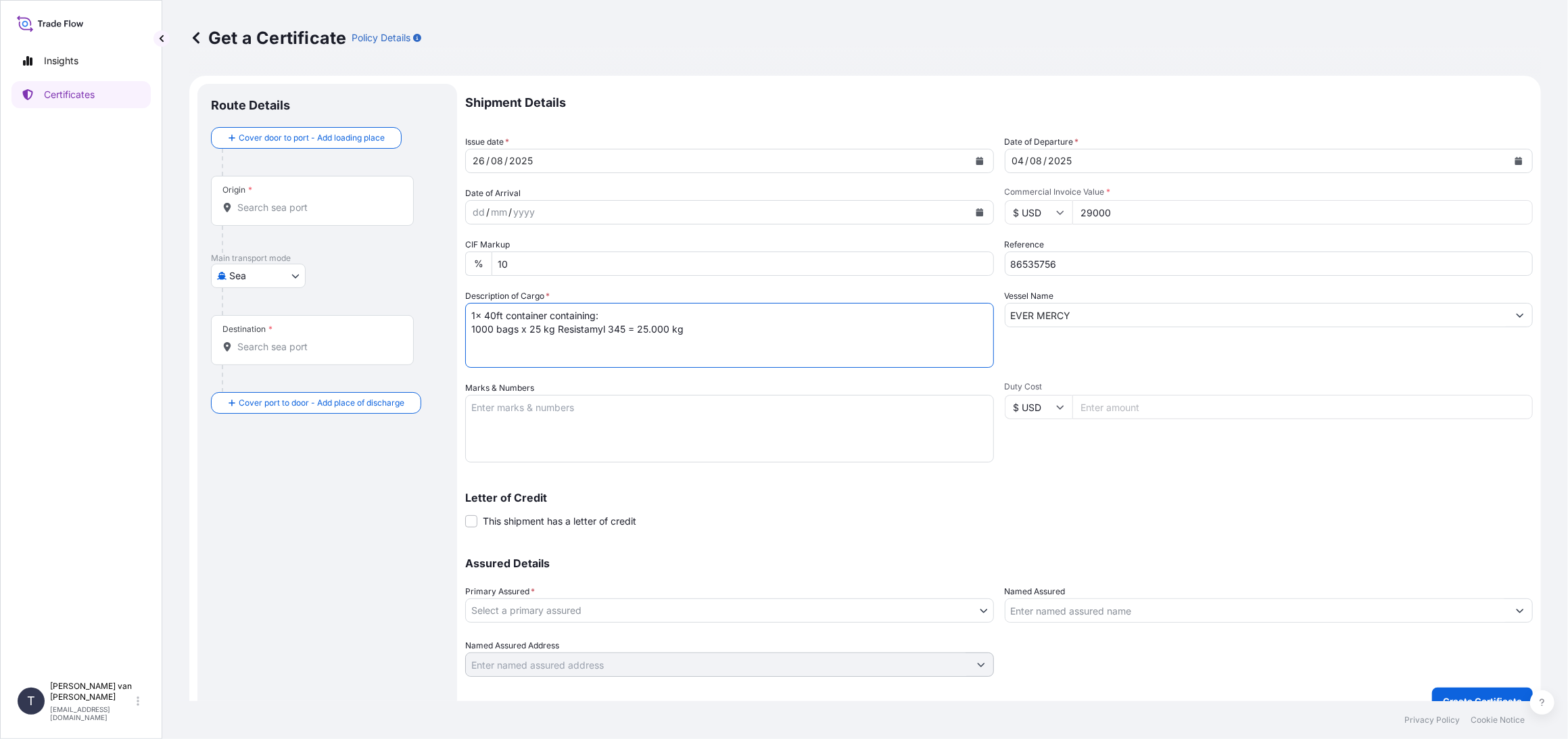
click at [451, 312] on form "Route Details Cover door to port - Add loading place Place of loading Road / [G…" at bounding box center [865, 399] width 1351 height 648
type textarea "1x 40ft container containing: 1000 bags x 25 kg Resistamyl 345 = 25.000 kg"
click at [505, 410] on textarea "Marks & Numbers" at bounding box center [729, 429] width 529 height 68
paste textarea "1x 40ft container"
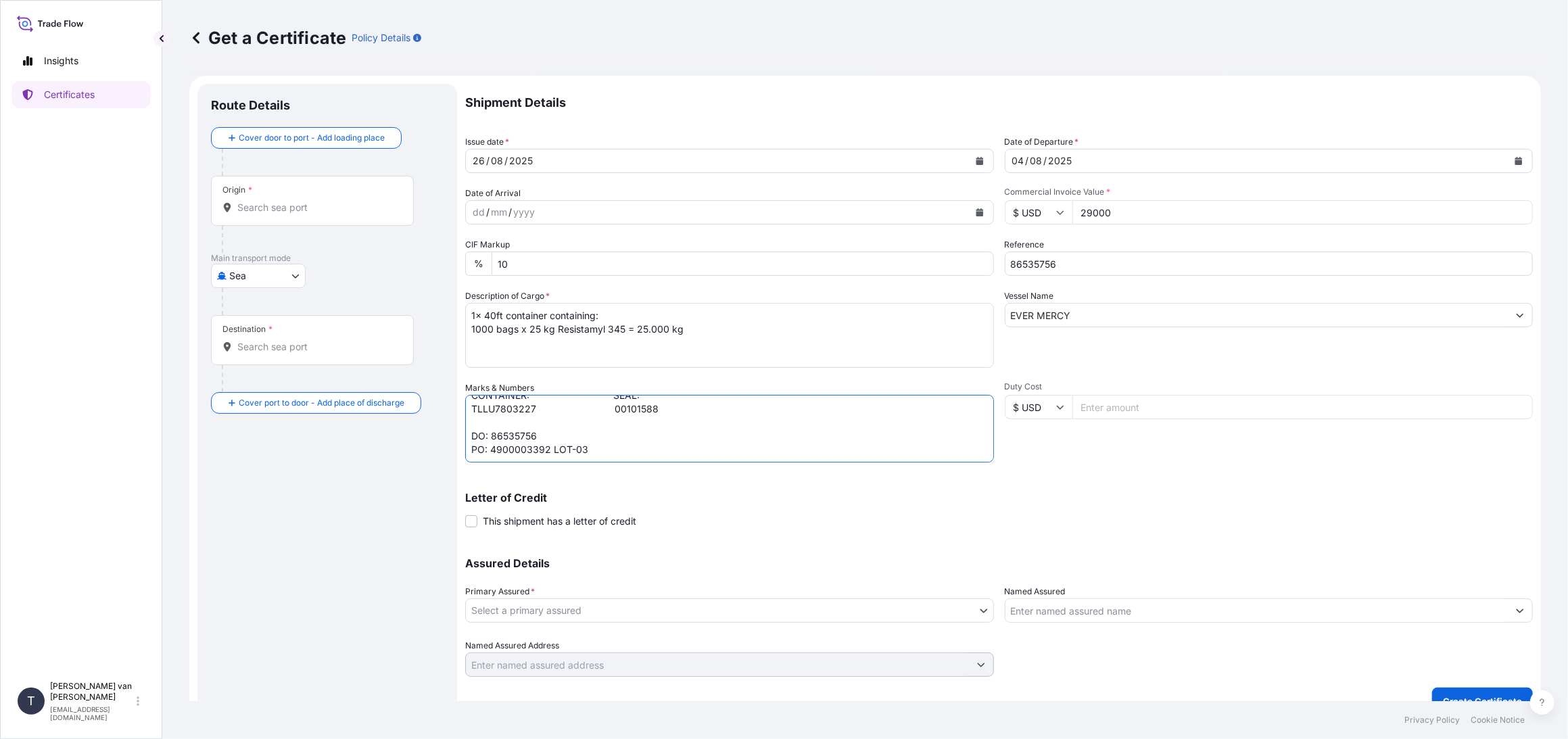
scroll to position [21, 0]
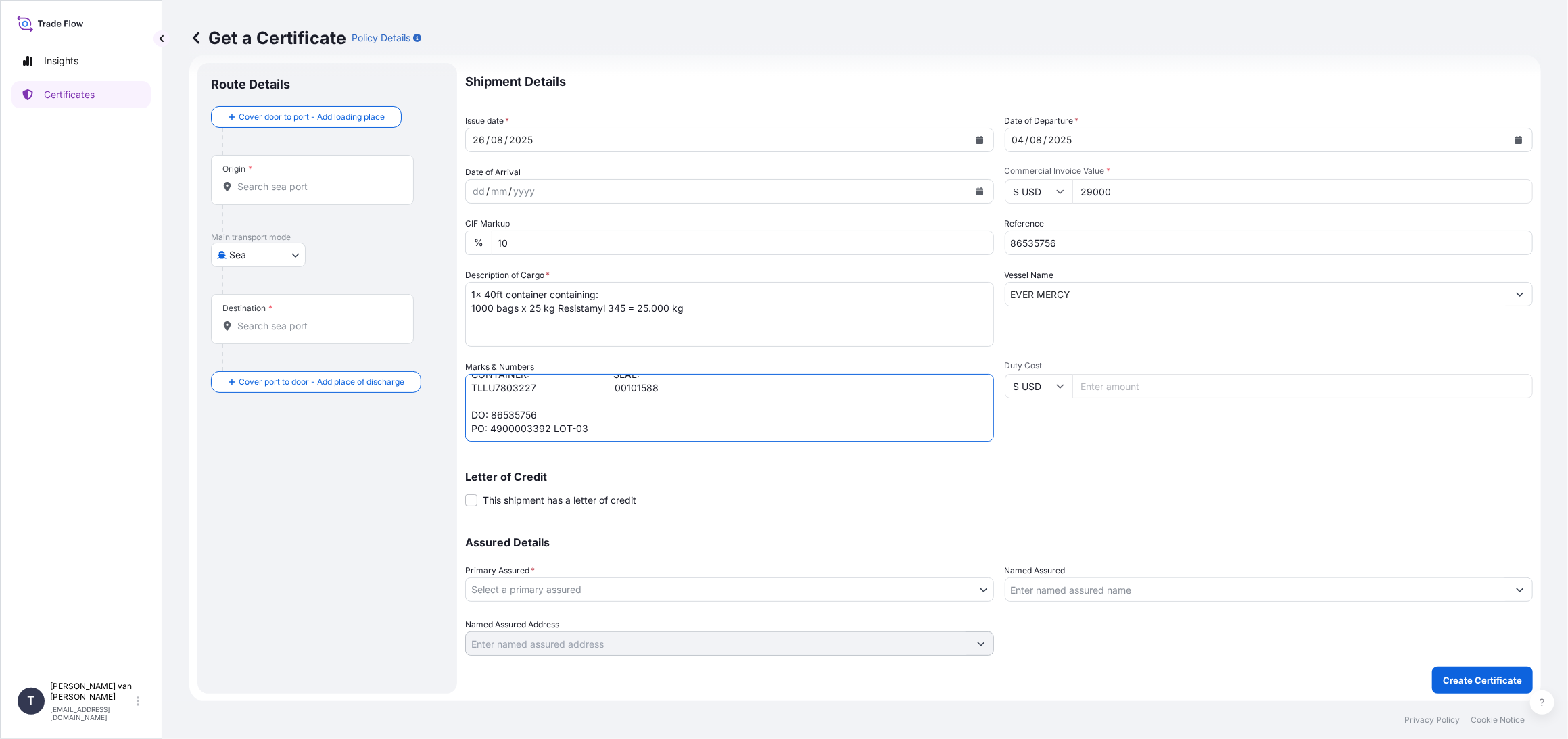
type textarea "1x 40ft container: CONTAINER: SEAL: TLLU7803227 00101588 DO: 86535756 PO: 49000…"
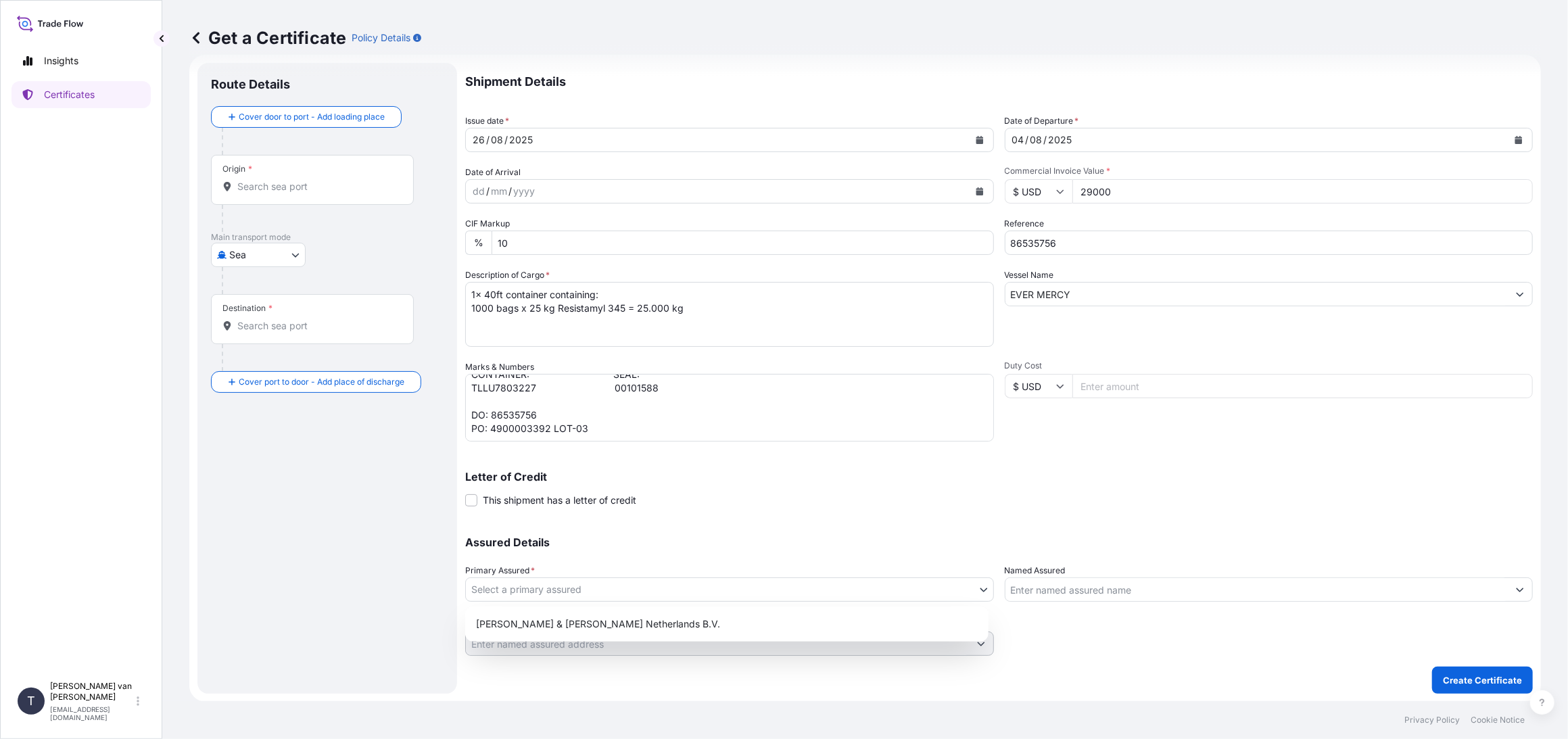
click at [501, 599] on body "Insights Certificates T [PERSON_NAME] van t Hoenderdaal [EMAIL_ADDRESS][DOMAIN_…" at bounding box center [784, 369] width 1568 height 739
click at [508, 621] on div "[PERSON_NAME] & [PERSON_NAME] Netherlands B.V." at bounding box center [727, 624] width 512 height 24
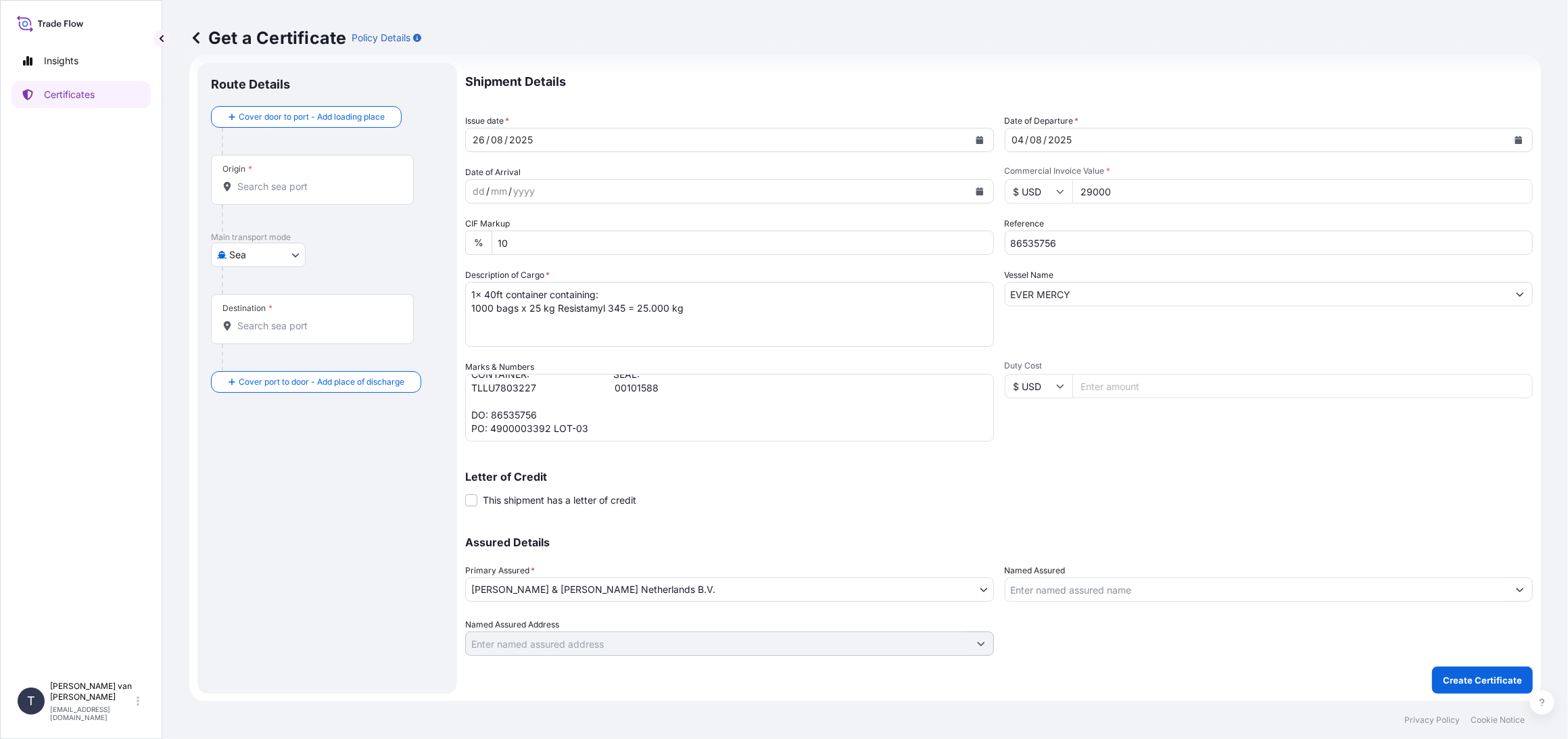
click at [290, 175] on div "Origin *" at bounding box center [312, 179] width 203 height 50
click at [290, 180] on input "Origin *" at bounding box center [317, 186] width 159 height 13
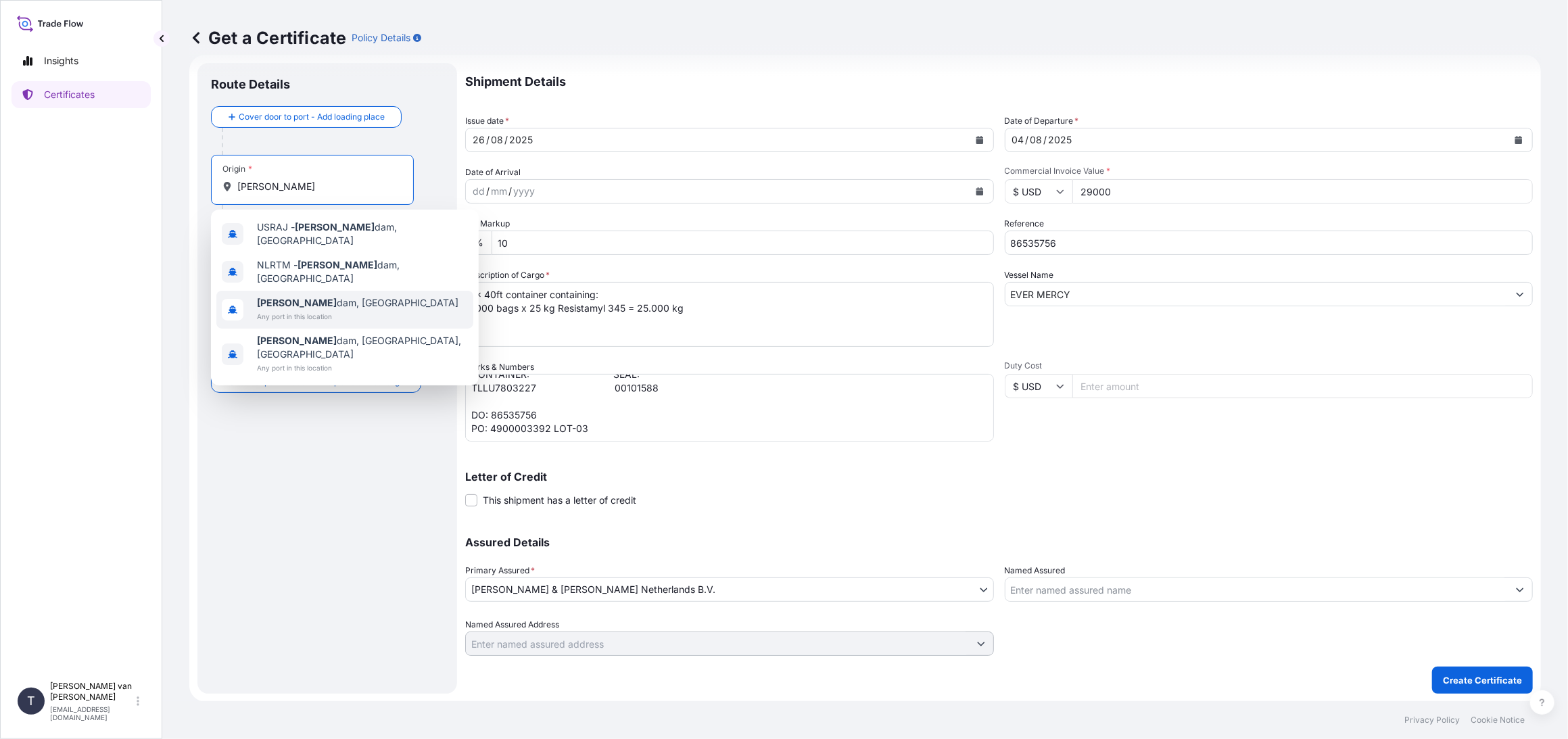
click at [311, 297] on span "[PERSON_NAME] dam, [GEOGRAPHIC_DATA]" at bounding box center [358, 303] width 202 height 13
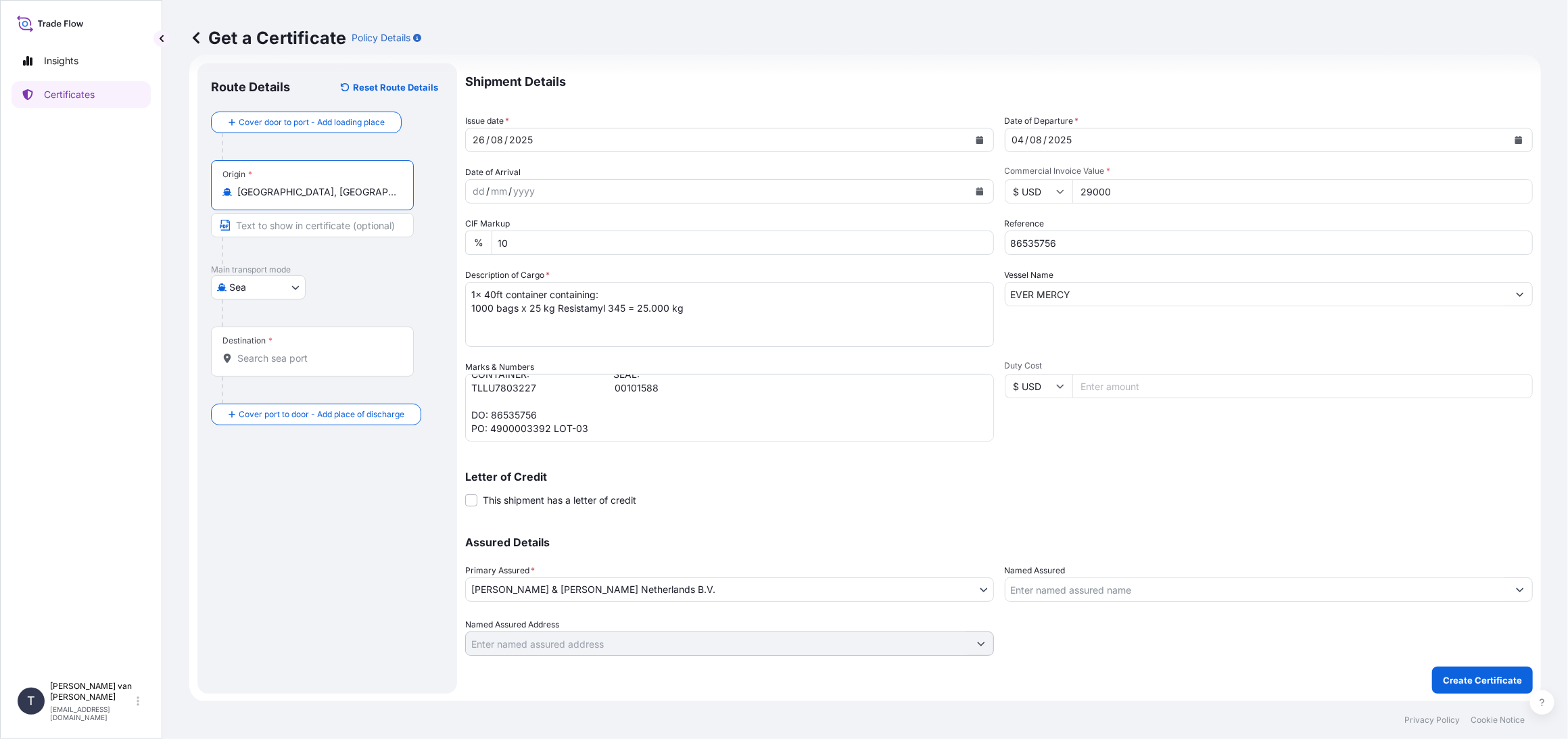
type input "[GEOGRAPHIC_DATA], [GEOGRAPHIC_DATA]"
click at [300, 358] on input "Destination *" at bounding box center [317, 358] width 159 height 13
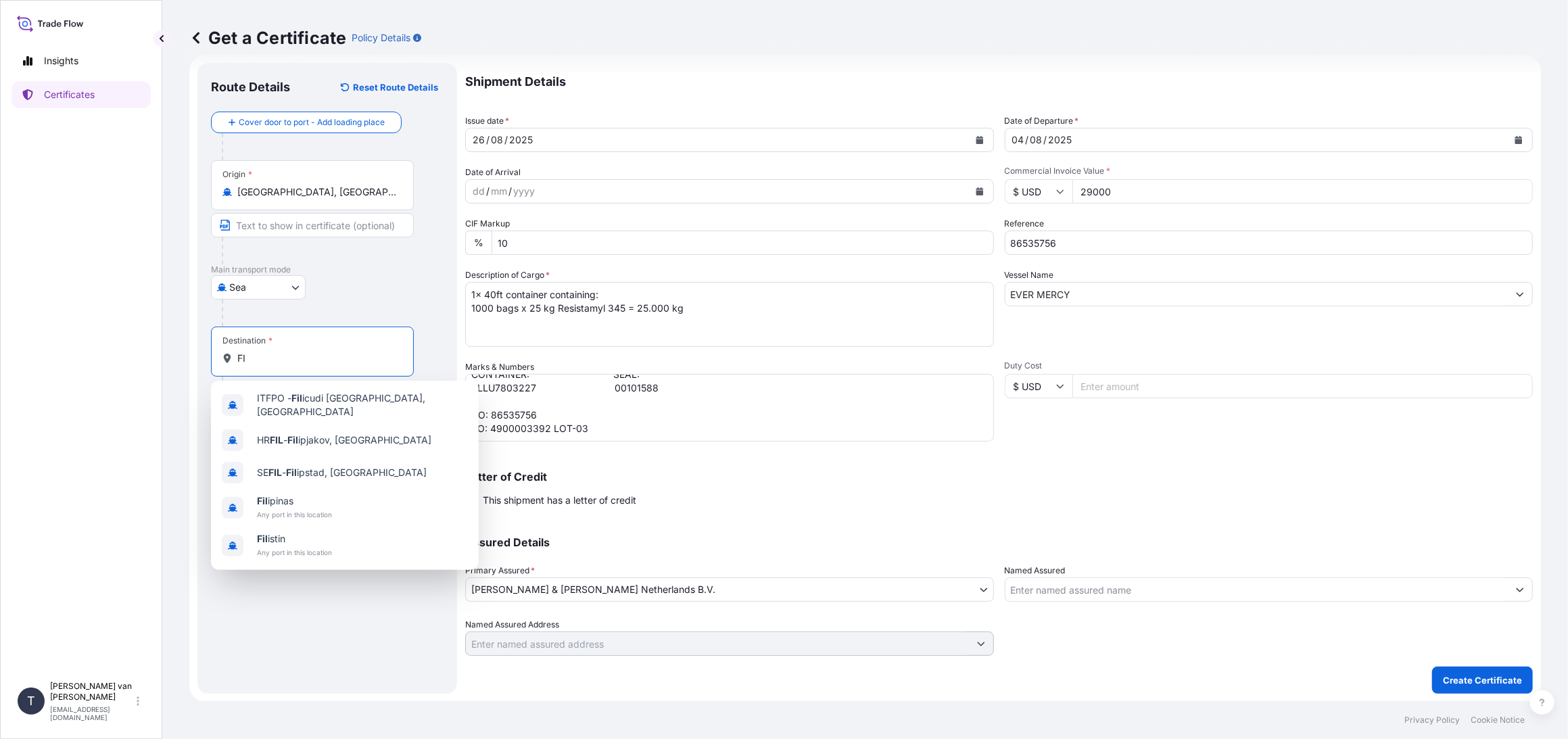
type input "F"
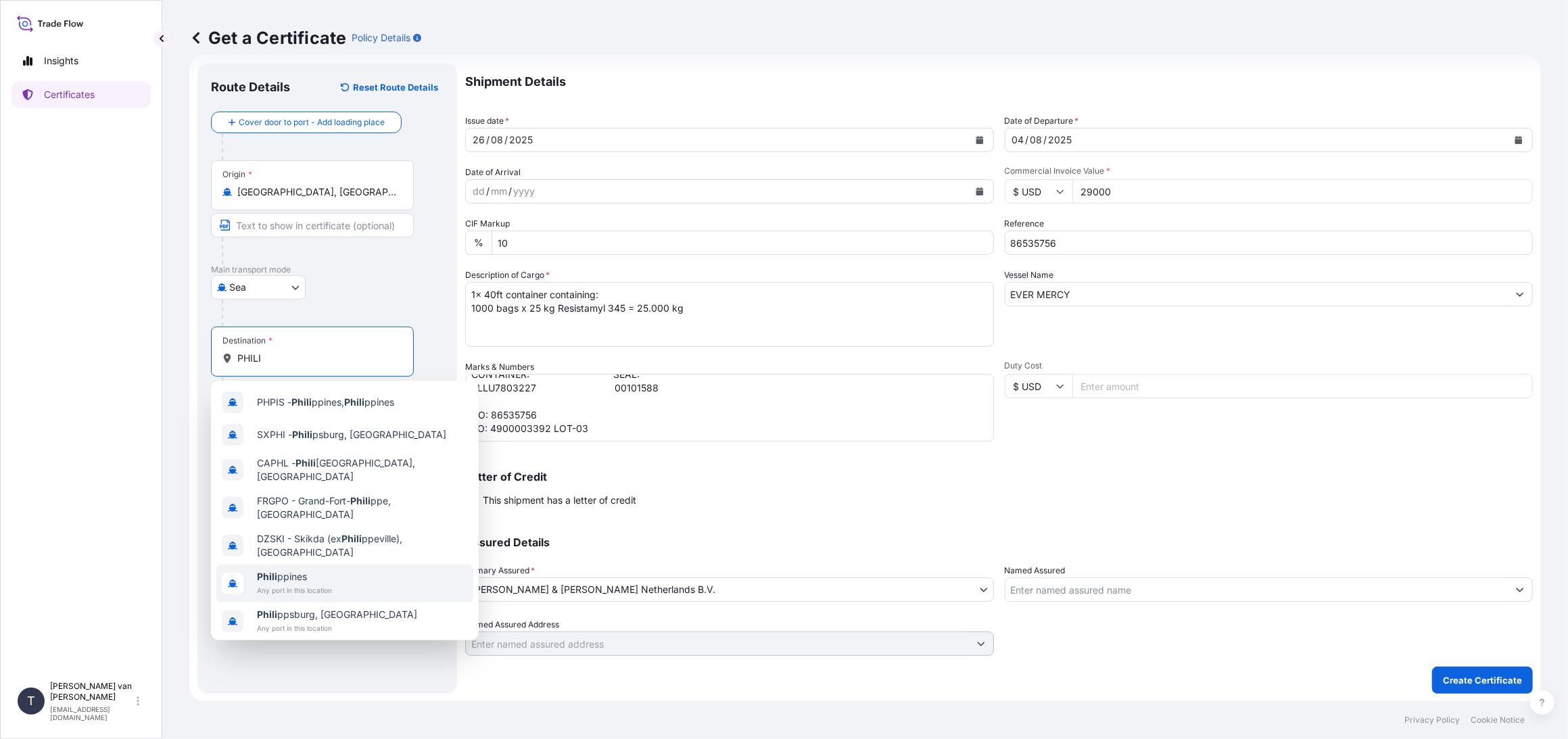
click at [285, 570] on span "Phili ppines" at bounding box center [294, 577] width 75 height 13
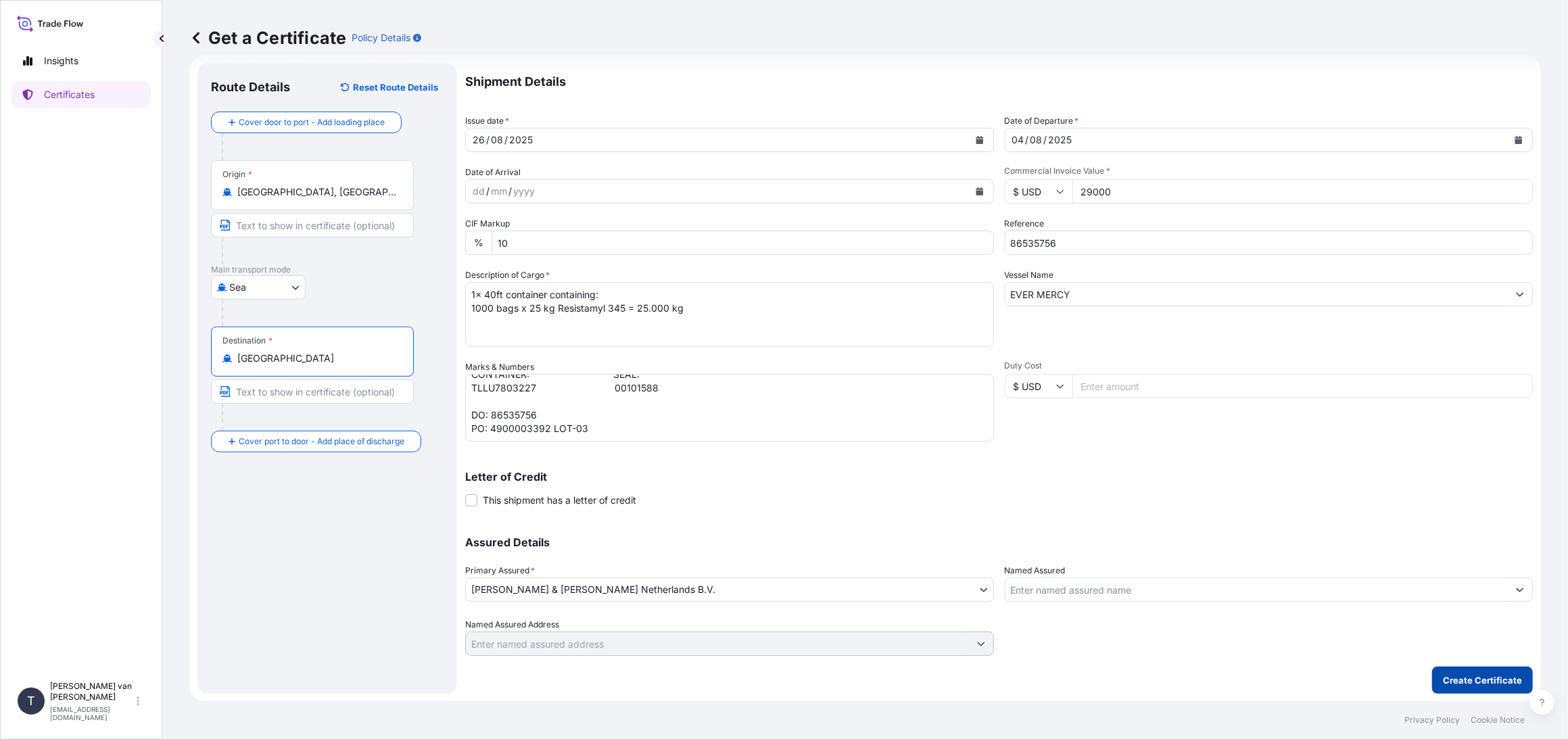
type input "[GEOGRAPHIC_DATA]"
click at [1466, 681] on p "Create Certificate" at bounding box center [1482, 680] width 79 height 13
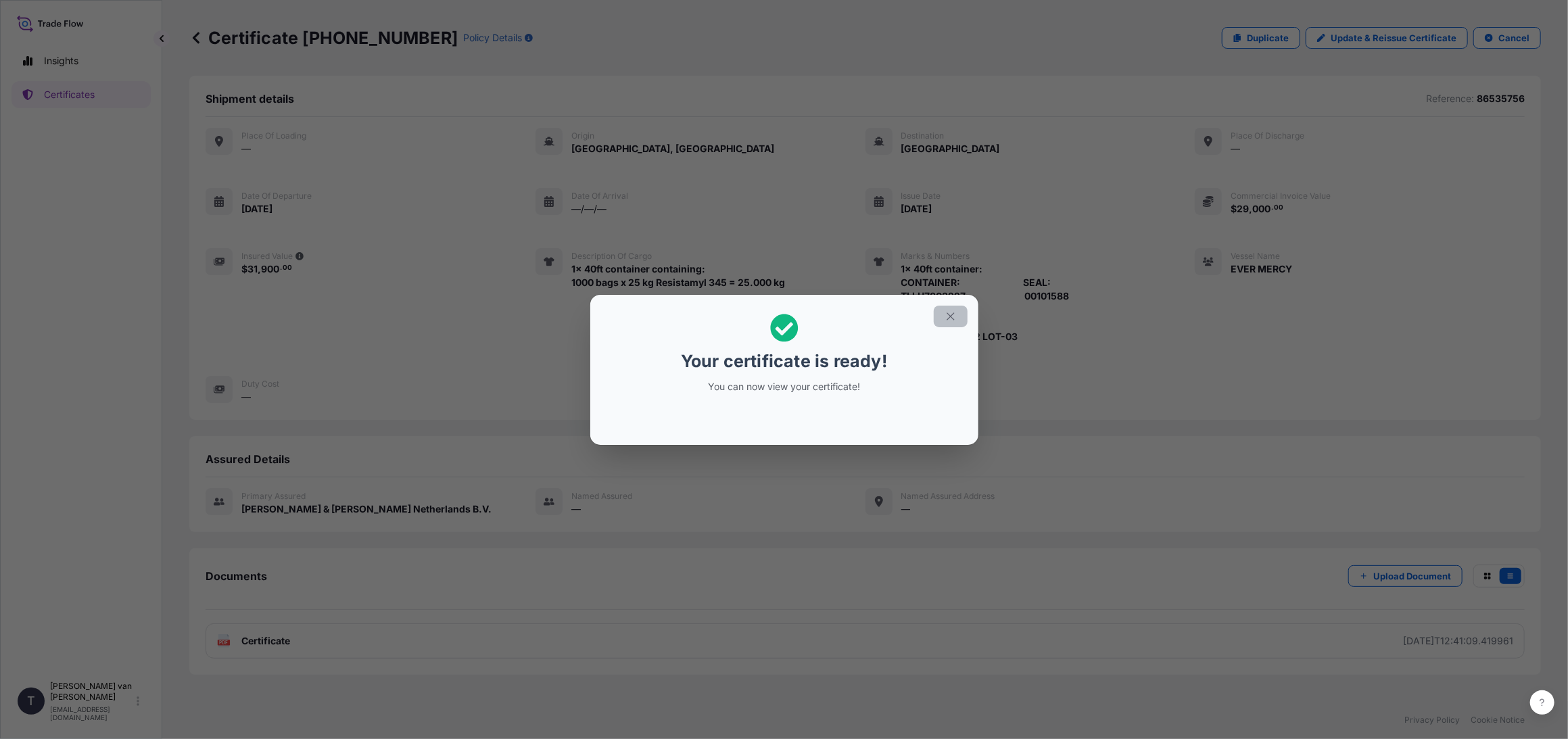
click at [948, 311] on icon "button" at bounding box center [950, 316] width 12 height 12
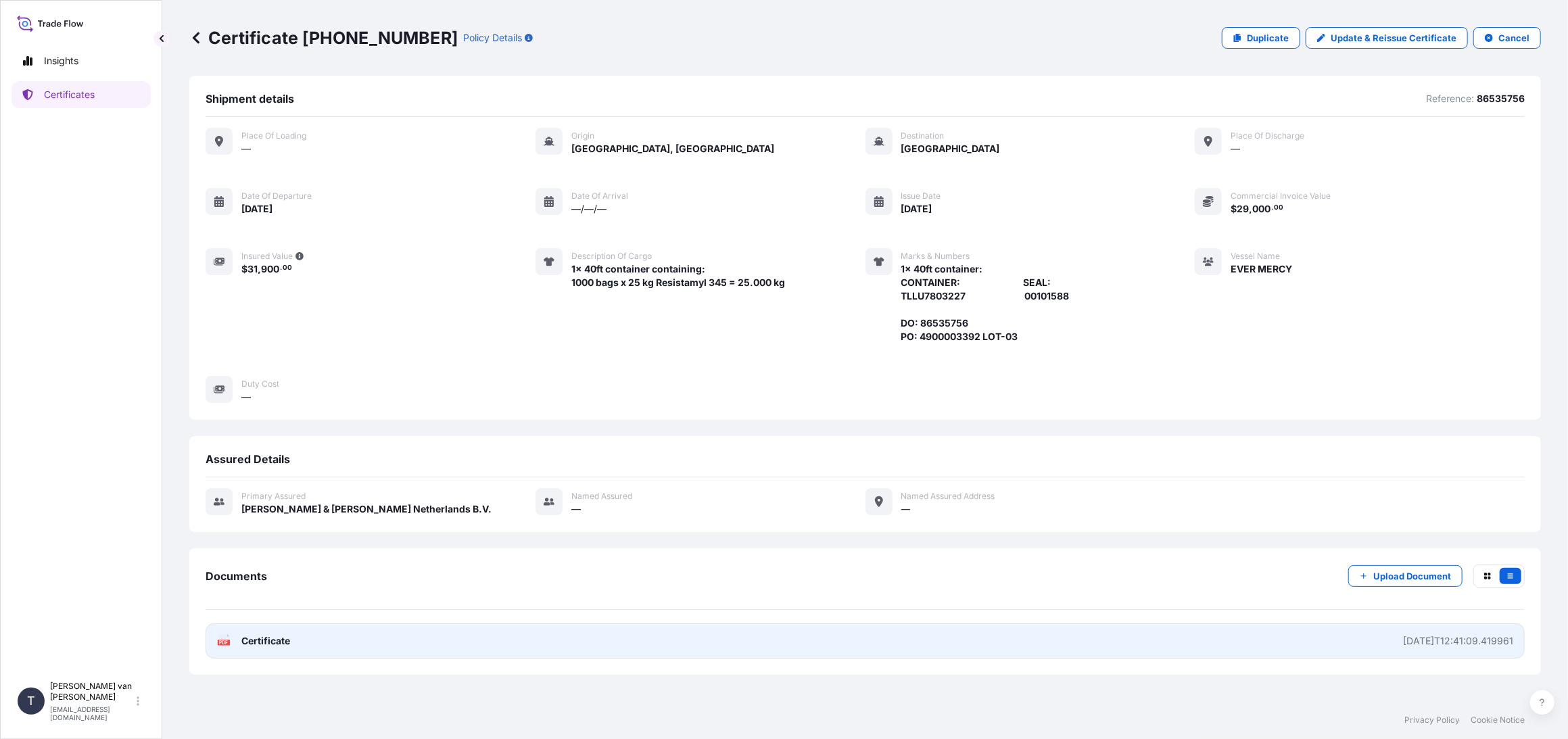
click at [268, 643] on span "Certificate" at bounding box center [266, 640] width 49 height 13
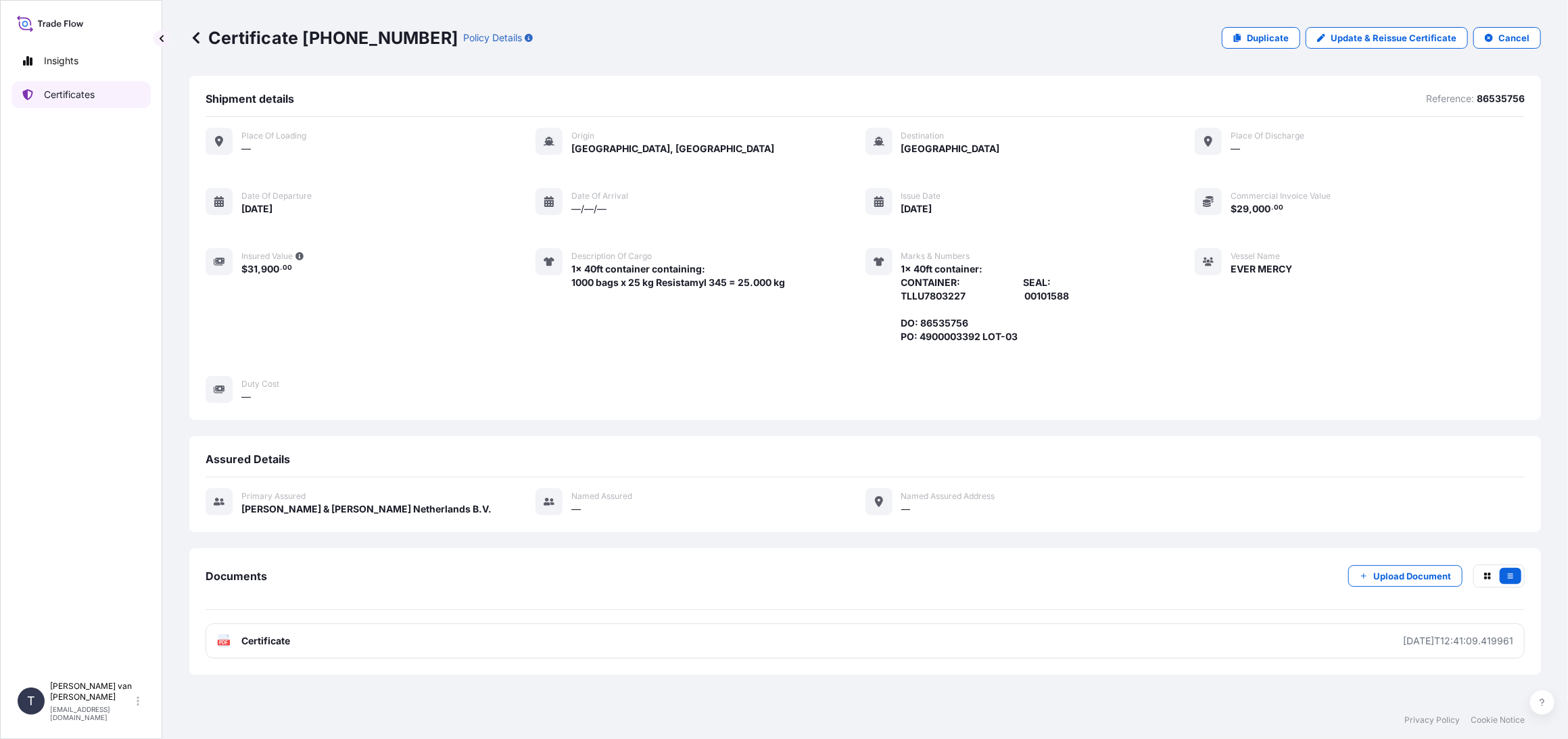
click at [71, 95] on p "Certificates" at bounding box center [69, 94] width 50 height 13
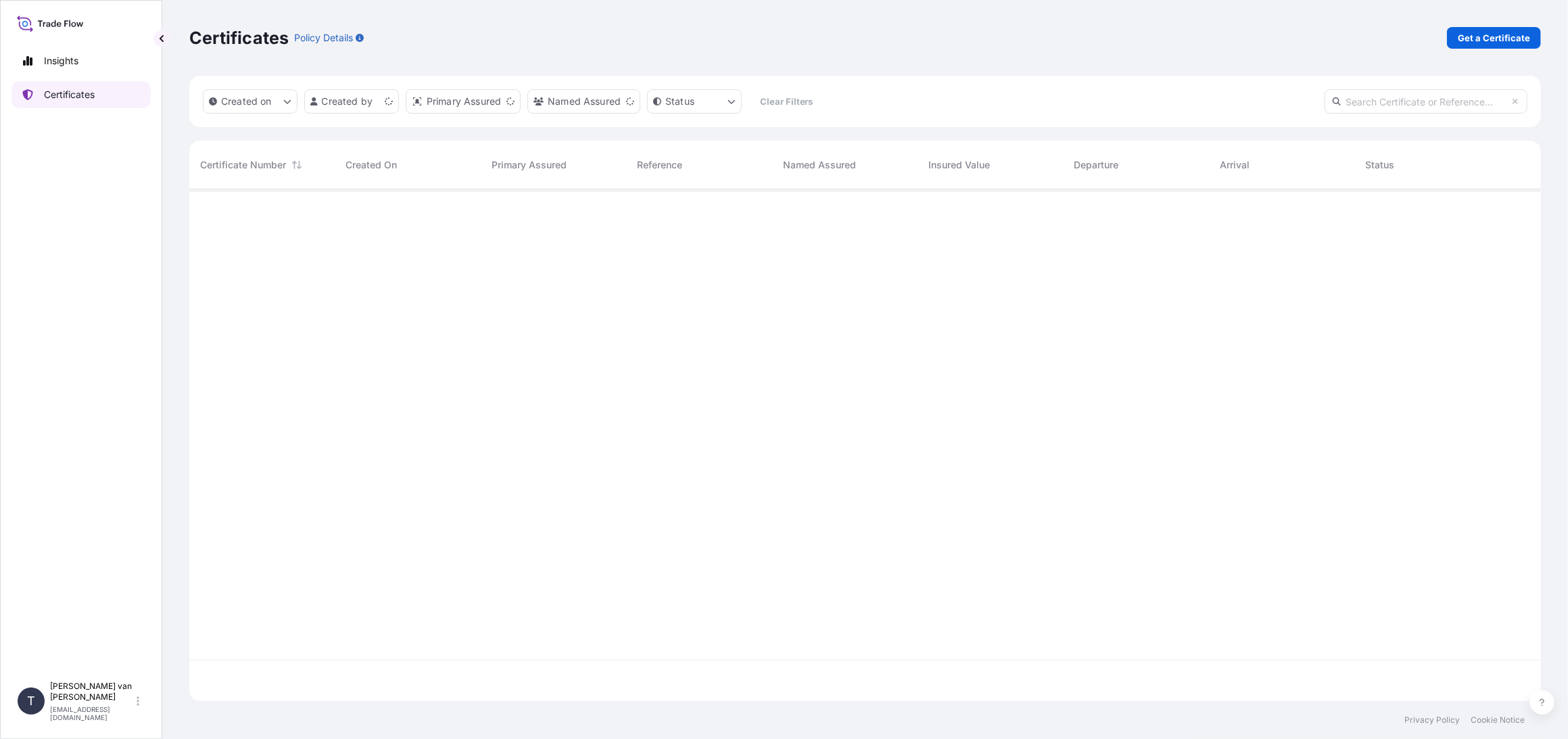
scroll to position [509, 1340]
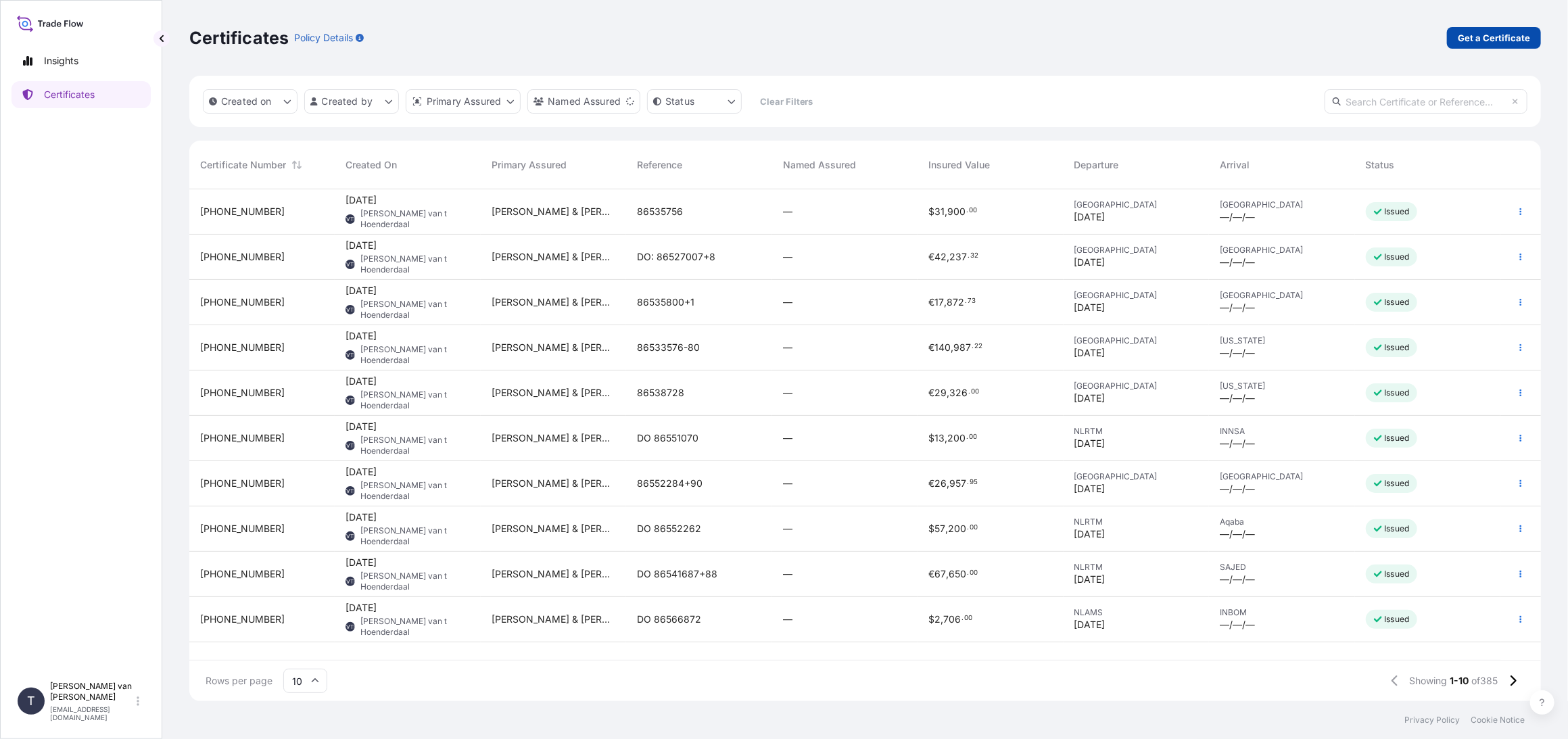
click at [1474, 38] on p "Get a Certificate" at bounding box center [1494, 37] width 73 height 13
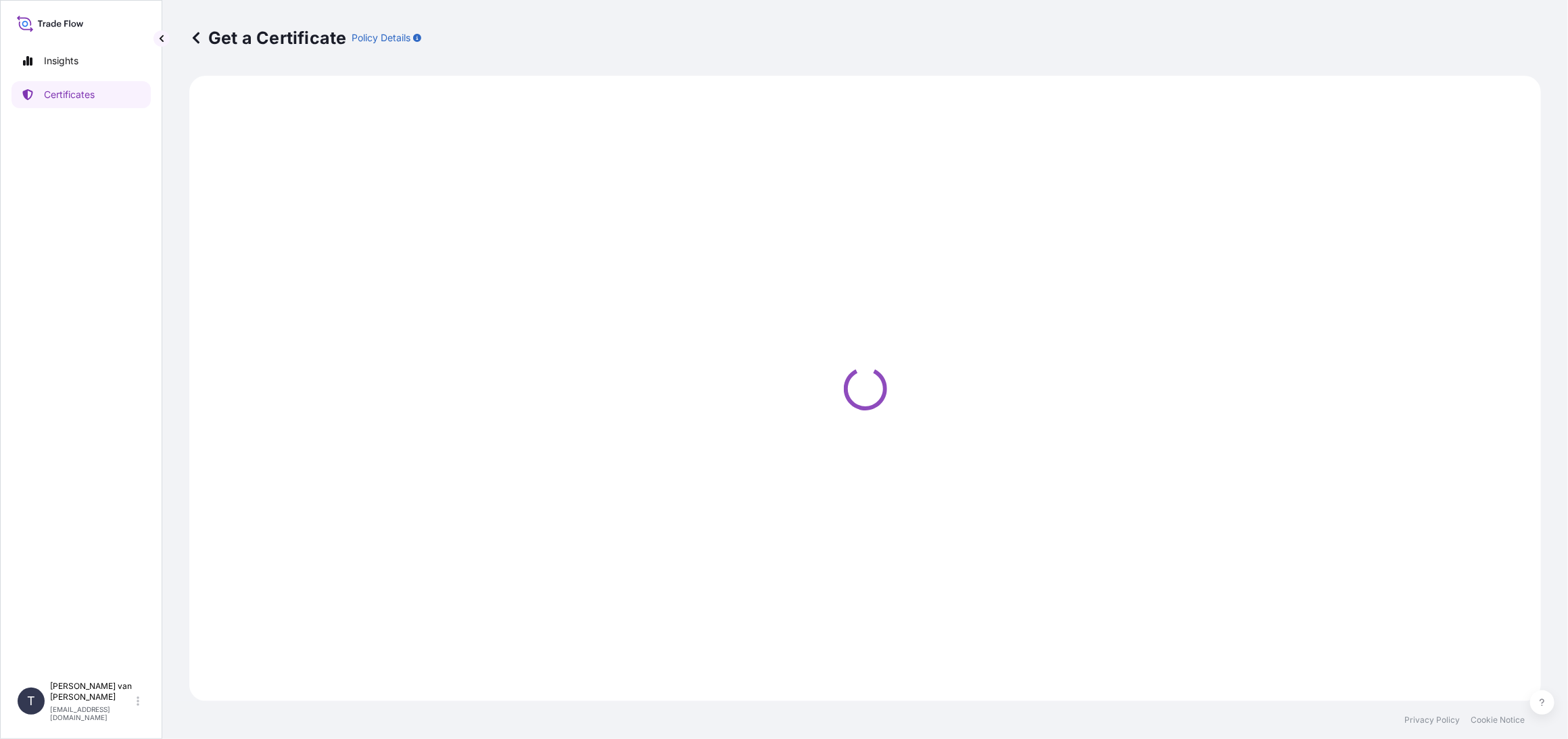
select select "Sea"
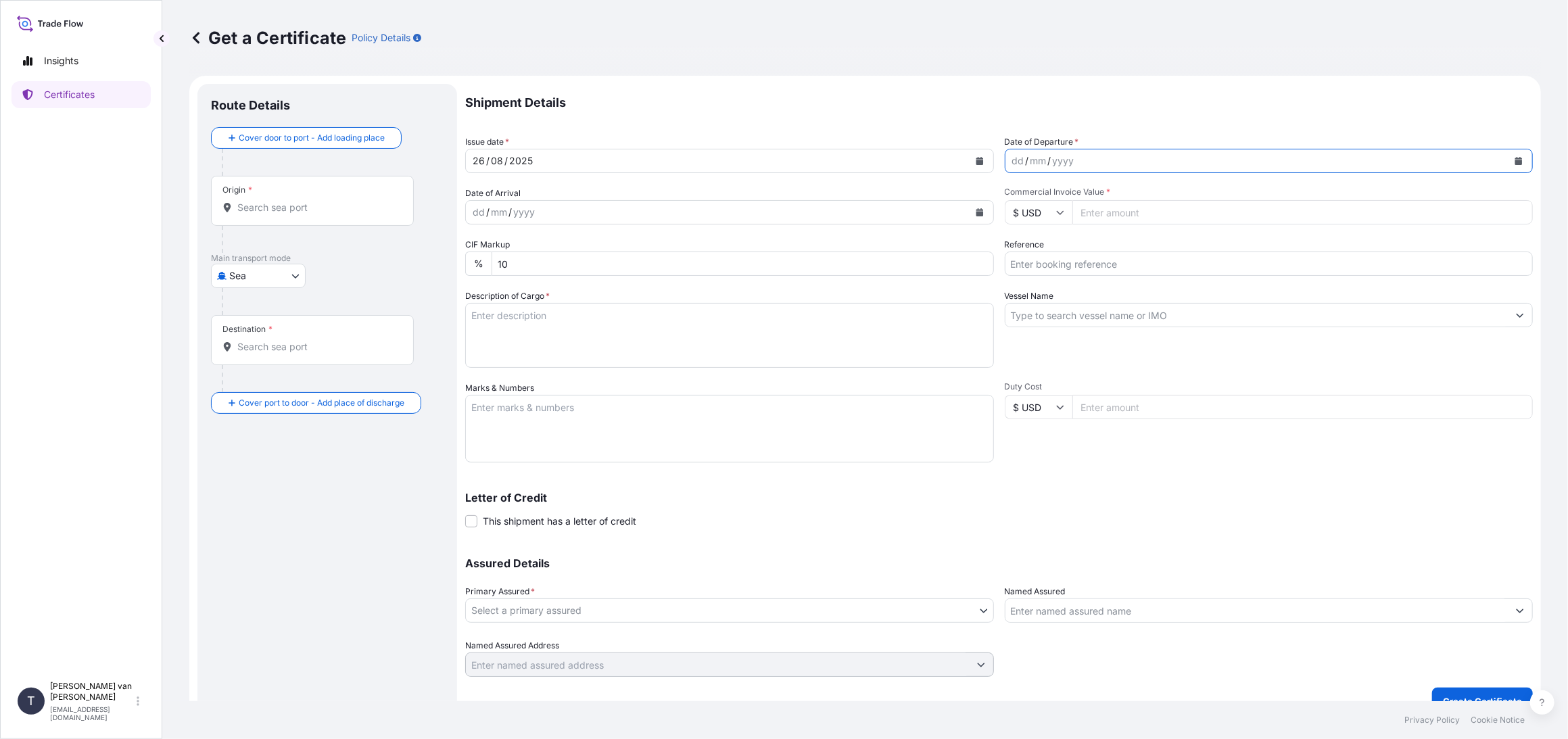
click at [1515, 159] on icon "Calendar" at bounding box center [1518, 161] width 7 height 8
click at [1174, 324] on div "24" at bounding box center [1176, 326] width 24 height 24
click at [1091, 217] on input "Commercial Invoice Value *" at bounding box center [1302, 212] width 461 height 24
type input "79141.84"
click at [1075, 272] on input "Reference" at bounding box center [1268, 263] width 529 height 24
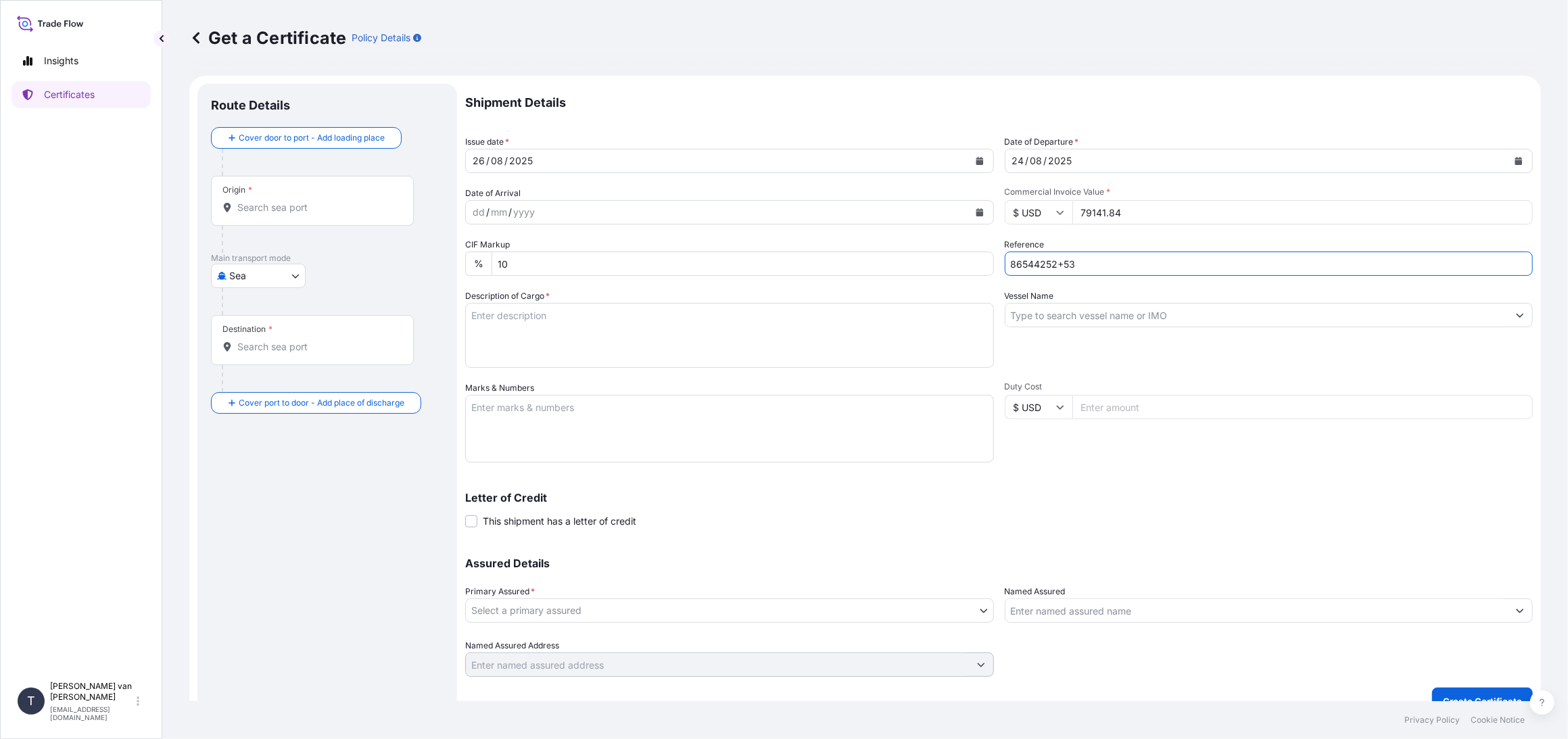
type input "86544252+53"
click at [1063, 319] on input "Vessel Name" at bounding box center [1257, 315] width 503 height 24
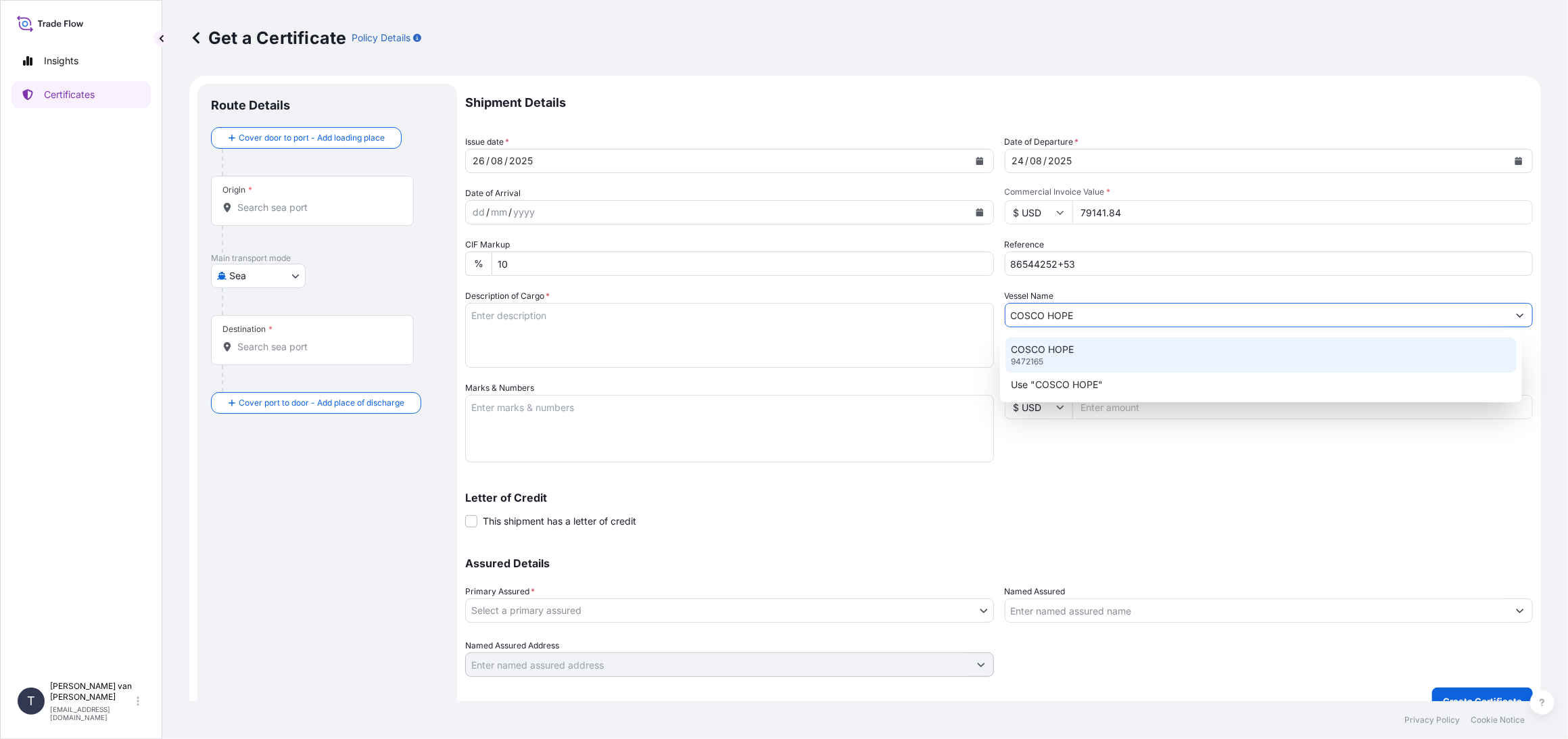
click at [1037, 362] on p "9472165" at bounding box center [1026, 362] width 32 height 11
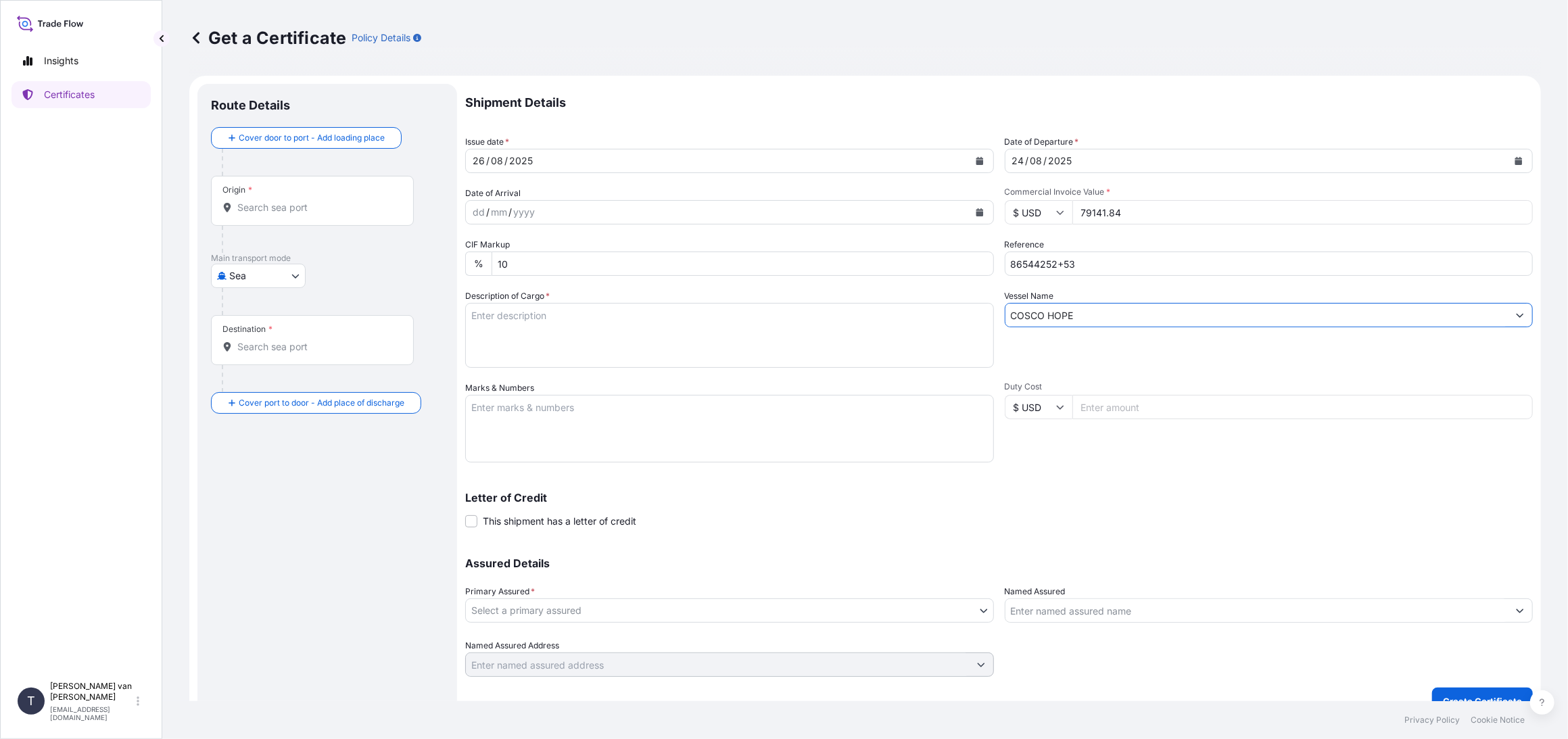
type input "COSCO HOPE"
click at [490, 311] on textarea "Description of Cargo *" at bounding box center [729, 335] width 529 height 65
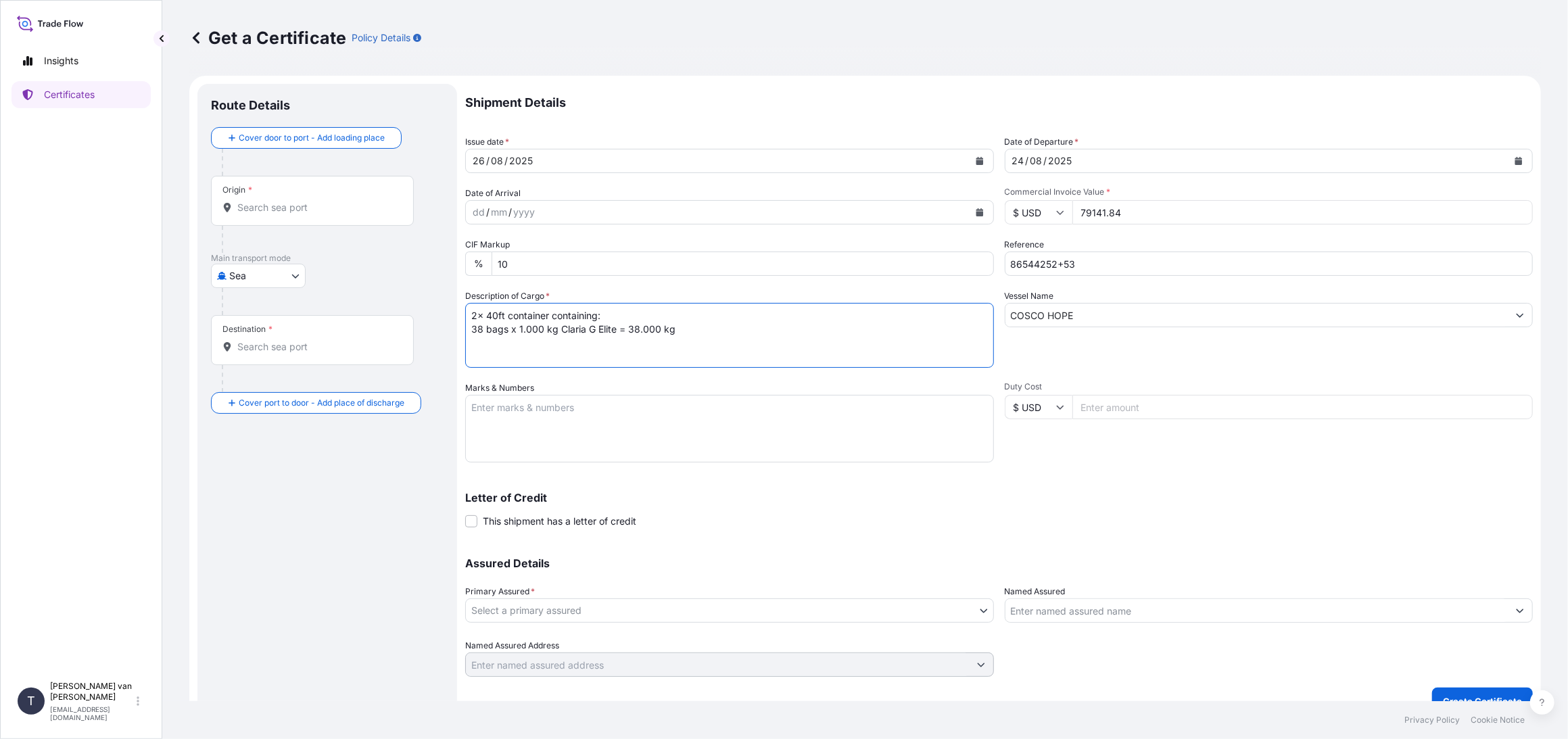
drag, startPoint x: 590, startPoint y: 315, endPoint x: 581, endPoint y: 321, distance: 10.8
click at [589, 315] on textarea "2x 40ft container containing: 38 bags x 1.000 kg Claria G Elite = 38.000 kg" at bounding box center [729, 335] width 529 height 65
drag, startPoint x: 549, startPoint y: 314, endPoint x: 445, endPoint y: 310, distance: 104.1
click at [445, 310] on form "Route Details Cover door to port - Add loading place Place of loading Road / [G…" at bounding box center [865, 399] width 1351 height 648
type textarea "2x 40ft container containing: 38 bags x 1.000 kg Claria G Elite = 38.000 kg"
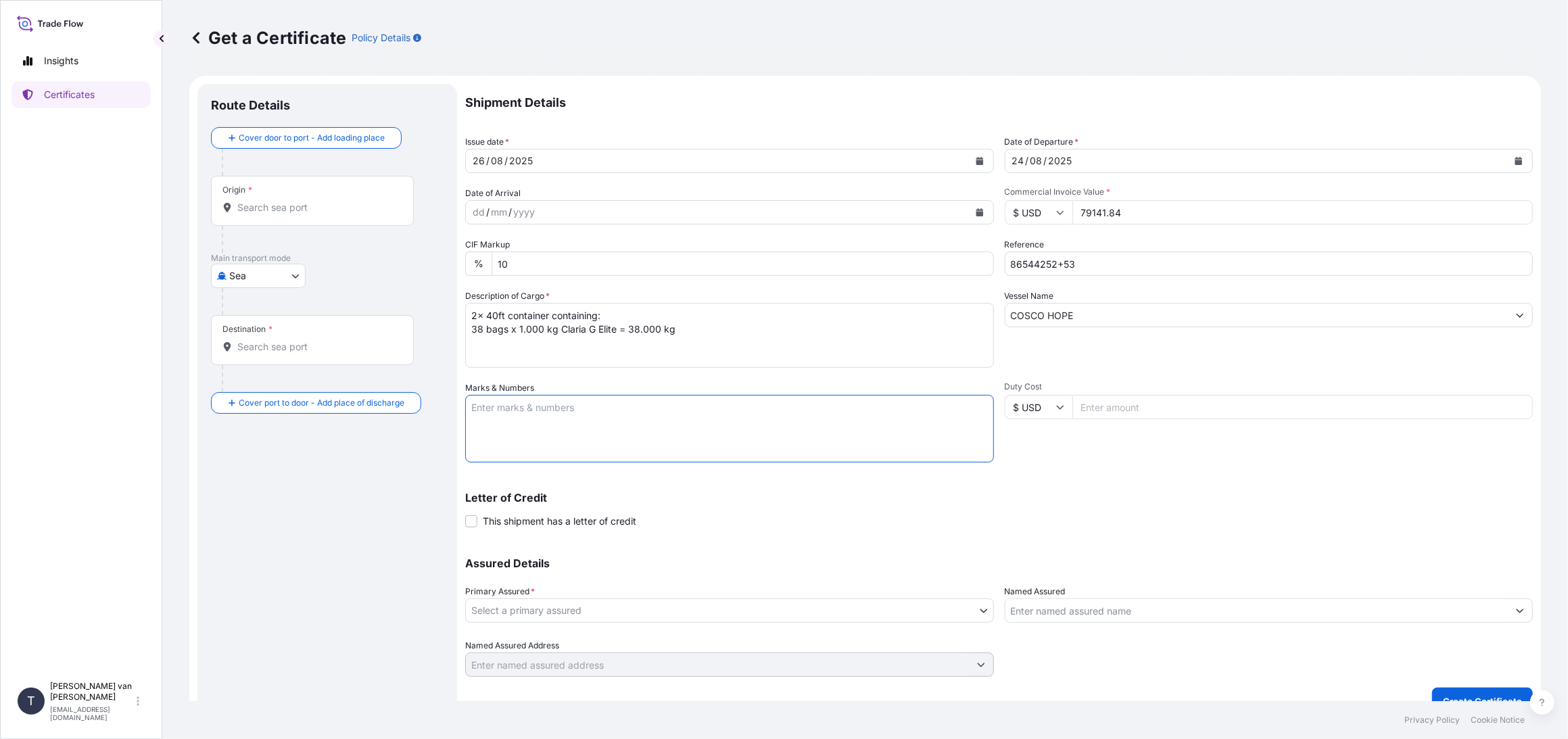
click at [520, 407] on textarea "Marks & Numbers" at bounding box center [729, 429] width 529 height 68
paste textarea "2x 40ft container"
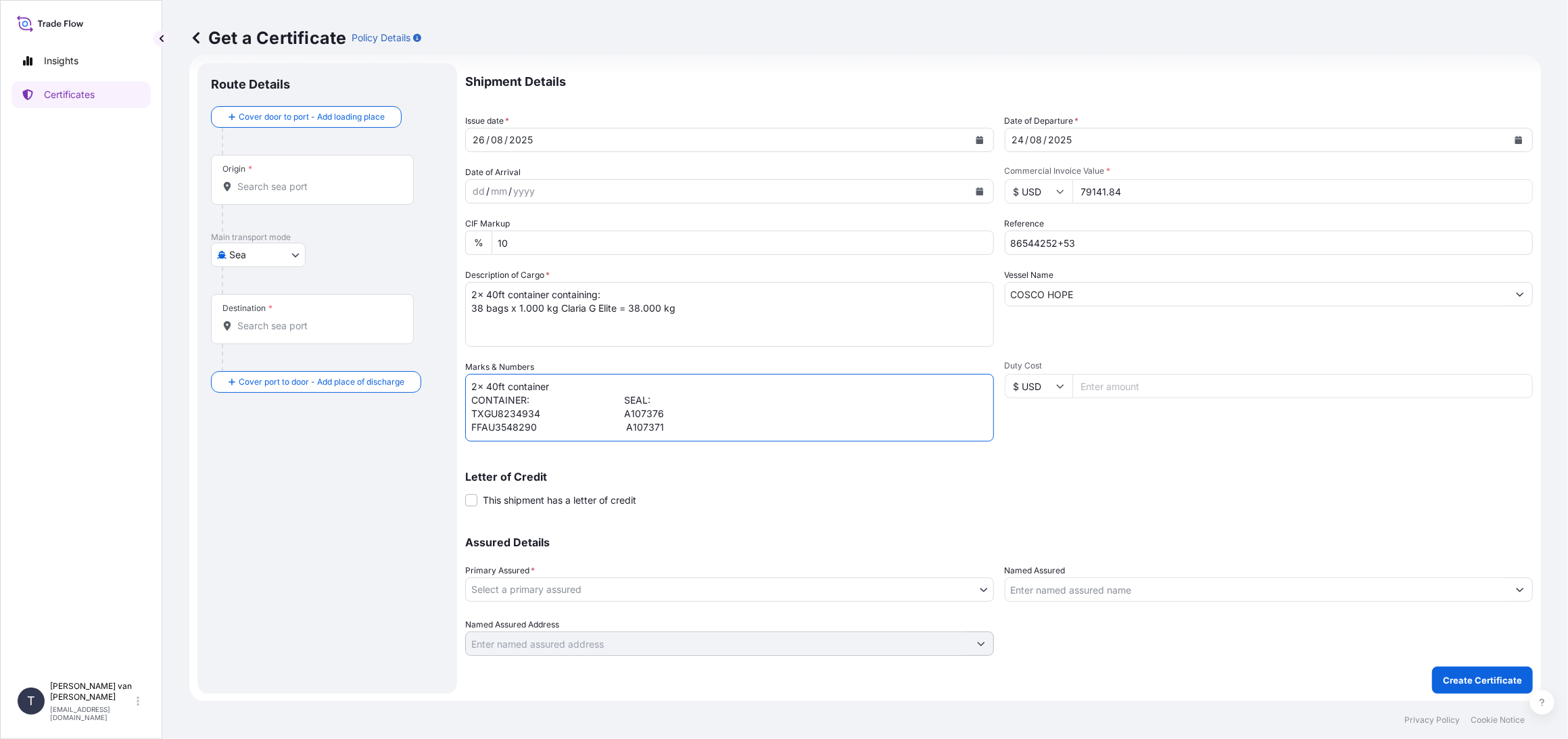
type textarea "2x 40ft container CONTAINER: SEAL: TXGU8234934 A107376 FFAU3548290 A107371"
click at [545, 587] on body "Insights Certificates T [PERSON_NAME] van t Hoenderdaal [EMAIL_ADDRESS][DOMAIN_…" at bounding box center [784, 369] width 1568 height 739
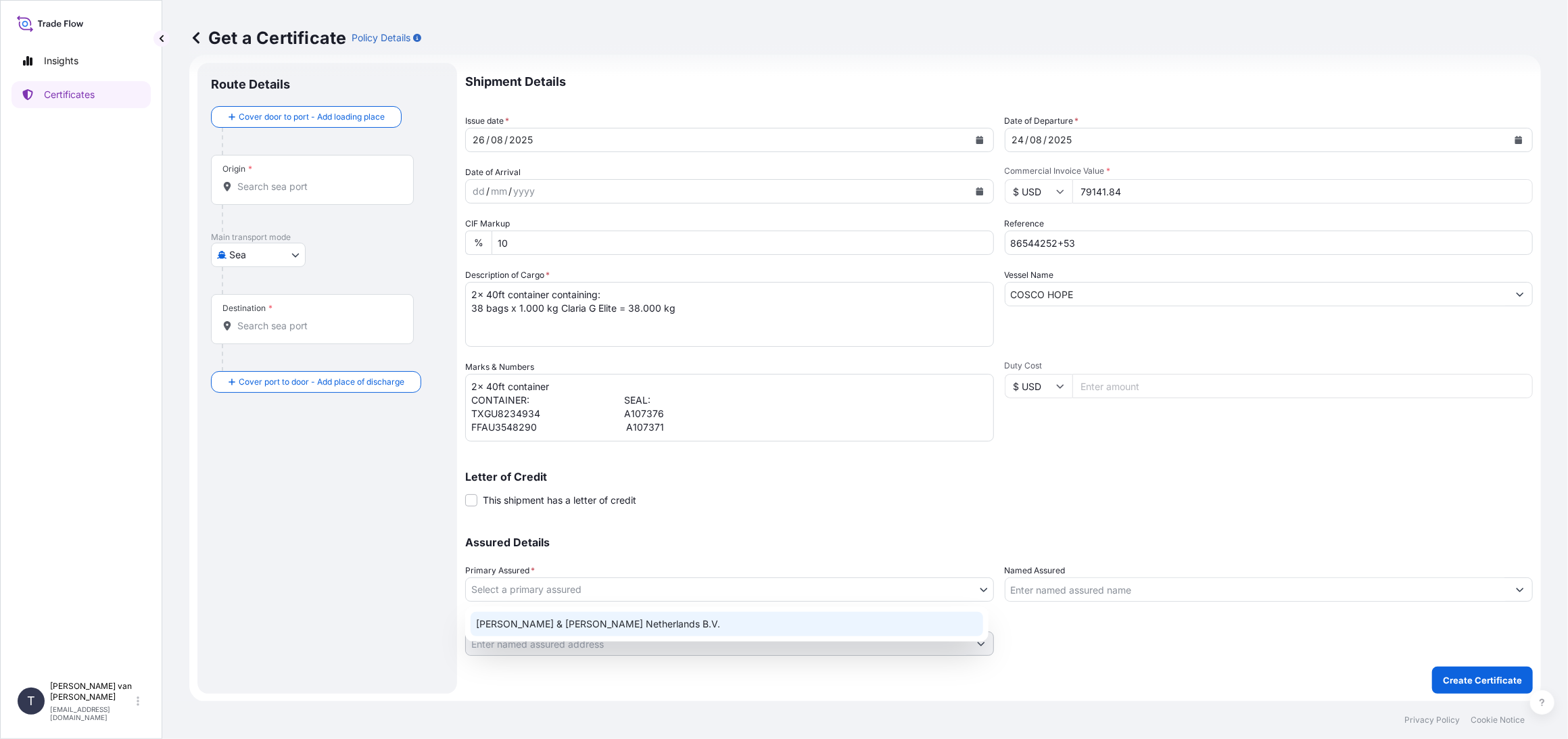
click at [527, 616] on div "[PERSON_NAME] & [PERSON_NAME] Netherlands B.V." at bounding box center [727, 624] width 512 height 24
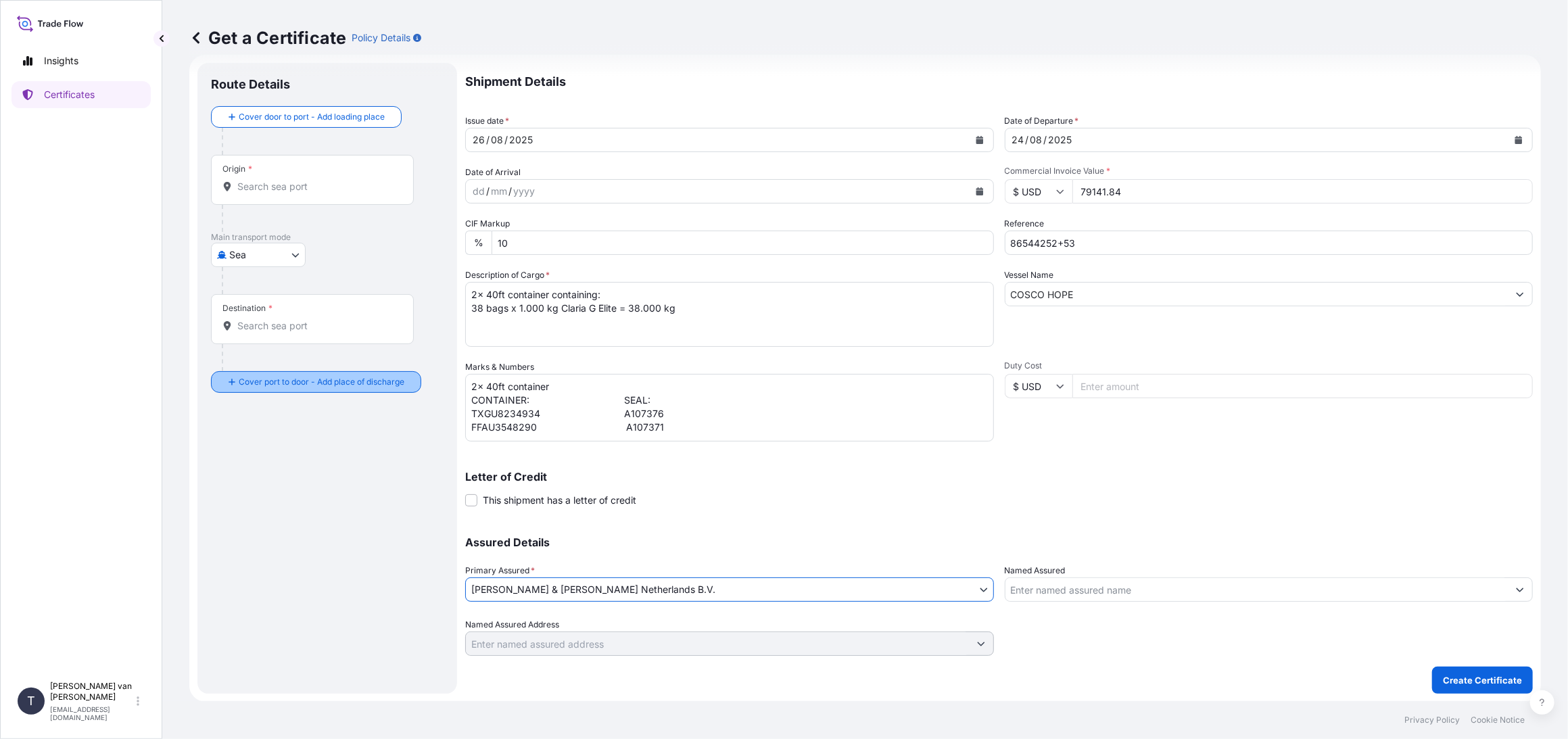
scroll to position [0, 0]
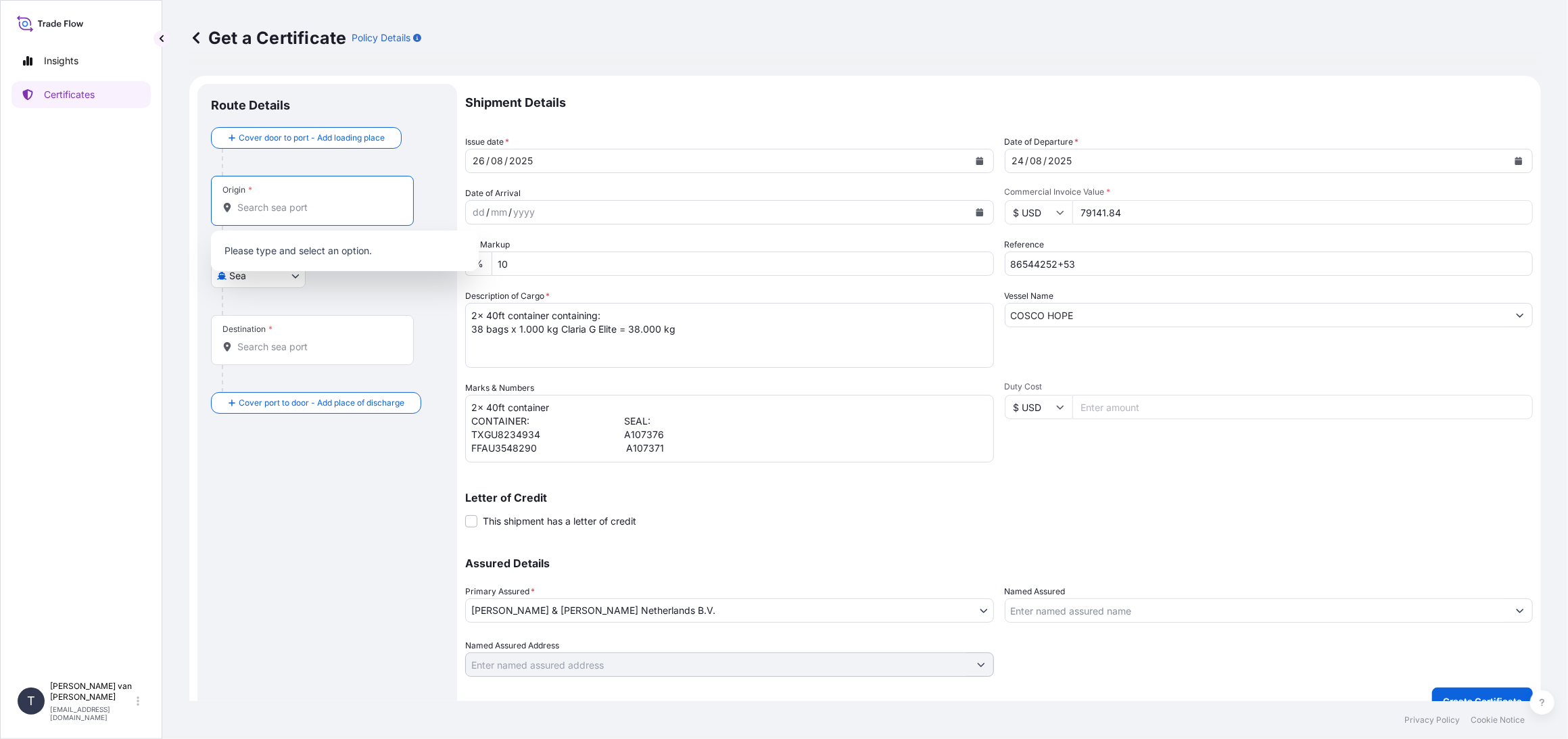
click at [273, 211] on input "Origin *" at bounding box center [317, 207] width 159 height 13
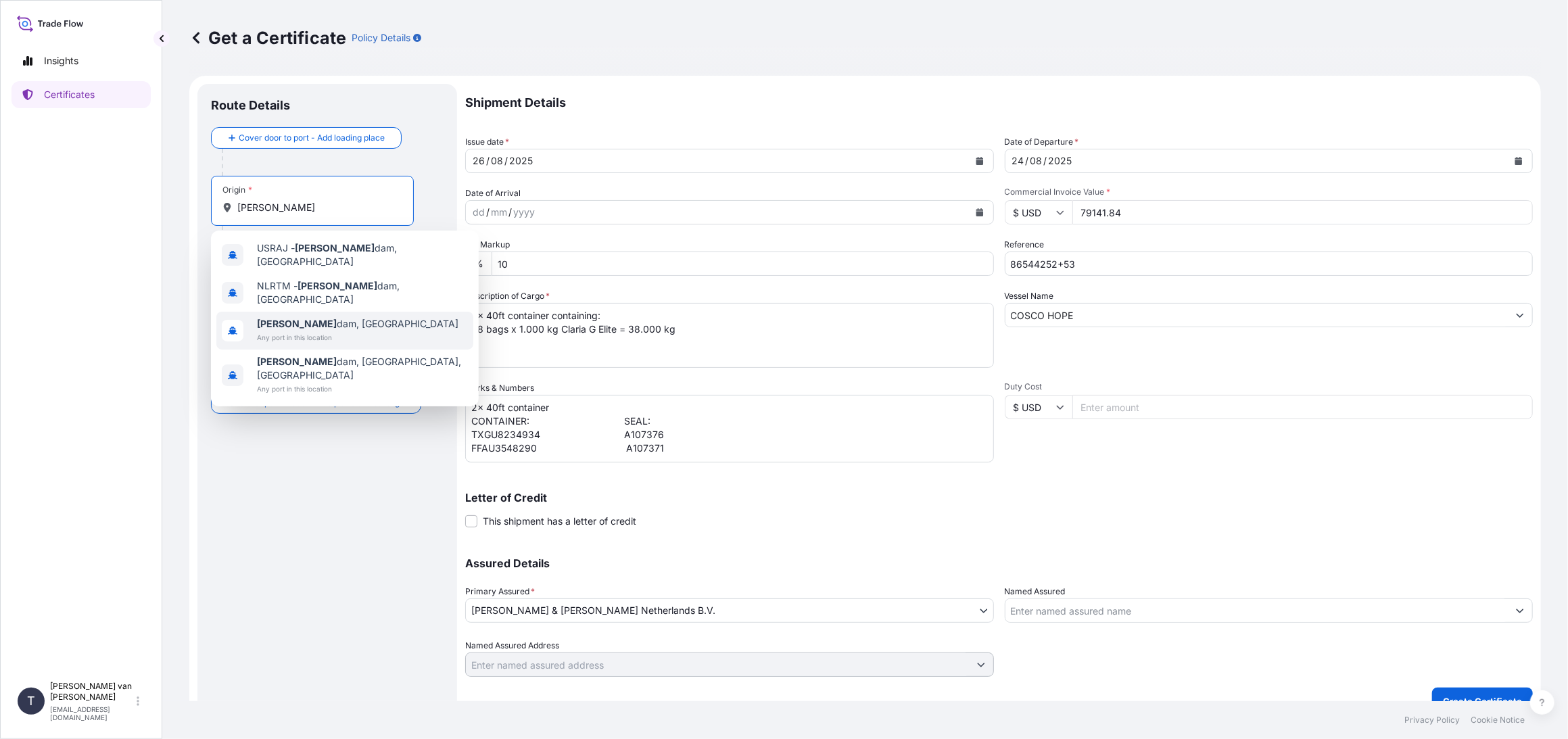
click at [291, 318] on span "[PERSON_NAME] dam, [GEOGRAPHIC_DATA]" at bounding box center [358, 323] width 202 height 13
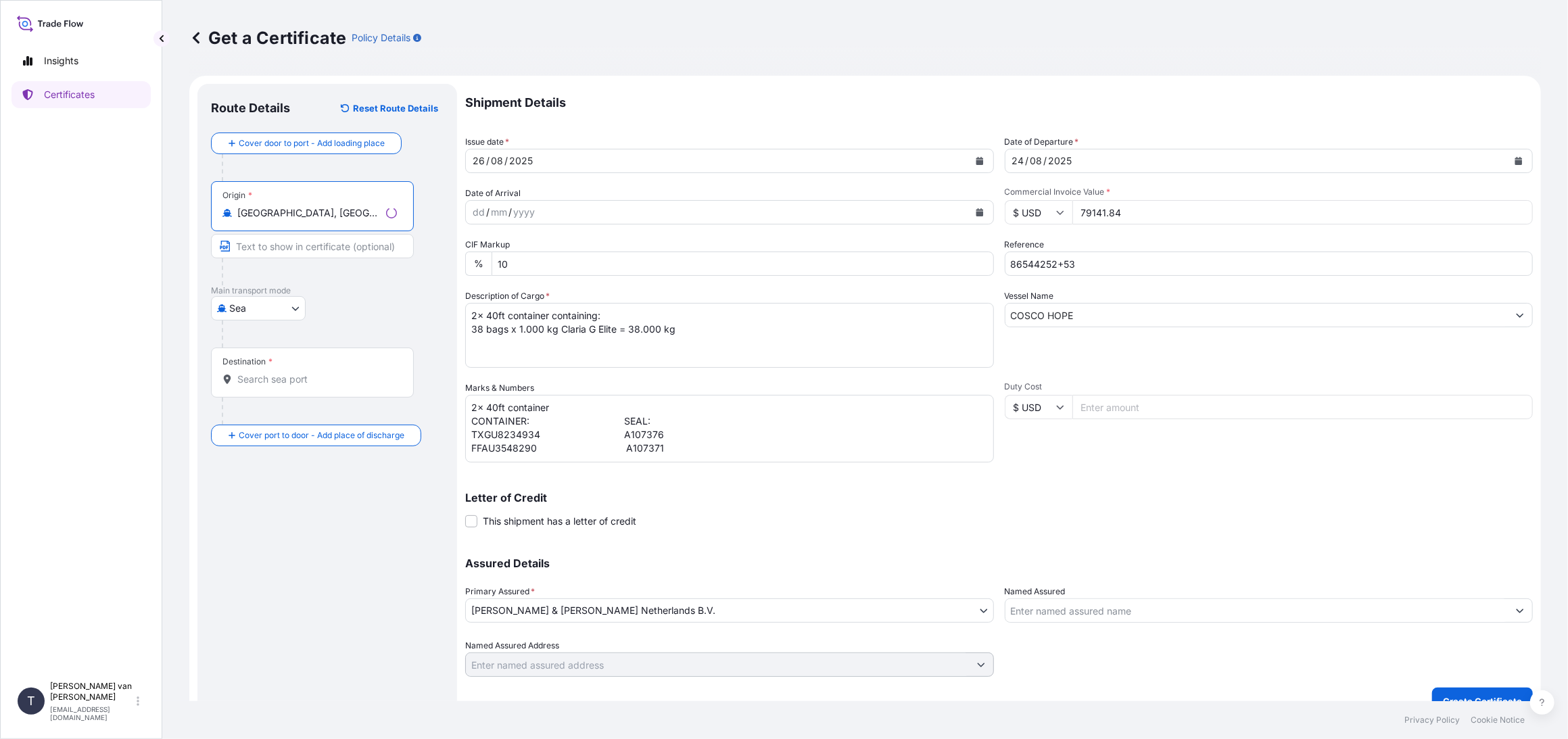
type input "[GEOGRAPHIC_DATA], [GEOGRAPHIC_DATA]"
click at [251, 372] on input "Destination *" at bounding box center [317, 379] width 159 height 13
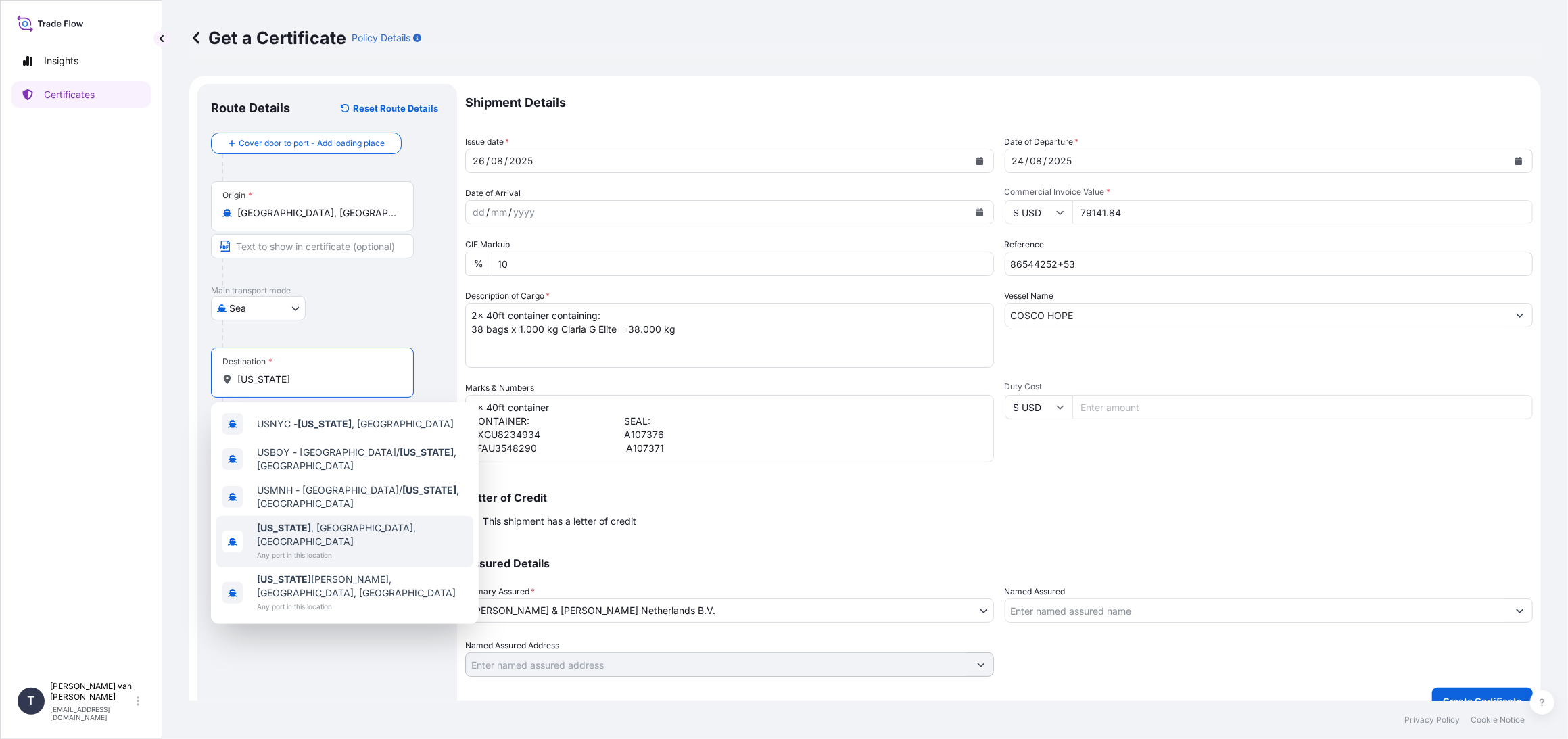
click at [337, 548] on span "Any port in this location" at bounding box center [363, 554] width 211 height 13
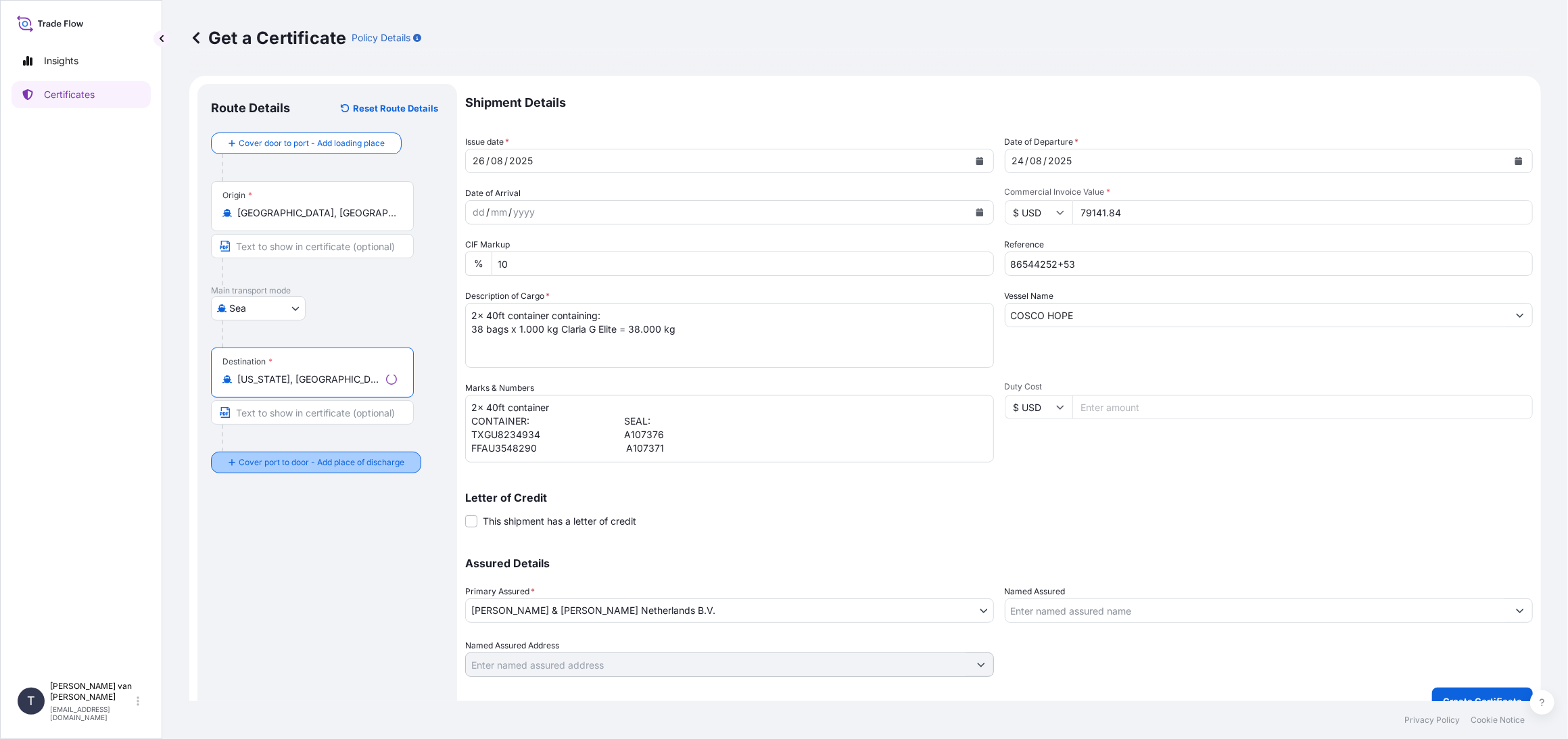
type input "[US_STATE], [GEOGRAPHIC_DATA], [GEOGRAPHIC_DATA]"
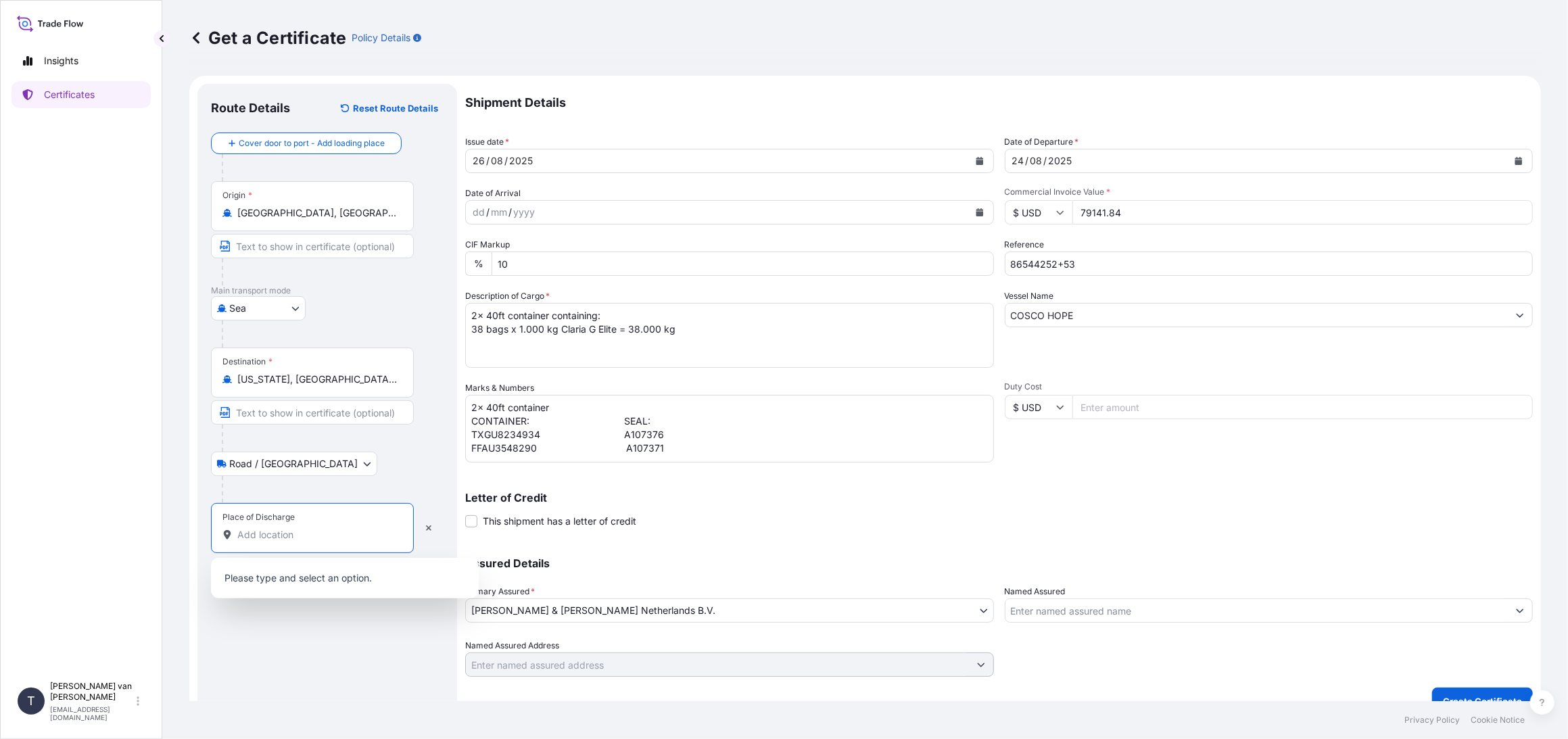
click at [251, 539] on input "Place of Discharge" at bounding box center [317, 535] width 159 height 13
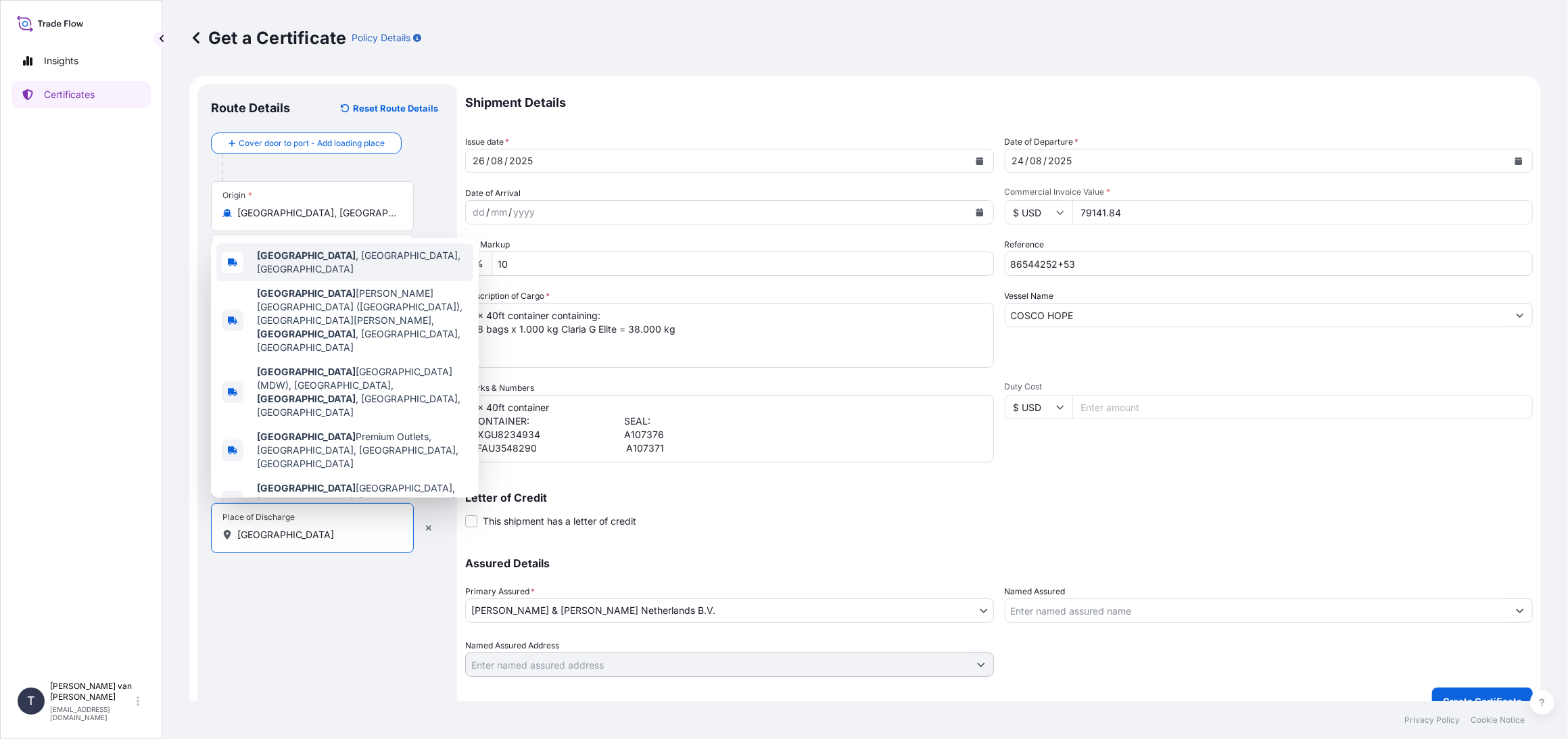
click at [306, 276] on span "[GEOGRAPHIC_DATA] , [GEOGRAPHIC_DATA], [GEOGRAPHIC_DATA]" at bounding box center [363, 263] width 211 height 27
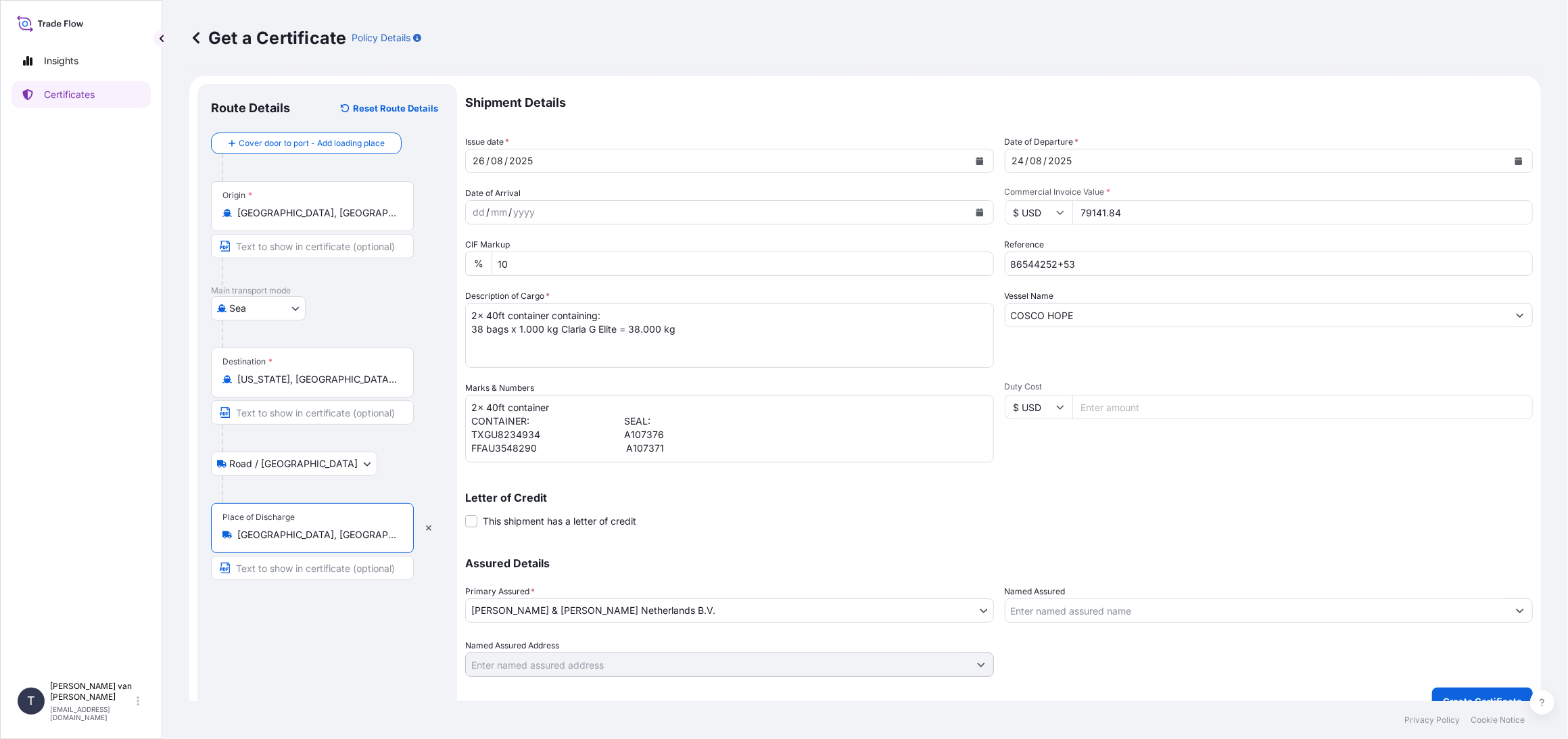
scroll to position [21, 0]
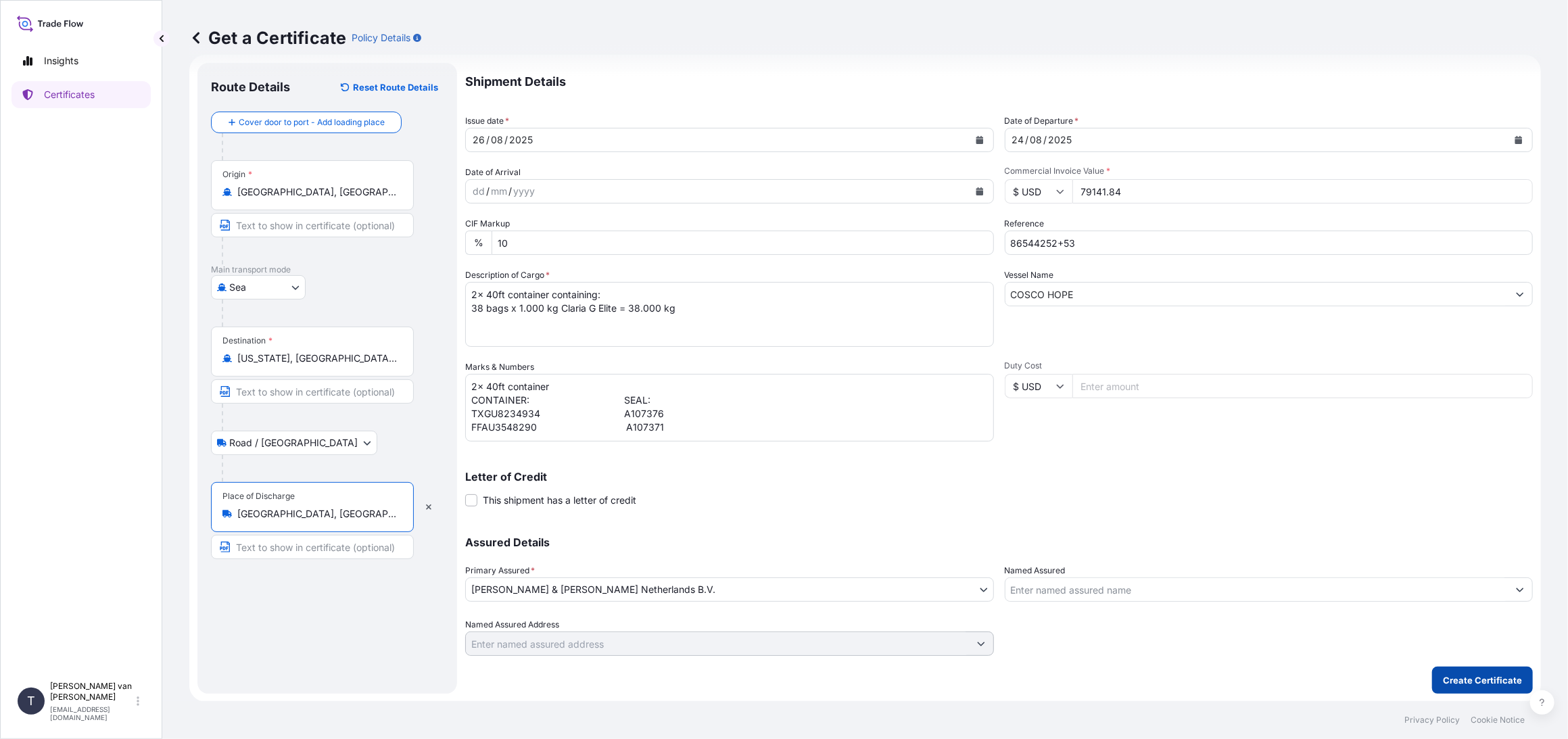
type input "[GEOGRAPHIC_DATA], [GEOGRAPHIC_DATA], [GEOGRAPHIC_DATA]"
click at [1484, 669] on button "Create Certificate" at bounding box center [1482, 680] width 101 height 27
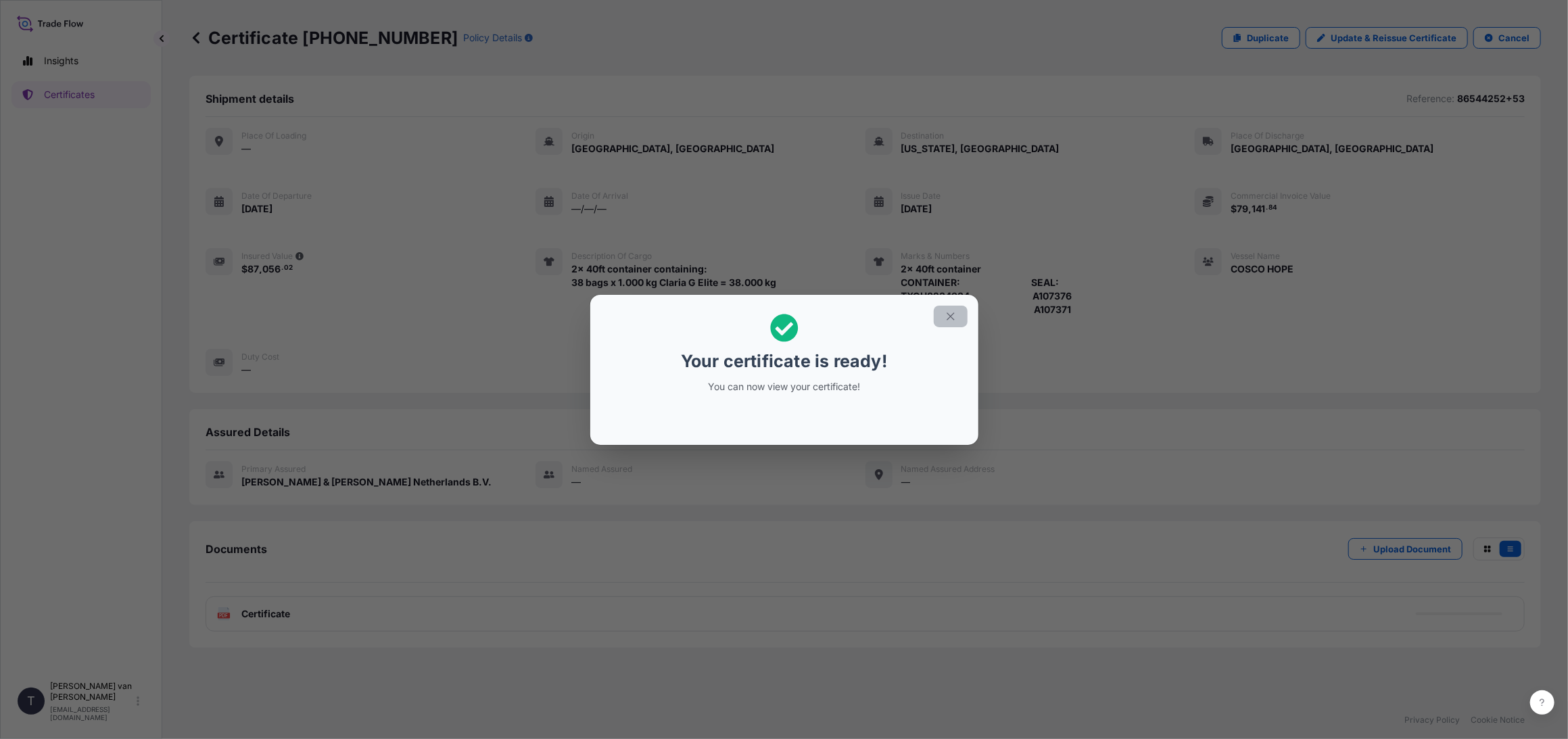
click at [955, 315] on icon "button" at bounding box center [950, 316] width 12 height 12
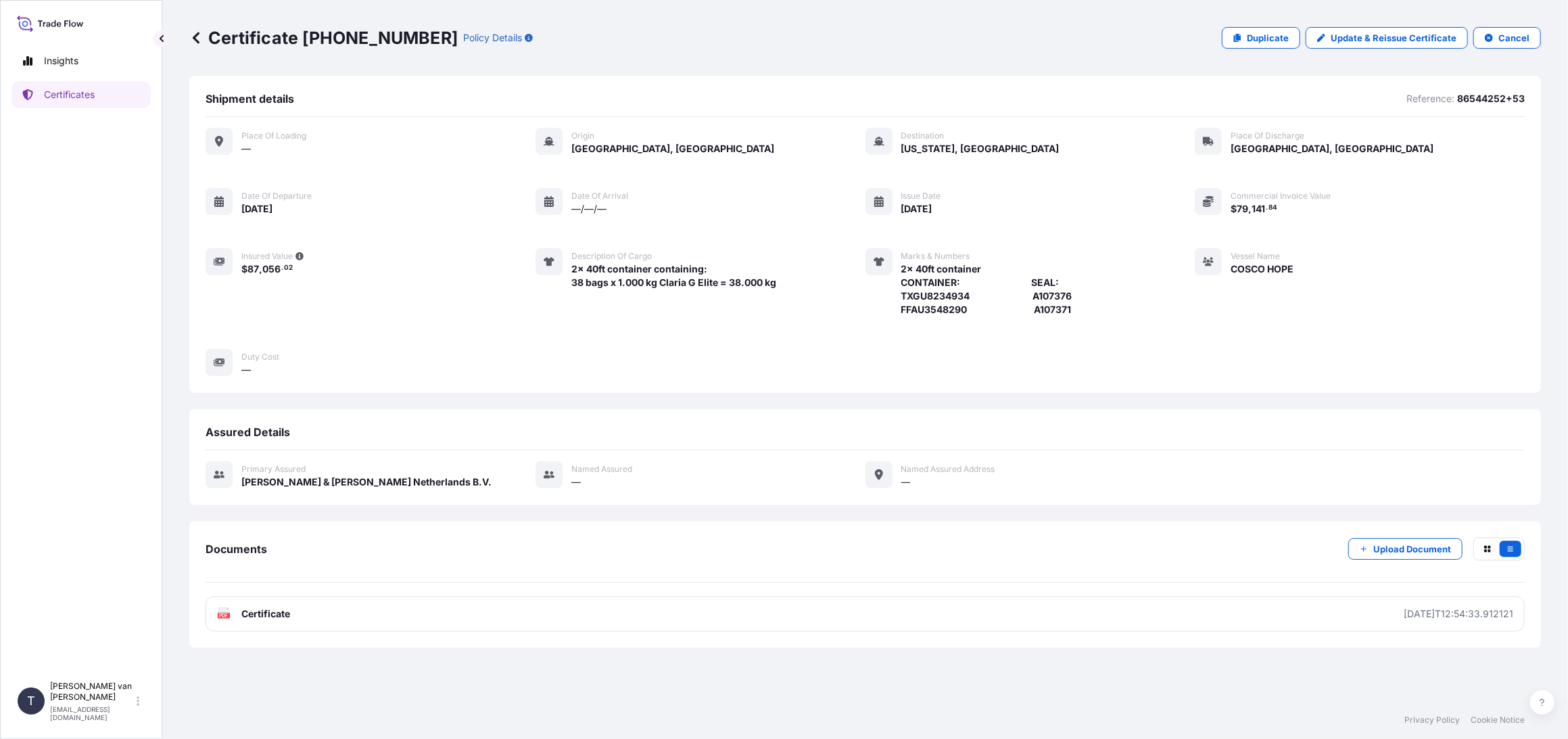
click at [398, 35] on p "Certificate [PHONE_NUMBER]" at bounding box center [323, 37] width 268 height 21
drag, startPoint x: 402, startPoint y: 33, endPoint x: 302, endPoint y: 32, distance: 100.0
click at [302, 32] on p "Certificate [PHONE_NUMBER]" at bounding box center [323, 37] width 268 height 21
copy p "[PHONE_NUMBER]"
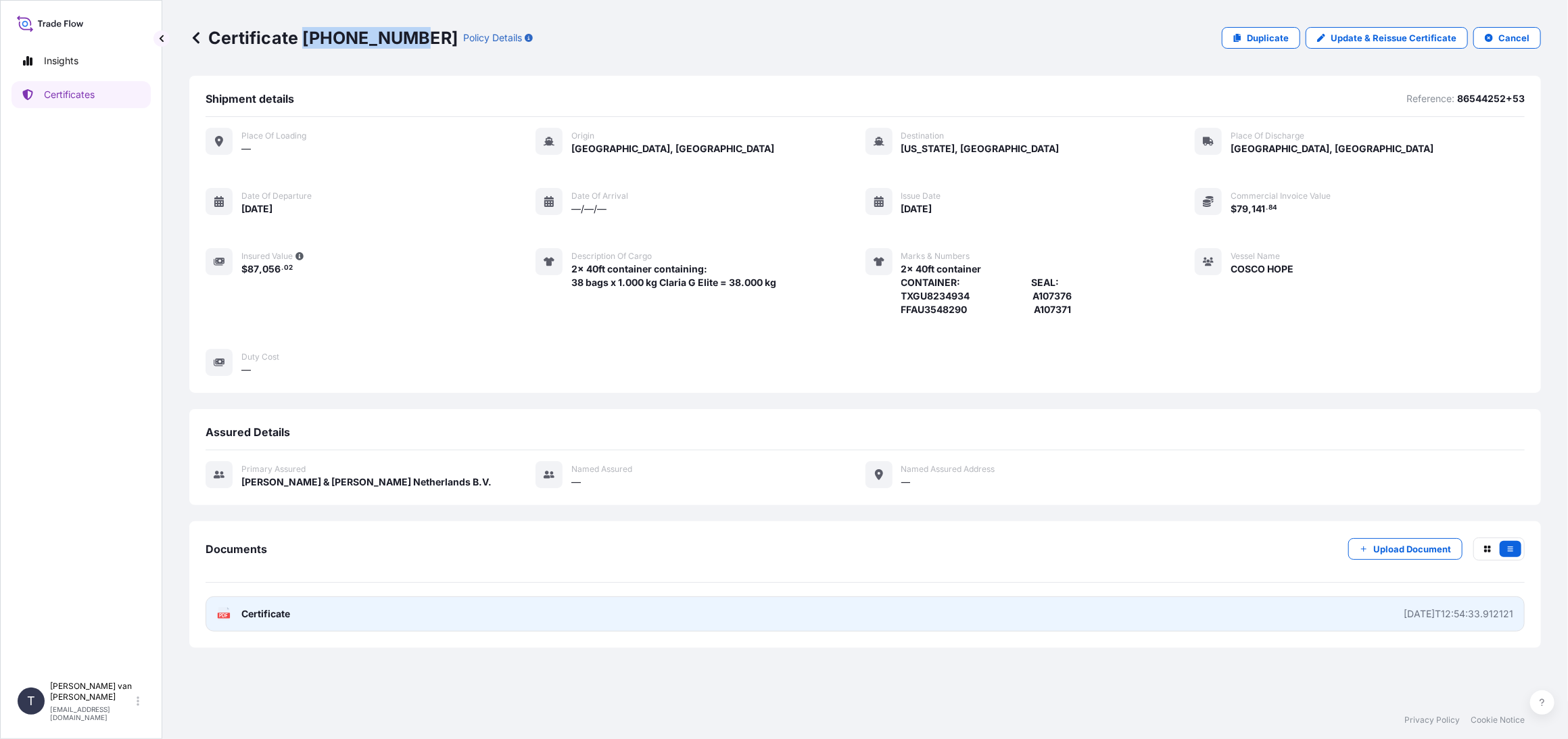
click at [248, 614] on span "Certificate" at bounding box center [266, 614] width 49 height 13
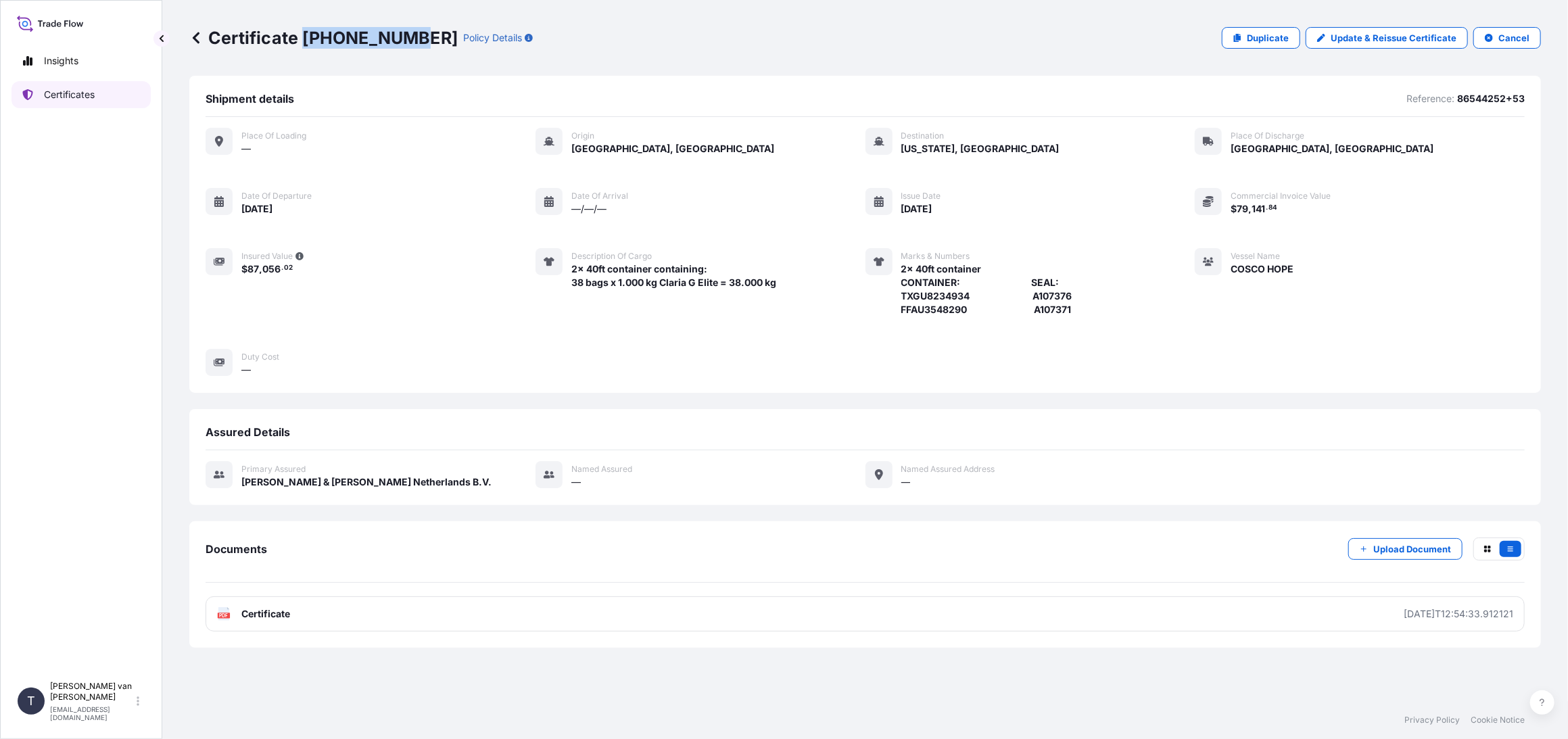
click at [56, 99] on p "Certificates" at bounding box center [69, 94] width 50 height 13
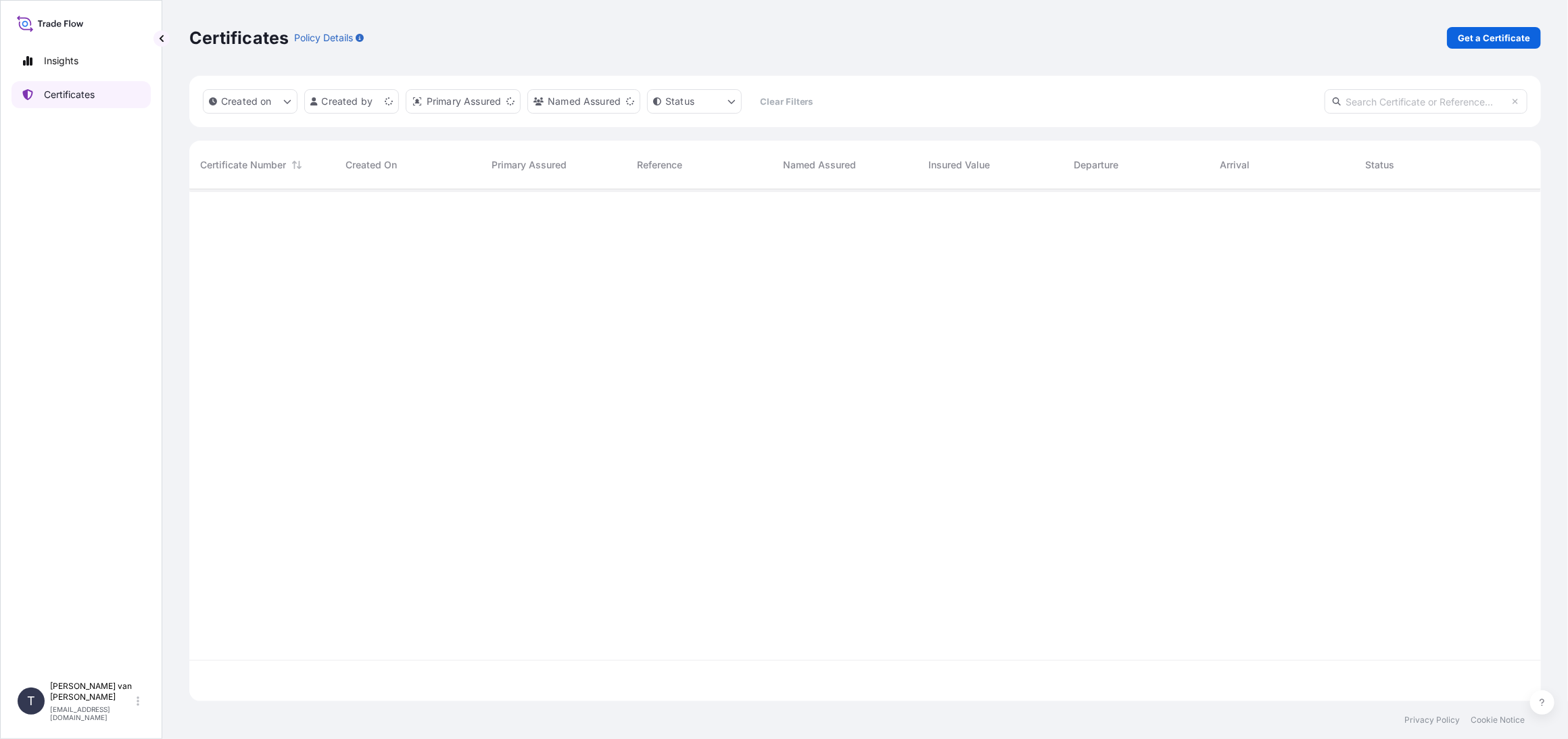
scroll to position [509, 1340]
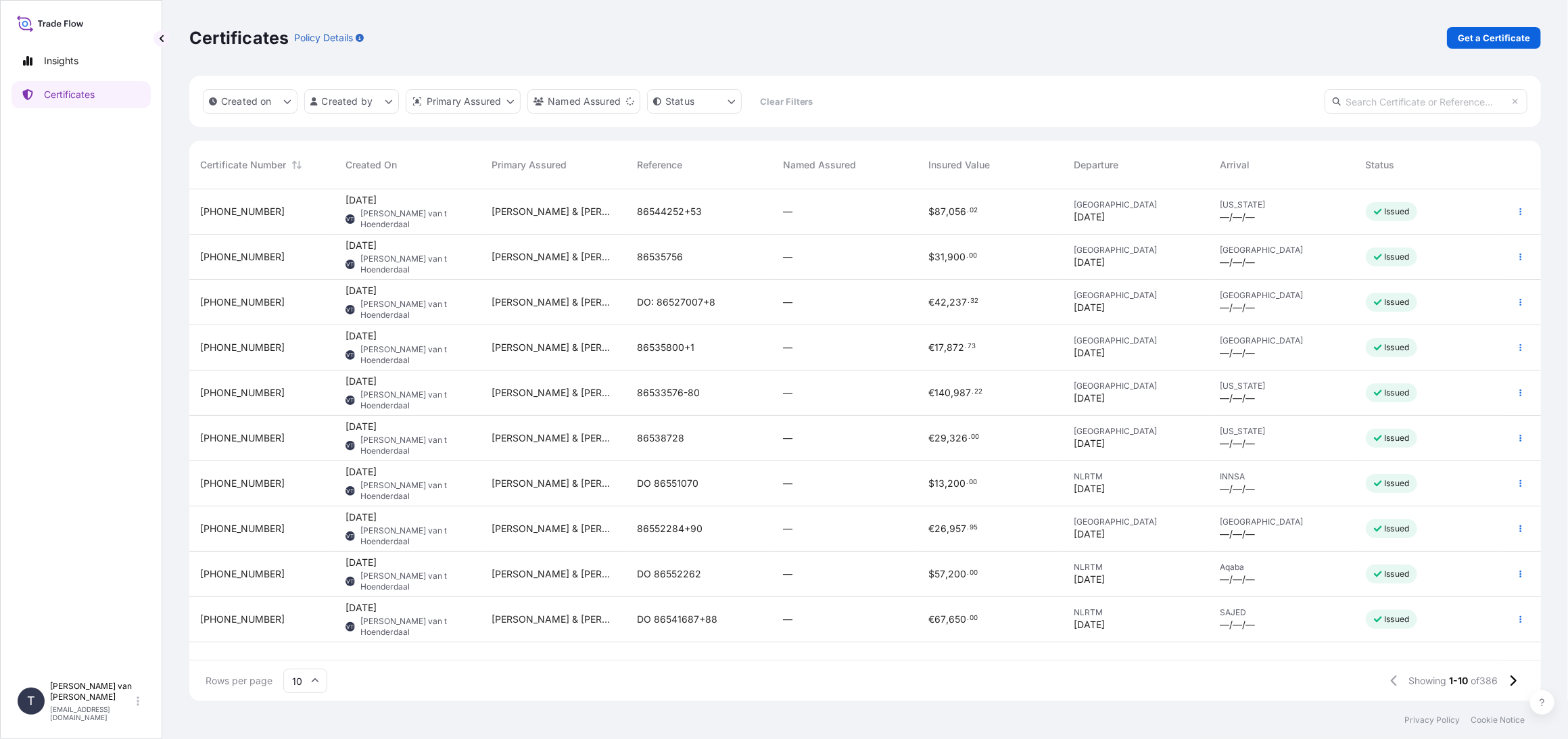
click at [347, 252] on span "[DATE]" at bounding box center [360, 245] width 31 height 13
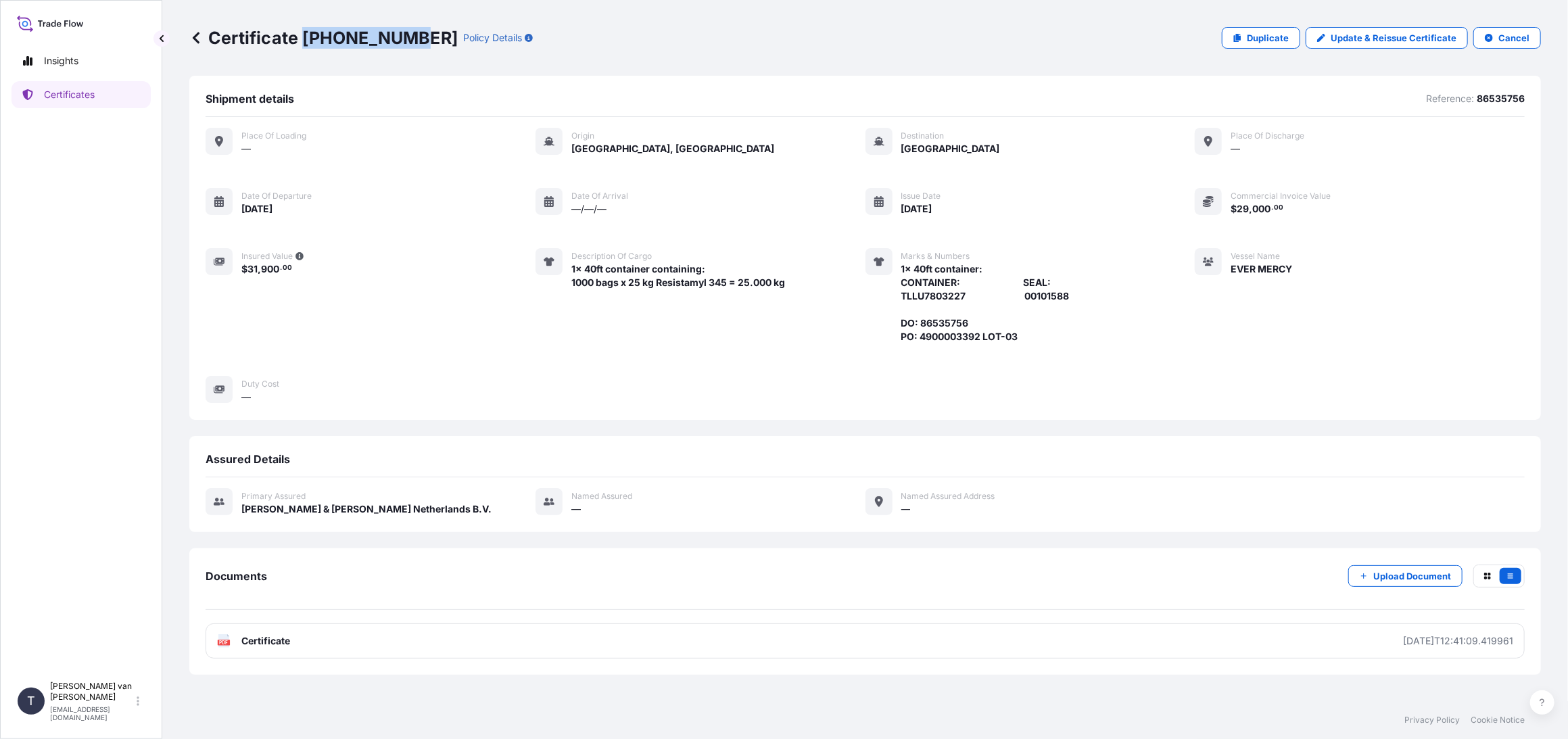
drag, startPoint x: 403, startPoint y: 39, endPoint x: 305, endPoint y: 33, distance: 98.2
click at [305, 33] on p "Certificate [PHONE_NUMBER]" at bounding box center [323, 37] width 268 height 21
copy p "[PHONE_NUMBER]"
